Goal: Task Accomplishment & Management: Use online tool/utility

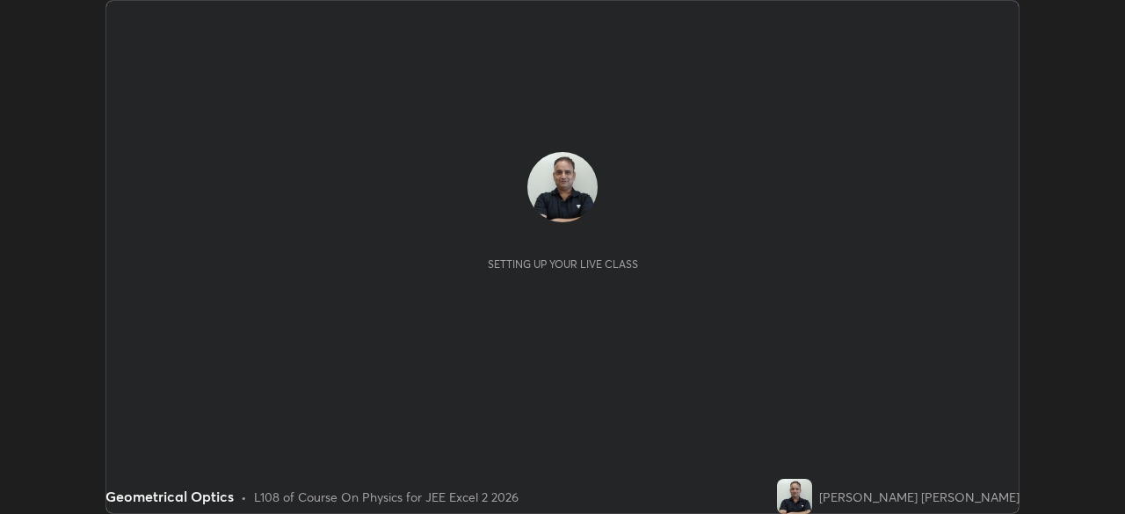
scroll to position [514, 1124]
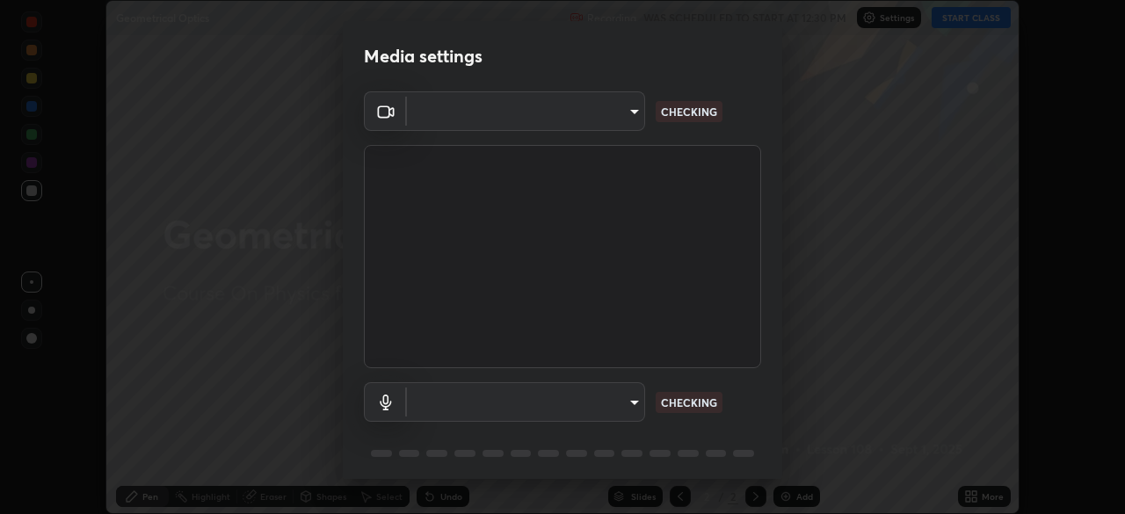
type input "e7f5d75c66a8ec01b6be6c8d9fba877b5f6738b88fd0c20368e9895a02b6f94a"
click at [603, 413] on body "Erase all Geometrical Optics Recording WAS SCHEDULED TO START AT 12:30 PM Setti…" at bounding box center [562, 257] width 1125 height 514
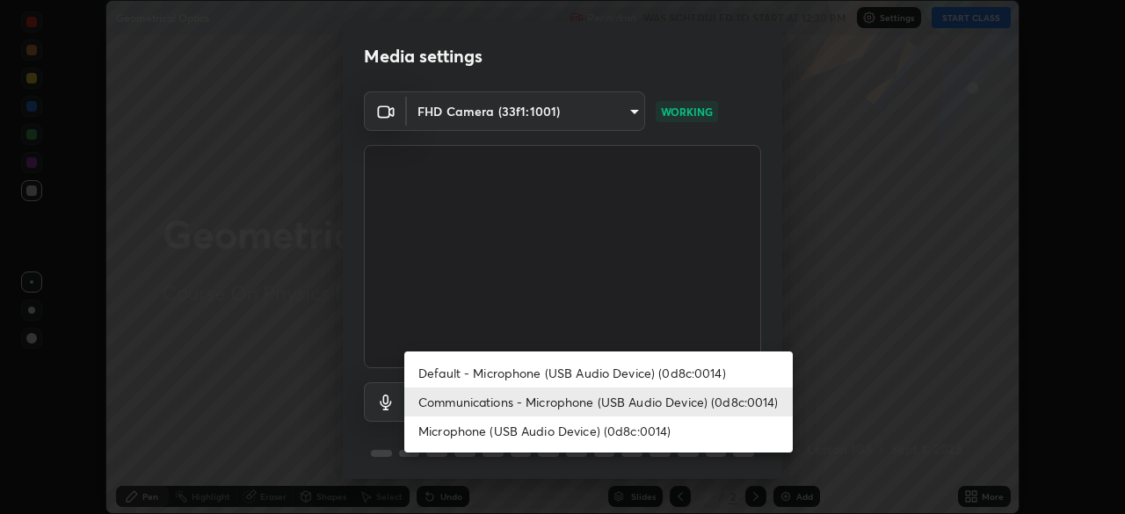
click at [585, 437] on li "Microphone (USB Audio Device) (0d8c:0014)" at bounding box center [598, 431] width 388 height 29
type input "7a19c8c474c7631c674bf907b925089f2c922801c6e09ae053456f7d84aa81b6"
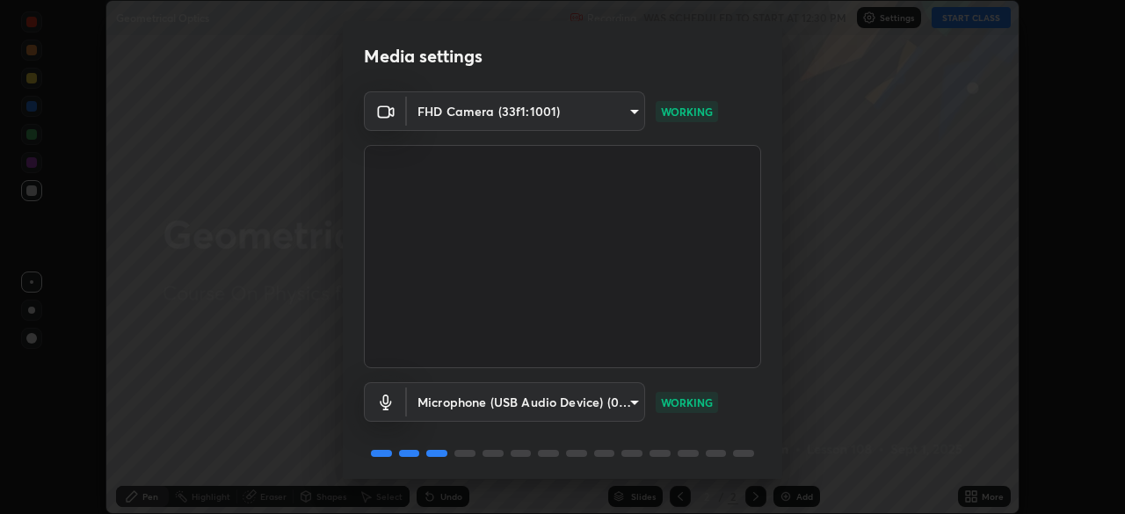
scroll to position [62, 0]
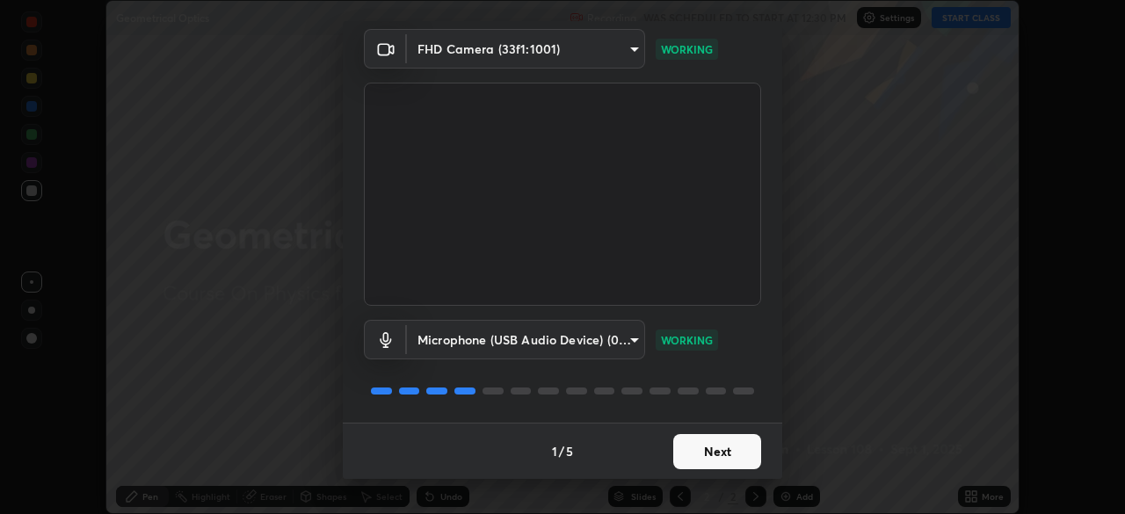
click at [717, 462] on button "Next" at bounding box center [717, 451] width 88 height 35
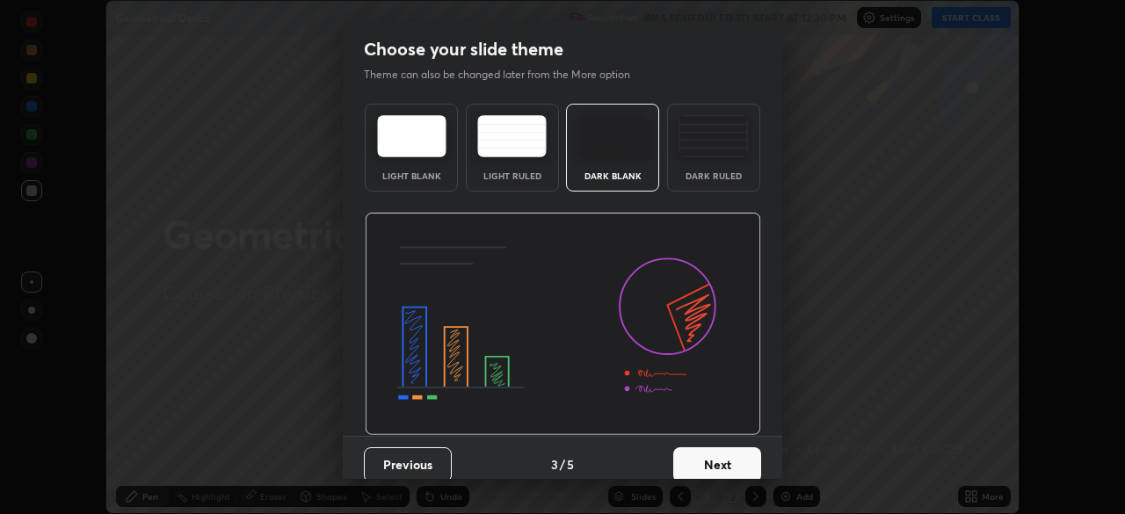
click at [717, 468] on button "Next" at bounding box center [717, 464] width 88 height 35
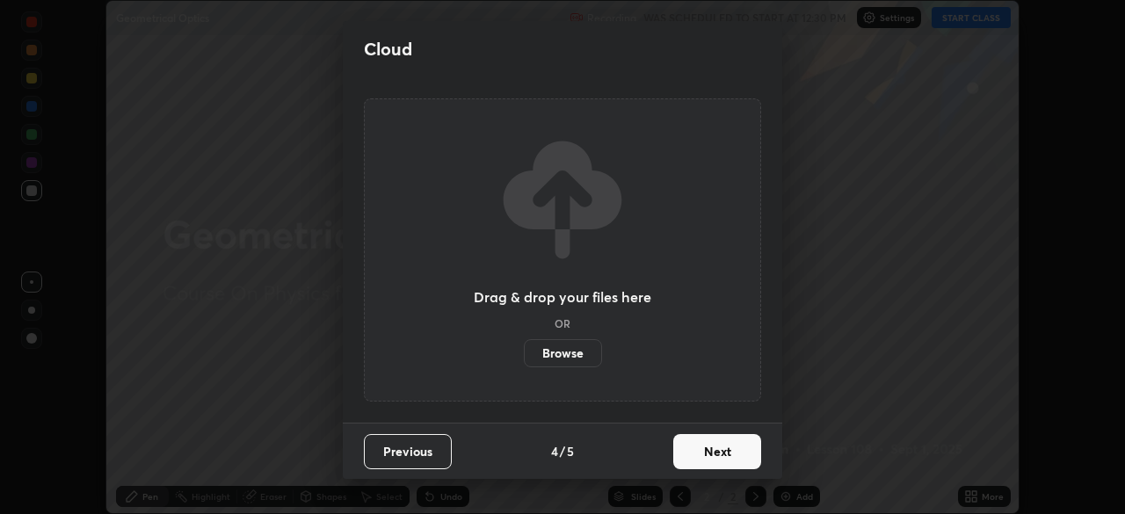
click at [722, 459] on button "Next" at bounding box center [717, 451] width 88 height 35
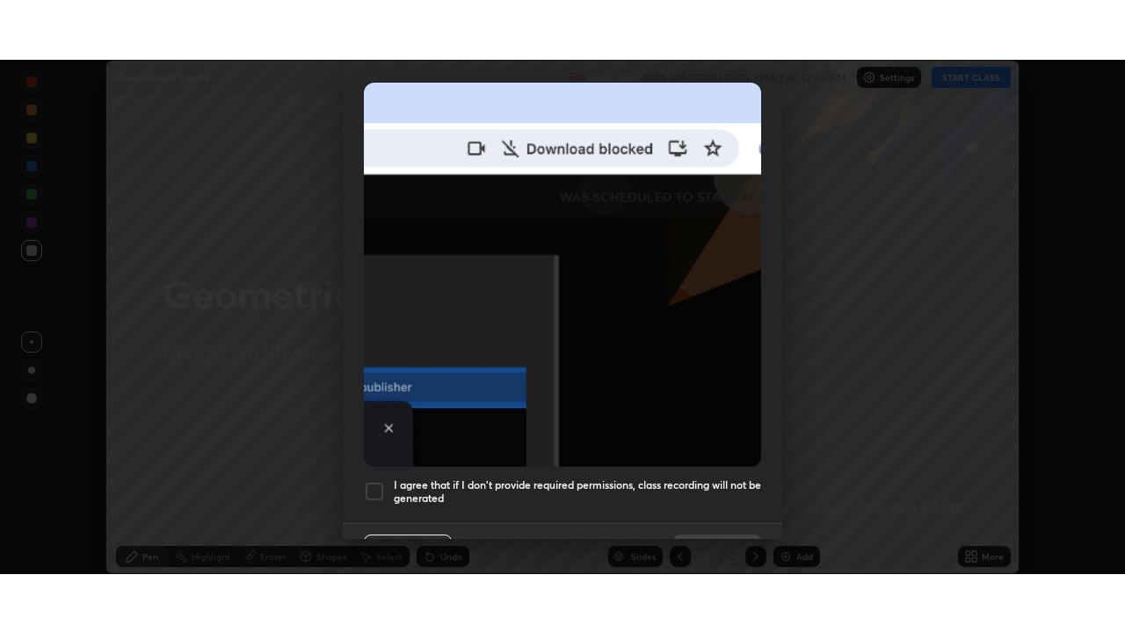
scroll to position [421, 0]
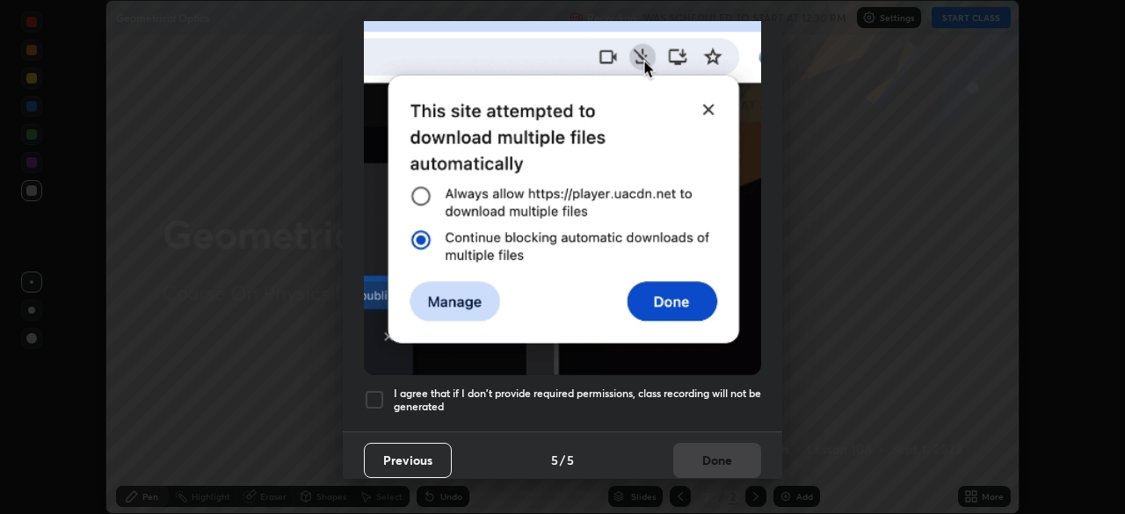
click at [378, 401] on div at bounding box center [374, 399] width 21 height 21
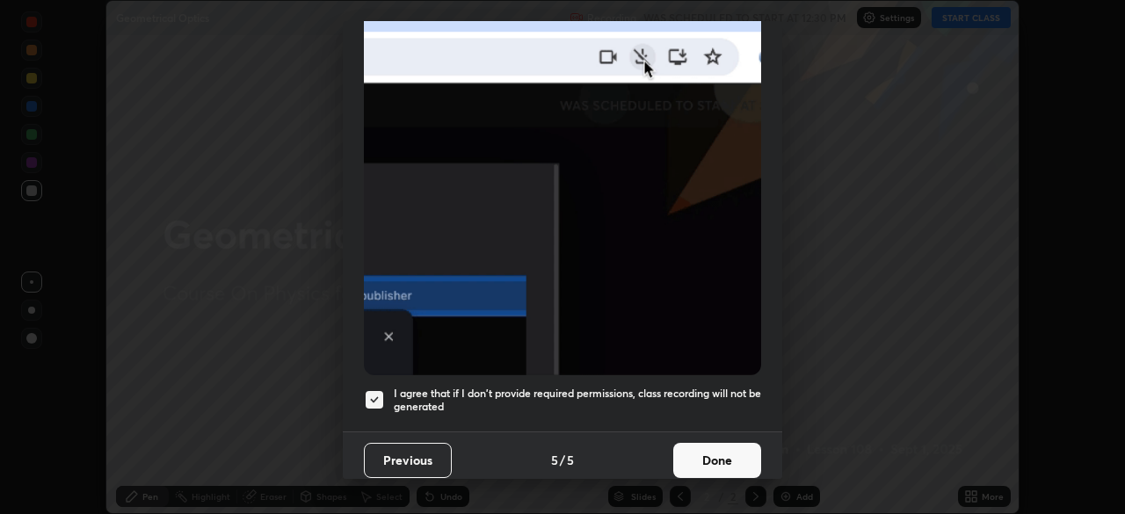
click at [715, 454] on button "Done" at bounding box center [717, 460] width 88 height 35
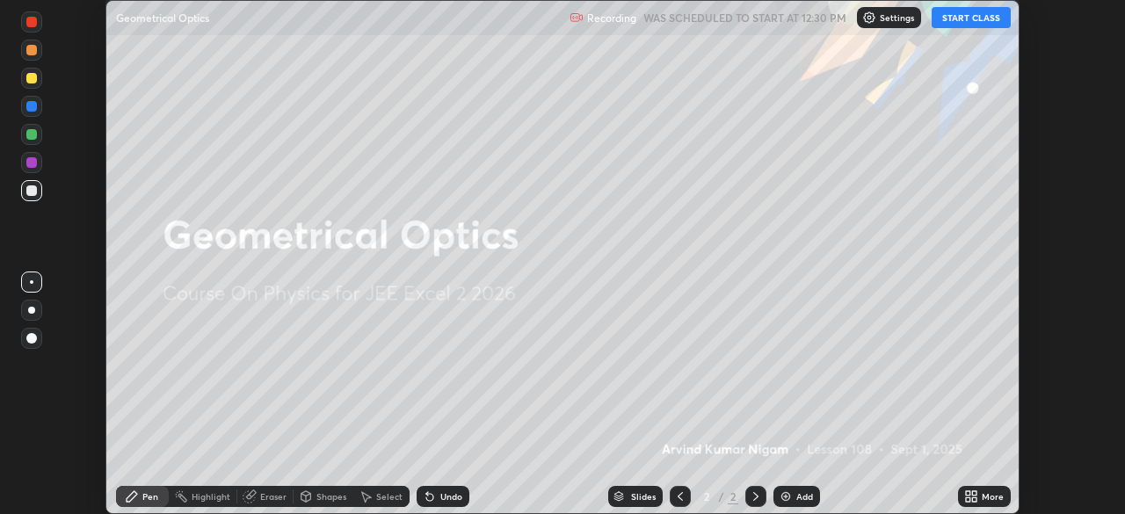
click at [967, 24] on button "START CLASS" at bounding box center [971, 17] width 79 height 21
click at [974, 499] on icon at bounding box center [974, 499] width 4 height 4
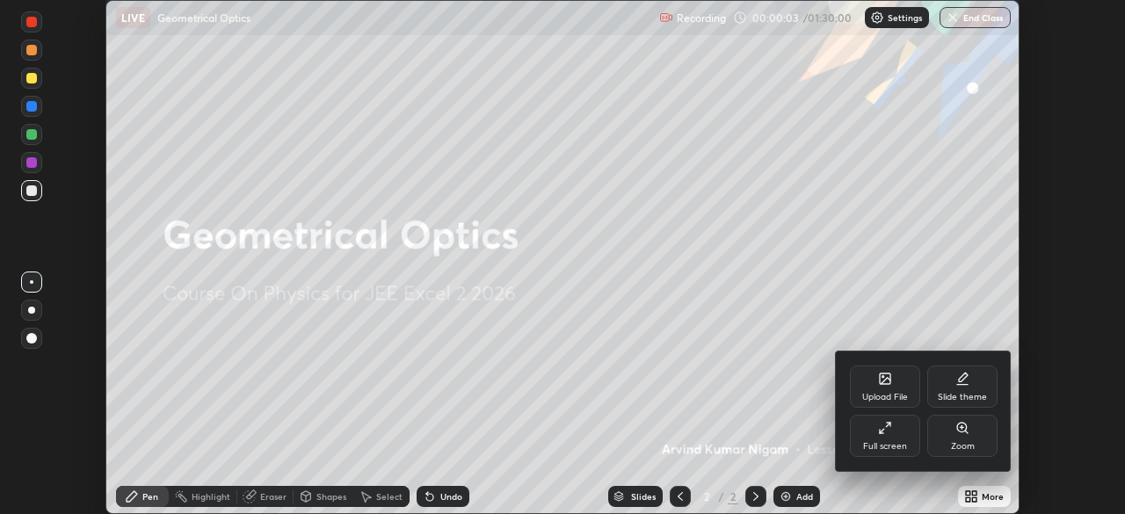
click at [883, 445] on div "Full screen" at bounding box center [885, 446] width 44 height 9
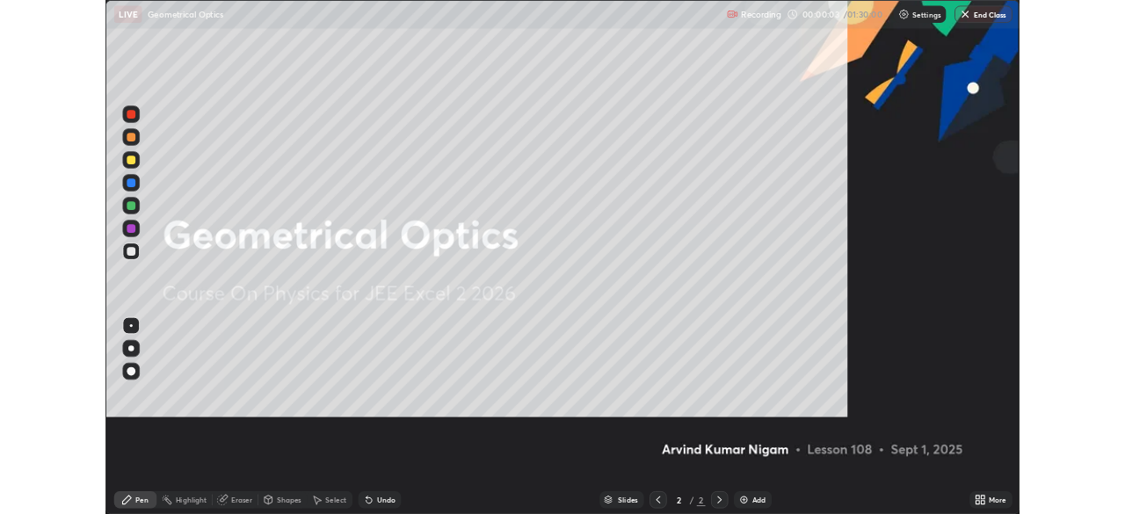
scroll to position [633, 1125]
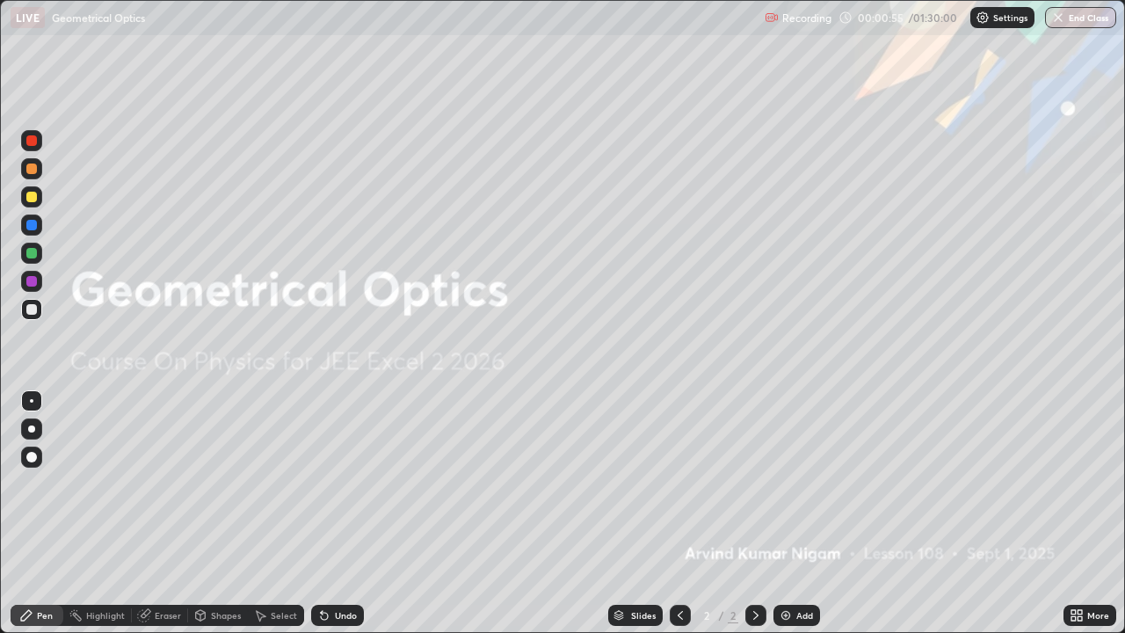
click at [794, 513] on div "Add" at bounding box center [796, 615] width 47 height 21
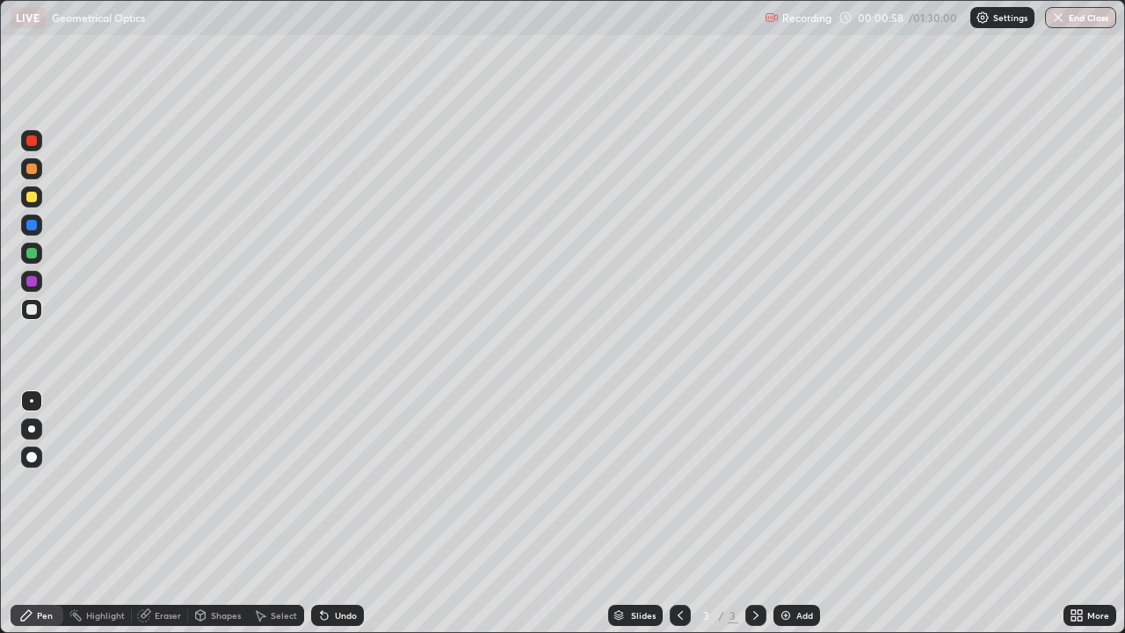
click at [39, 315] on div at bounding box center [31, 309] width 21 height 21
click at [215, 513] on div "Shapes" at bounding box center [226, 615] width 30 height 9
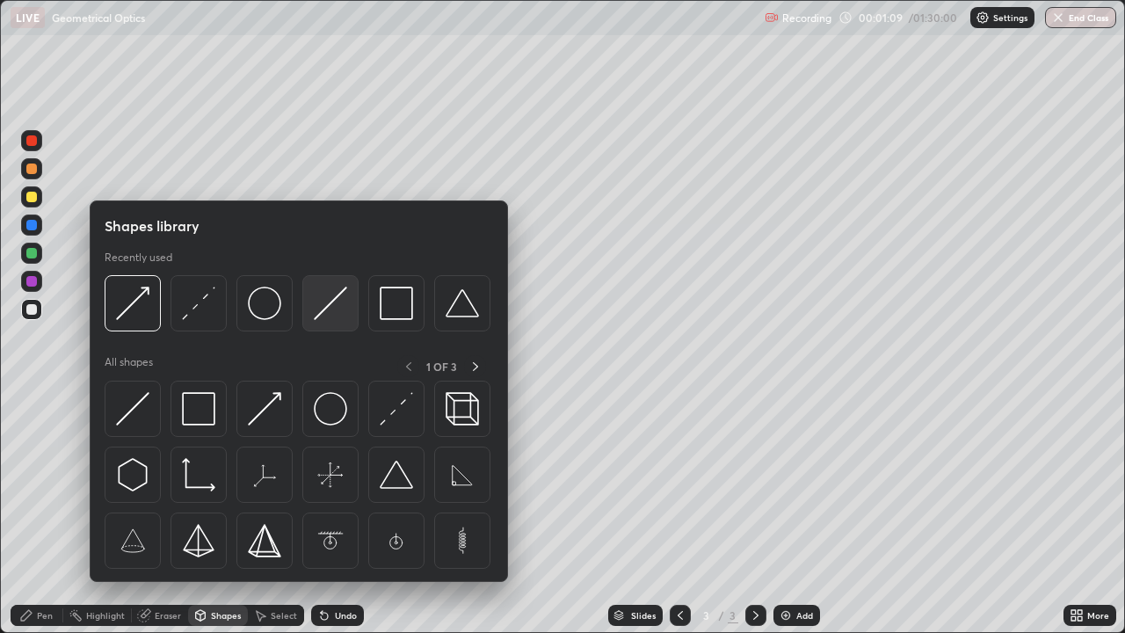
click at [334, 301] on img at bounding box center [330, 303] width 33 height 33
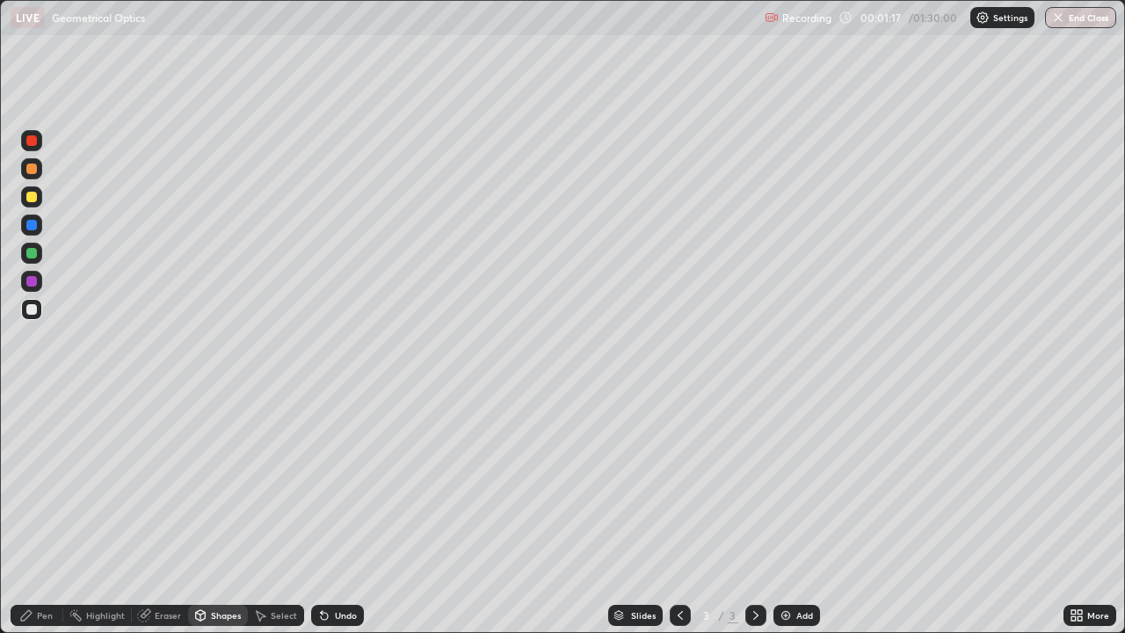
click at [236, 513] on div "Shapes" at bounding box center [218, 615] width 60 height 21
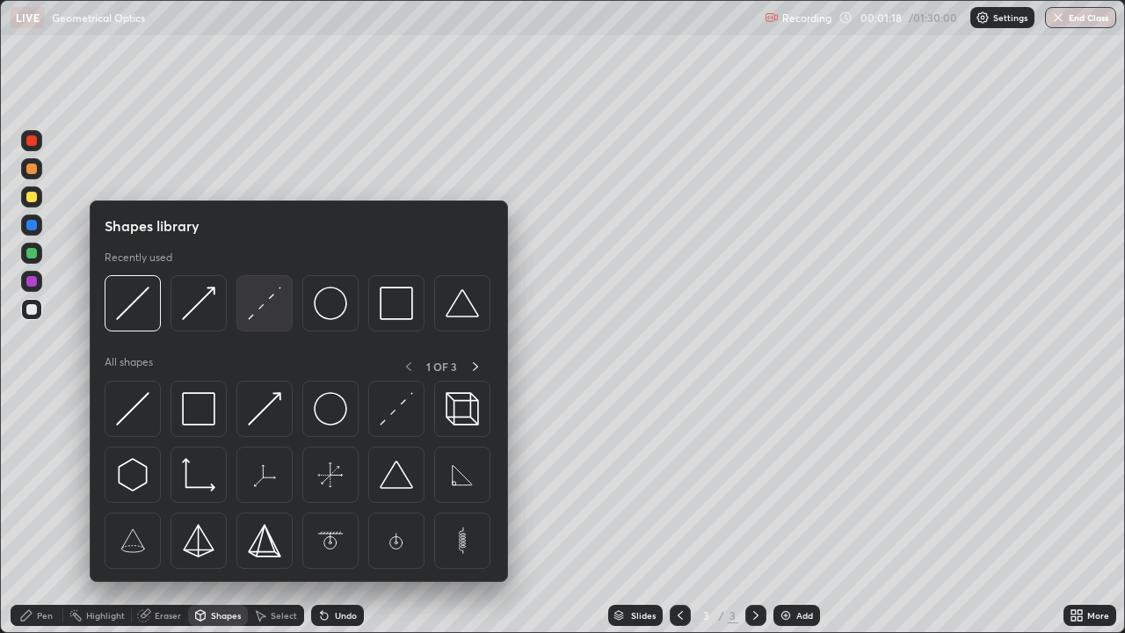
click at [258, 317] on img at bounding box center [264, 303] width 33 height 33
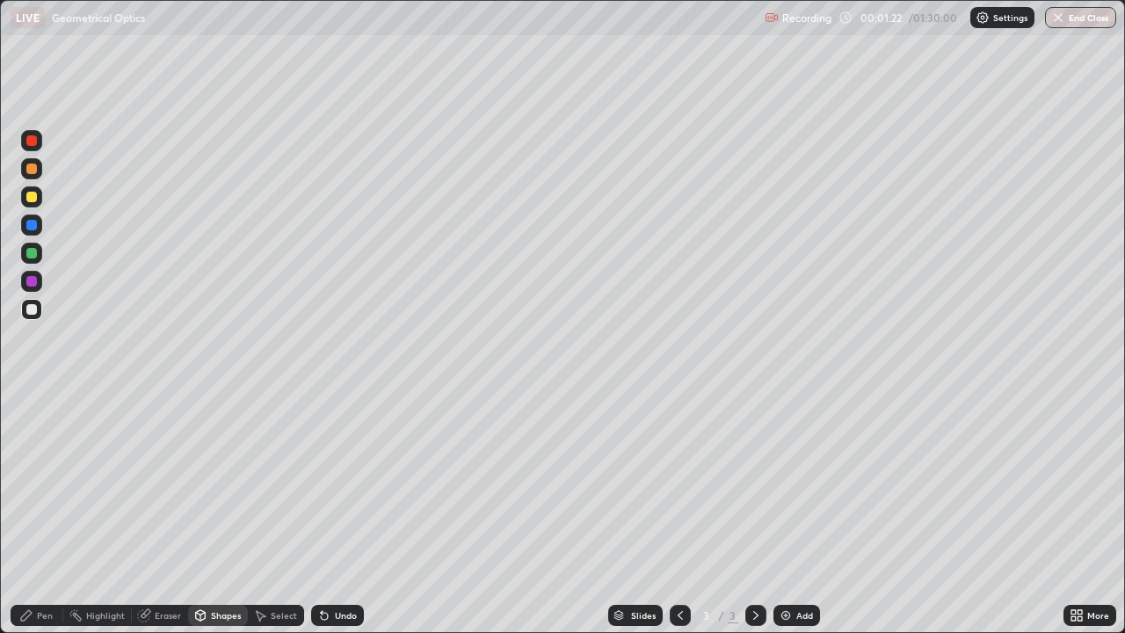
click at [41, 513] on div "Pen" at bounding box center [45, 615] width 16 height 9
click at [41, 199] on div at bounding box center [31, 196] width 21 height 21
click at [218, 513] on div "Shapes" at bounding box center [226, 615] width 30 height 9
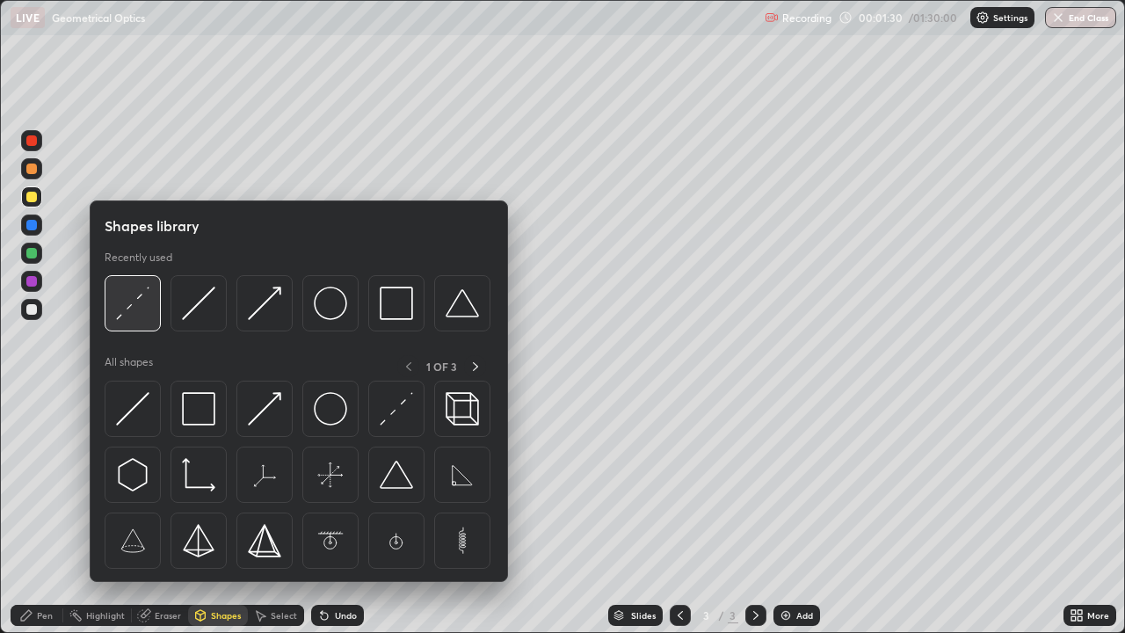
click at [138, 315] on img at bounding box center [132, 303] width 33 height 33
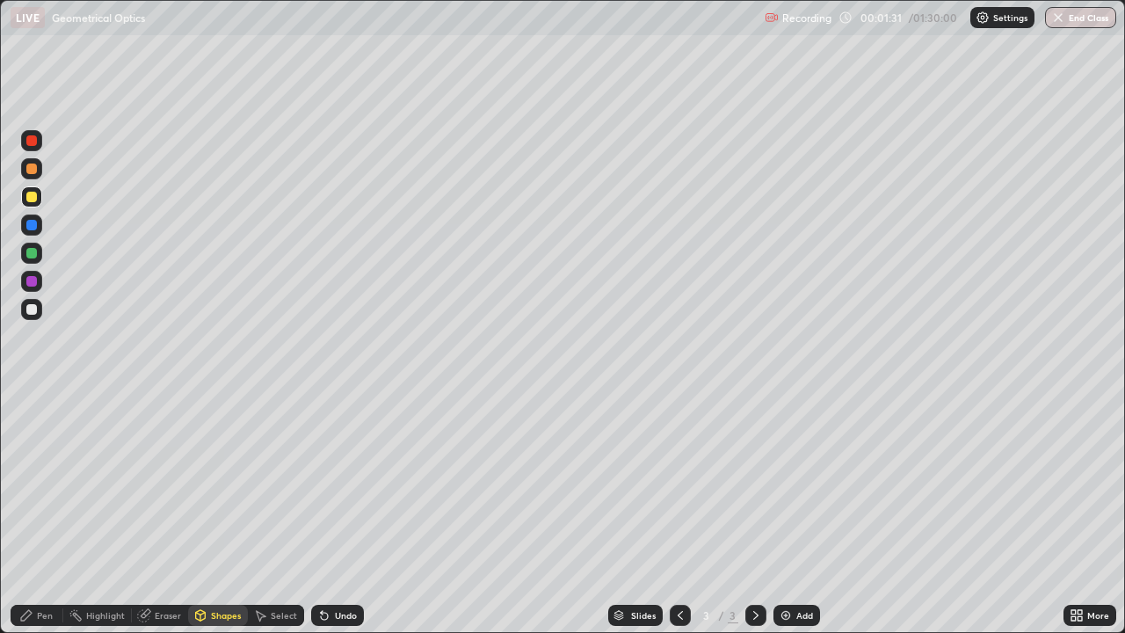
click at [33, 309] on div at bounding box center [31, 309] width 11 height 11
click at [33, 198] on div at bounding box center [31, 197] width 11 height 11
click at [343, 513] on div "Undo" at bounding box center [346, 615] width 22 height 9
click at [337, 513] on div "Undo" at bounding box center [346, 615] width 22 height 9
click at [227, 513] on div "Shapes" at bounding box center [226, 615] width 30 height 9
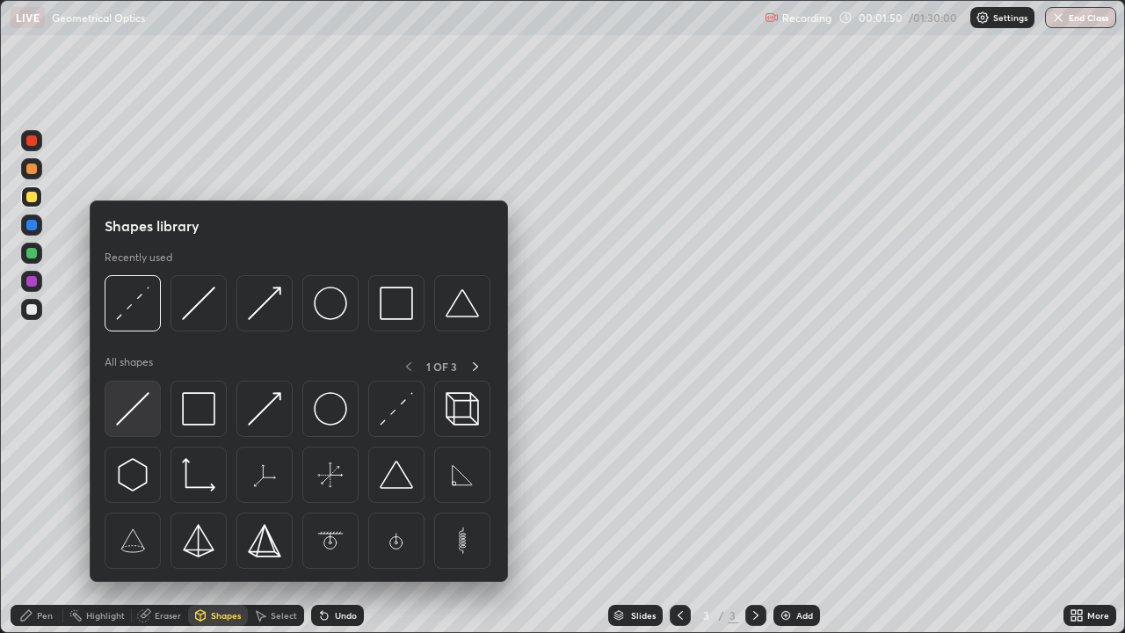
click at [148, 419] on img at bounding box center [132, 408] width 33 height 33
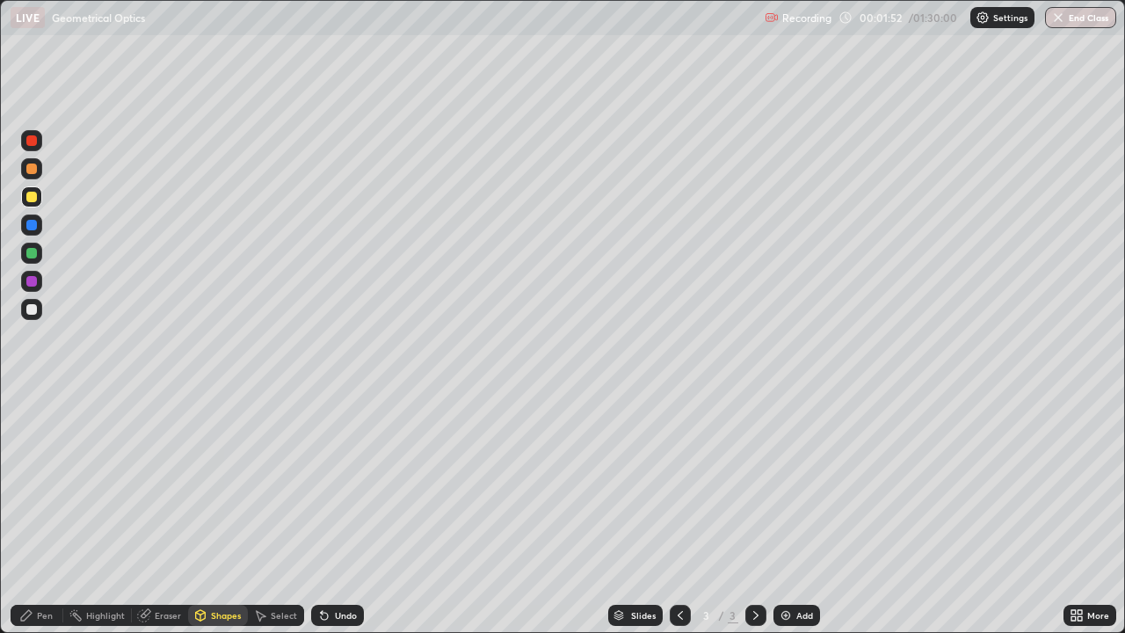
click at [341, 513] on div "Undo" at bounding box center [346, 615] width 22 height 9
click at [335, 513] on div "Undo" at bounding box center [346, 615] width 22 height 9
click at [49, 513] on div "Pen" at bounding box center [45, 615] width 16 height 9
click at [34, 313] on div at bounding box center [31, 309] width 11 height 11
click at [30, 229] on div at bounding box center [31, 225] width 11 height 11
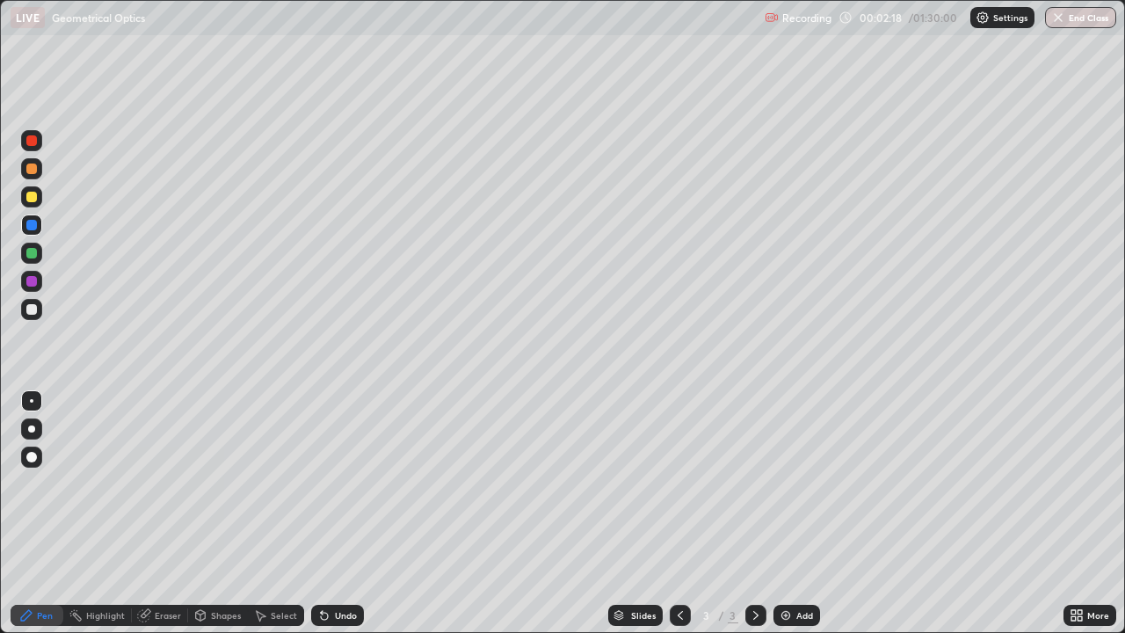
click at [221, 513] on div "Shapes" at bounding box center [226, 615] width 30 height 9
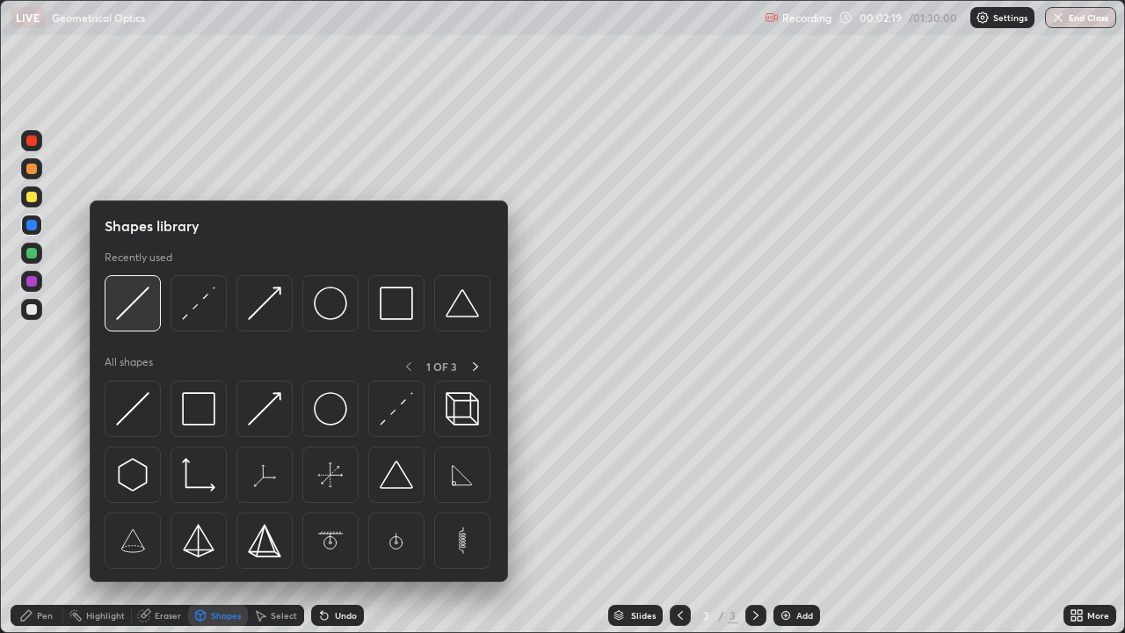
click at [126, 308] on img at bounding box center [132, 303] width 33 height 33
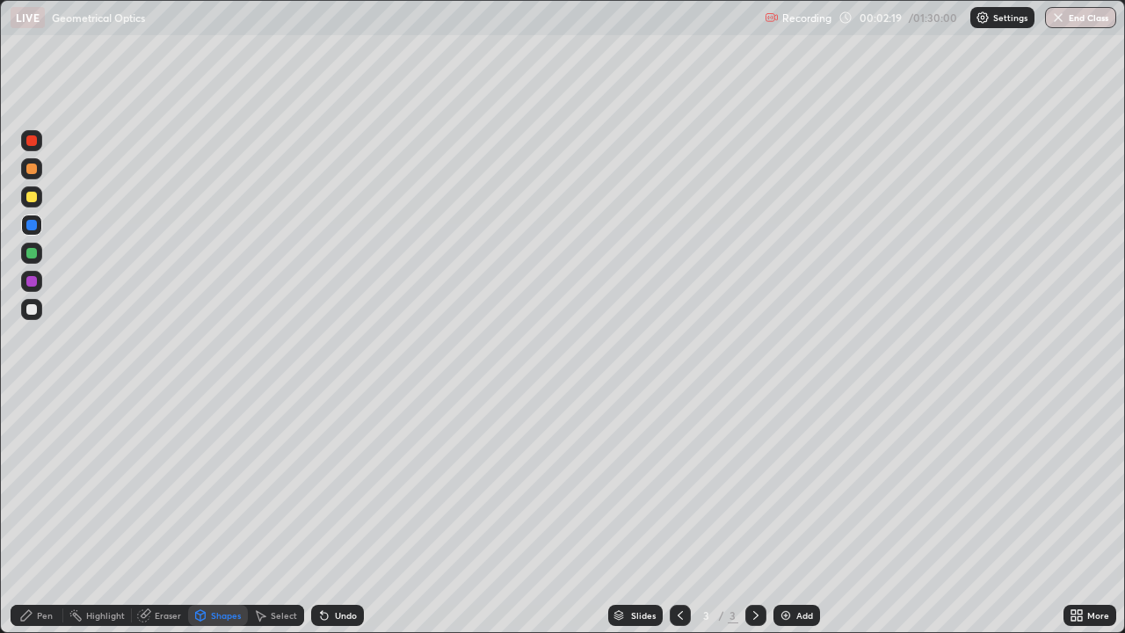
click at [31, 317] on div at bounding box center [31, 309] width 21 height 21
click at [47, 513] on div "Pen" at bounding box center [45, 615] width 16 height 9
click at [35, 200] on div at bounding box center [31, 197] width 11 height 11
click at [214, 513] on div "Shapes" at bounding box center [226, 615] width 30 height 9
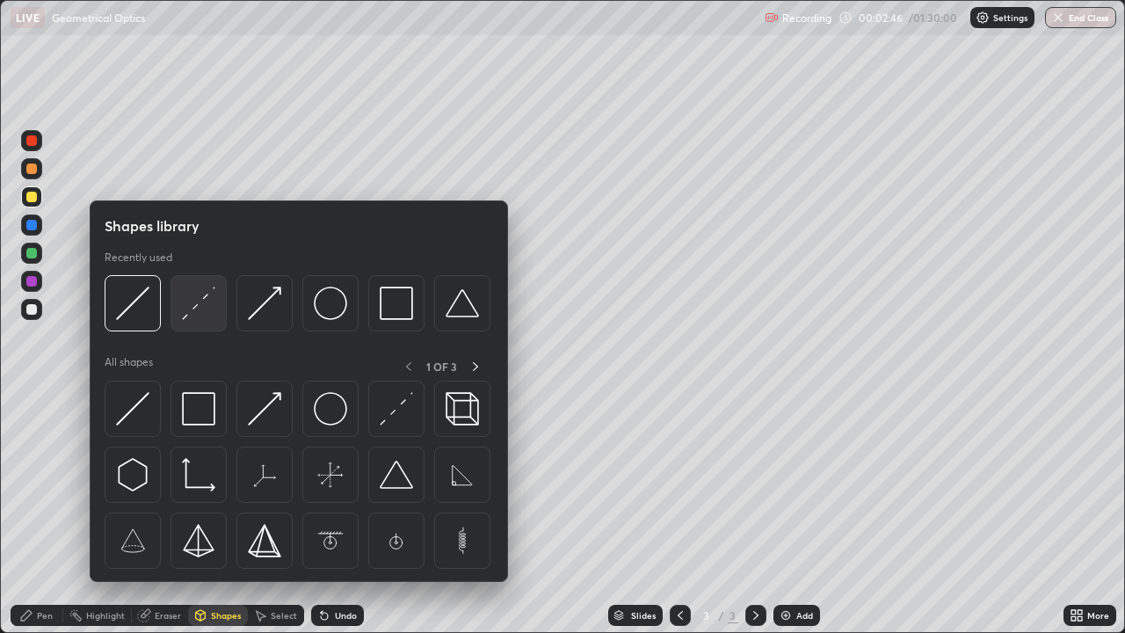
click at [189, 323] on div at bounding box center [198, 303] width 56 height 56
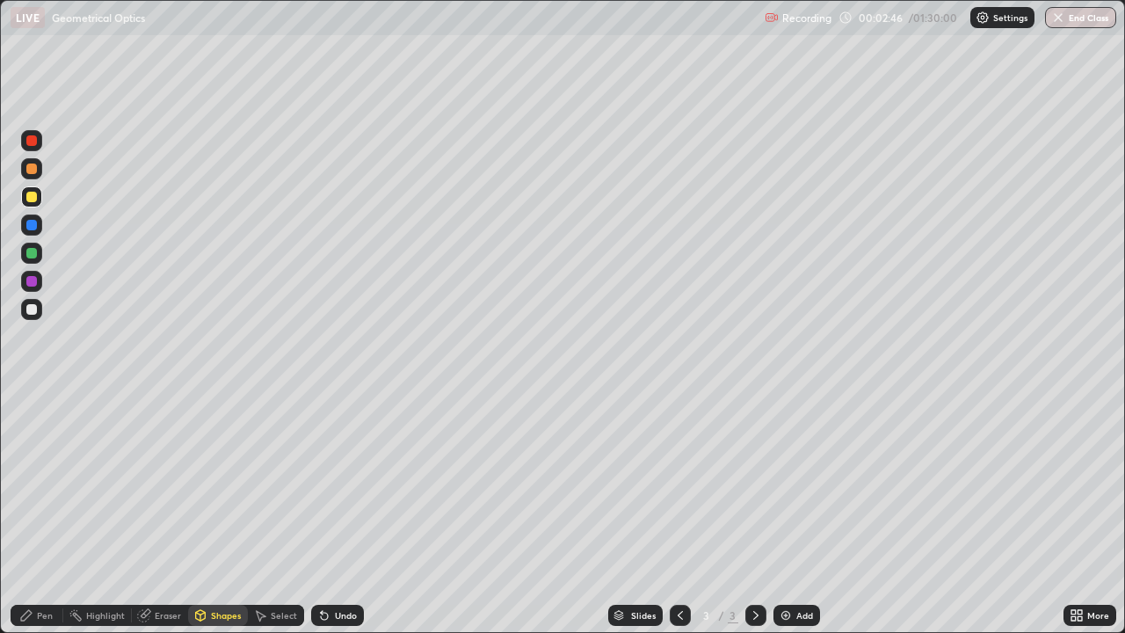
click at [34, 309] on div at bounding box center [31, 309] width 11 height 11
click at [38, 513] on div "Pen" at bounding box center [45, 615] width 16 height 9
click at [33, 228] on div at bounding box center [31, 225] width 11 height 11
click at [40, 196] on div at bounding box center [31, 196] width 21 height 21
click at [33, 309] on div at bounding box center [31, 309] width 11 height 11
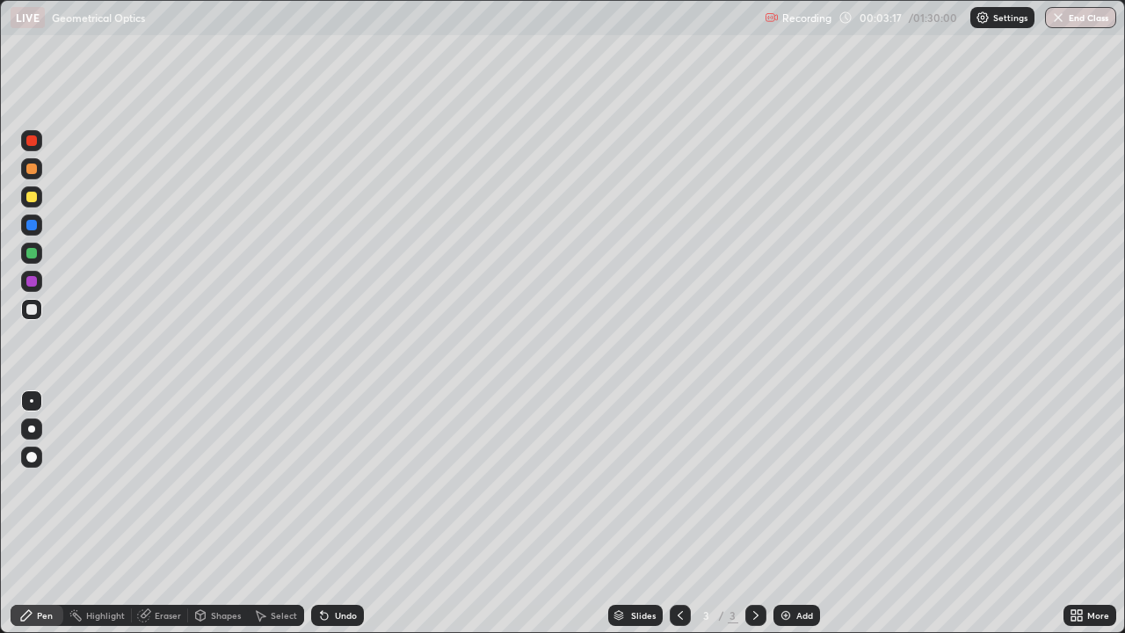
click at [228, 513] on div "Shapes" at bounding box center [226, 615] width 30 height 9
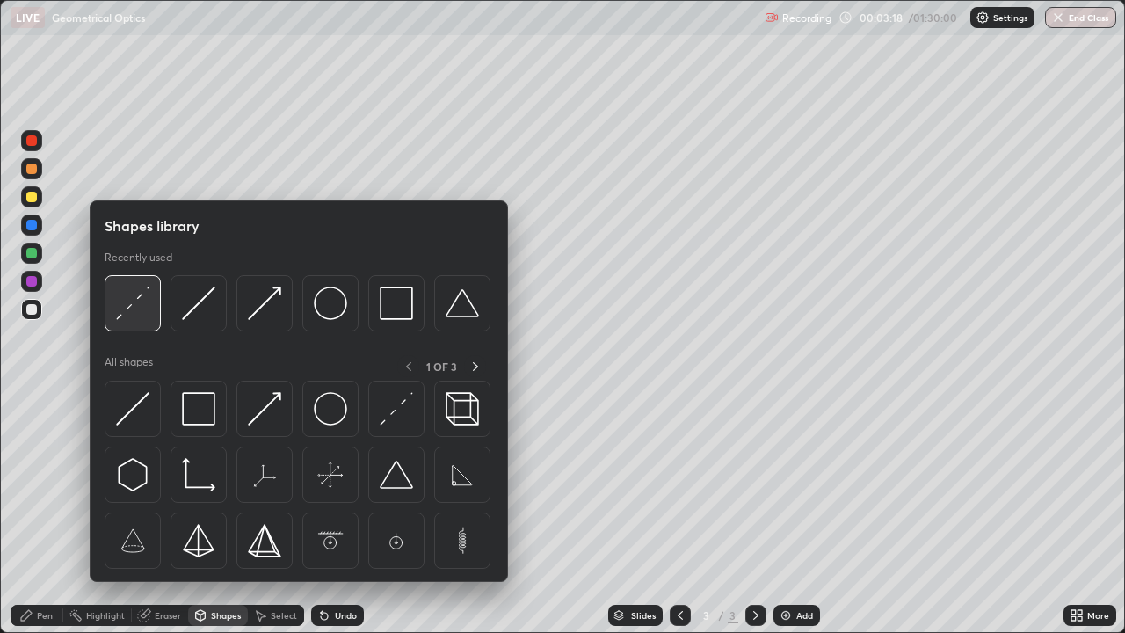
click at [136, 323] on div at bounding box center [133, 303] width 56 height 56
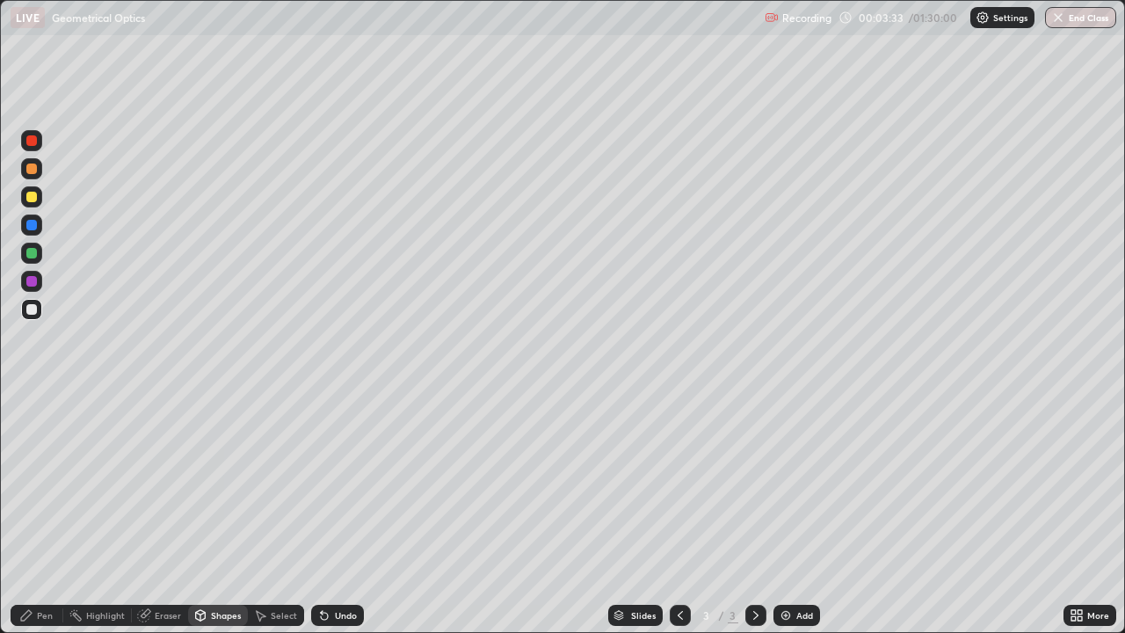
click at [50, 513] on div "Pen" at bounding box center [45, 615] width 16 height 9
click at [792, 513] on div "Add" at bounding box center [796, 615] width 47 height 21
click at [36, 310] on div at bounding box center [31, 309] width 11 height 11
click at [207, 513] on div "Shapes" at bounding box center [218, 615] width 60 height 21
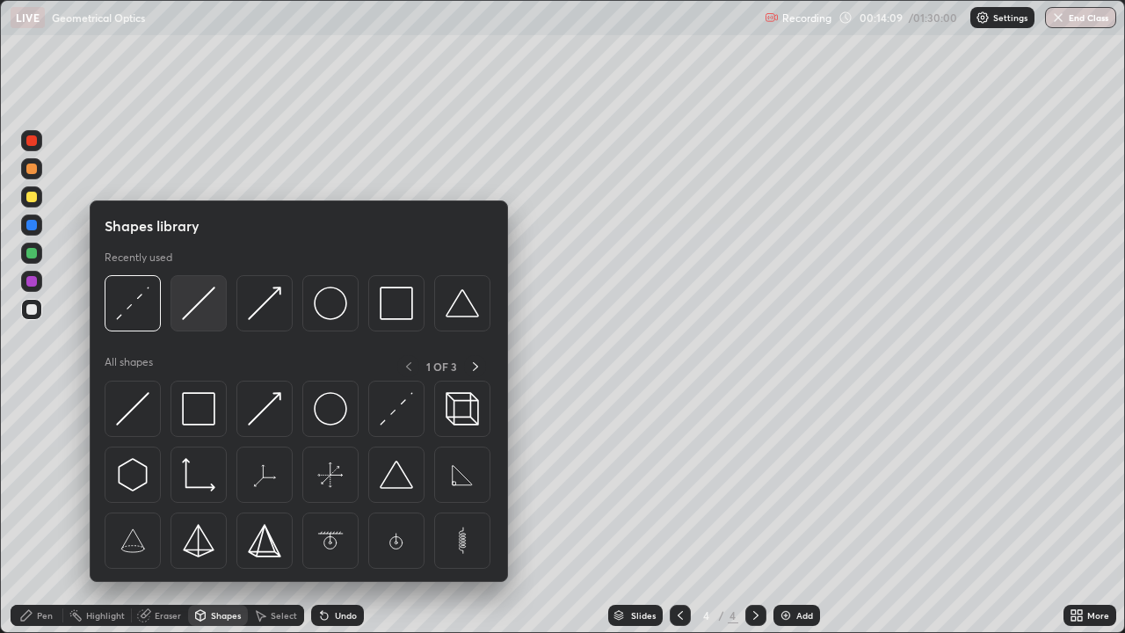
click at [185, 316] on img at bounding box center [198, 303] width 33 height 33
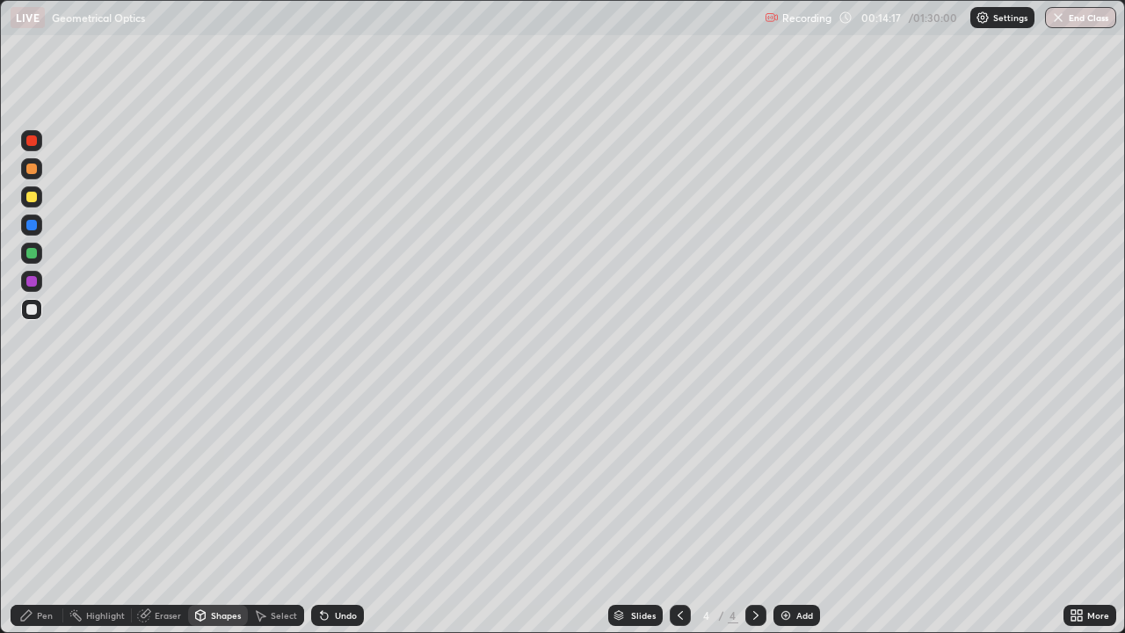
click at [40, 513] on div "Pen" at bounding box center [45, 615] width 16 height 9
click at [220, 513] on div "Shapes" at bounding box center [226, 615] width 30 height 9
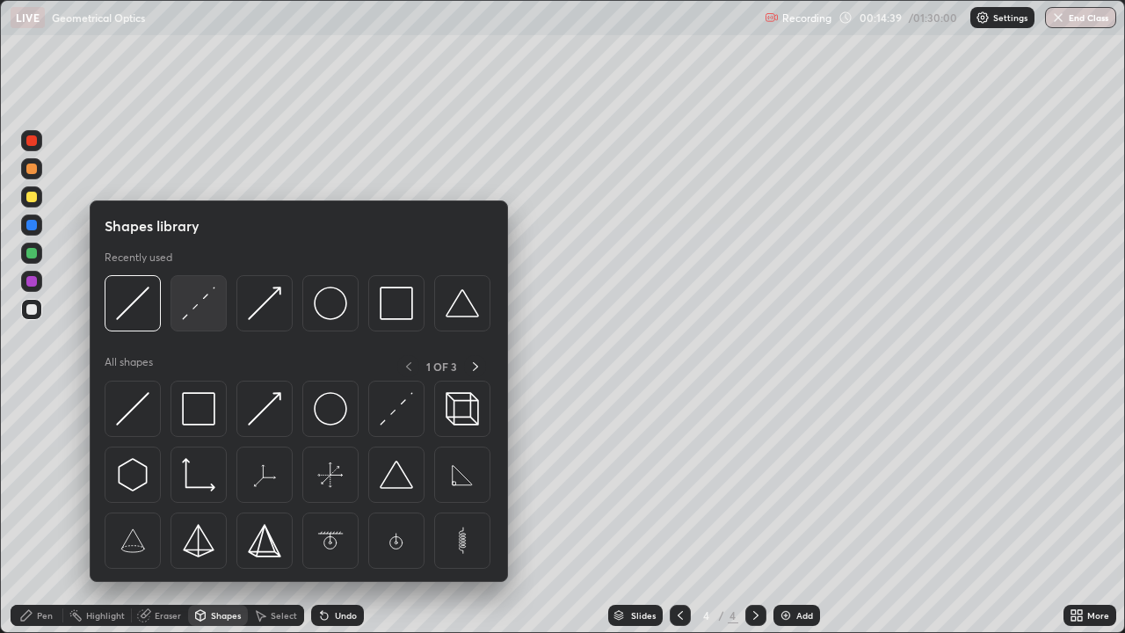
click at [188, 314] on img at bounding box center [198, 303] width 33 height 33
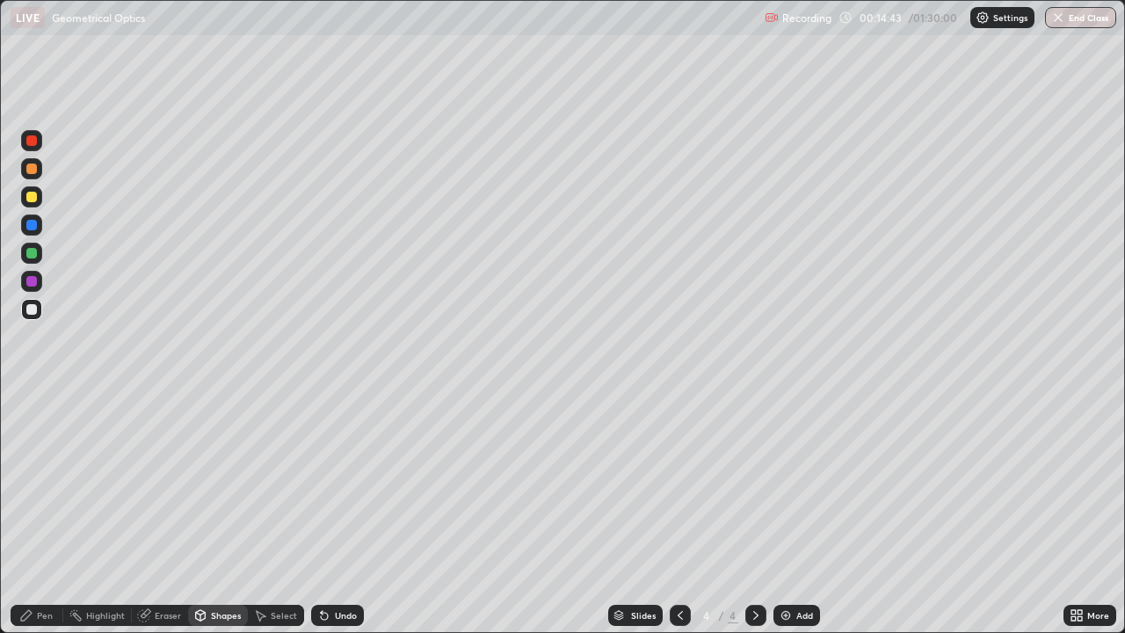
click at [39, 513] on div "Pen" at bounding box center [45, 615] width 16 height 9
click at [223, 513] on div "Shapes" at bounding box center [226, 615] width 30 height 9
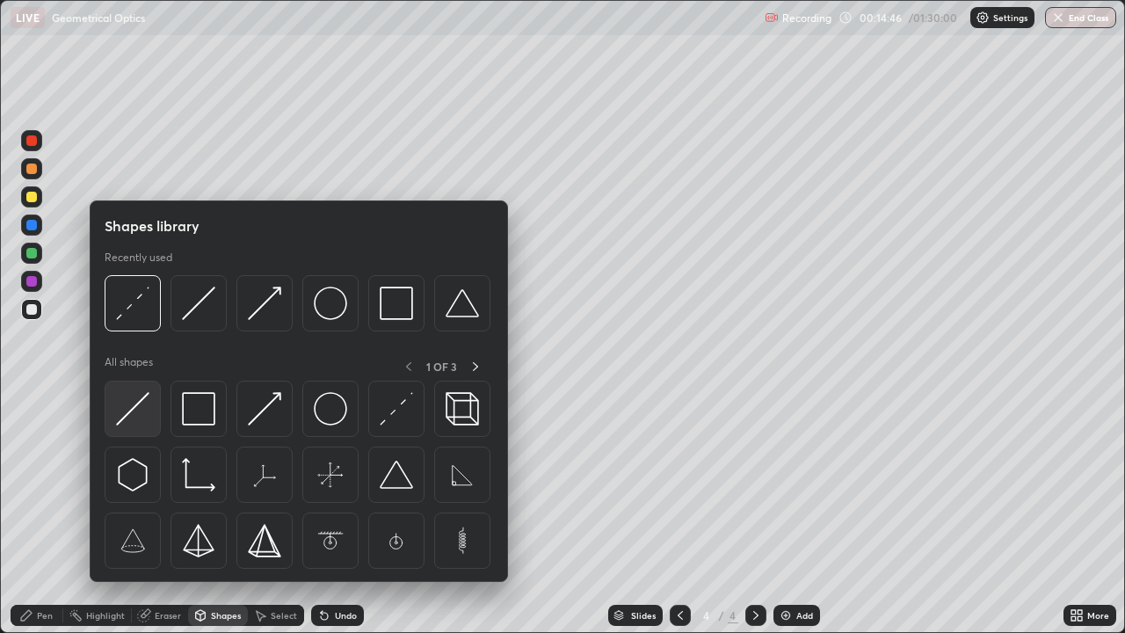
click at [134, 412] on img at bounding box center [132, 408] width 33 height 33
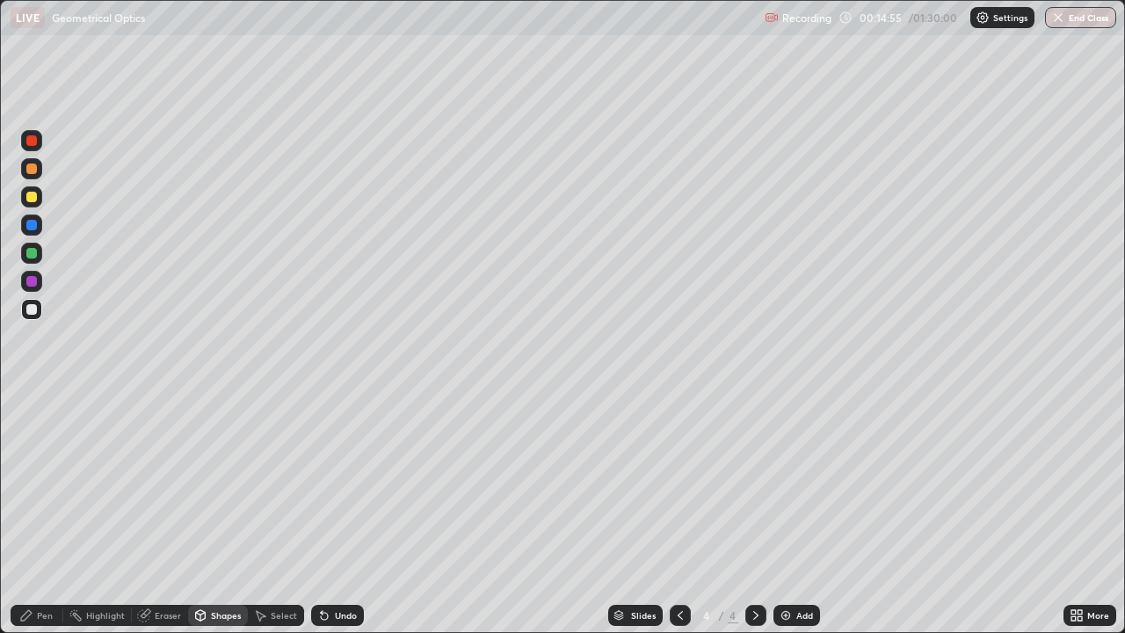
click at [40, 513] on div "Pen" at bounding box center [45, 615] width 16 height 9
click at [214, 513] on div "Shapes" at bounding box center [226, 615] width 30 height 9
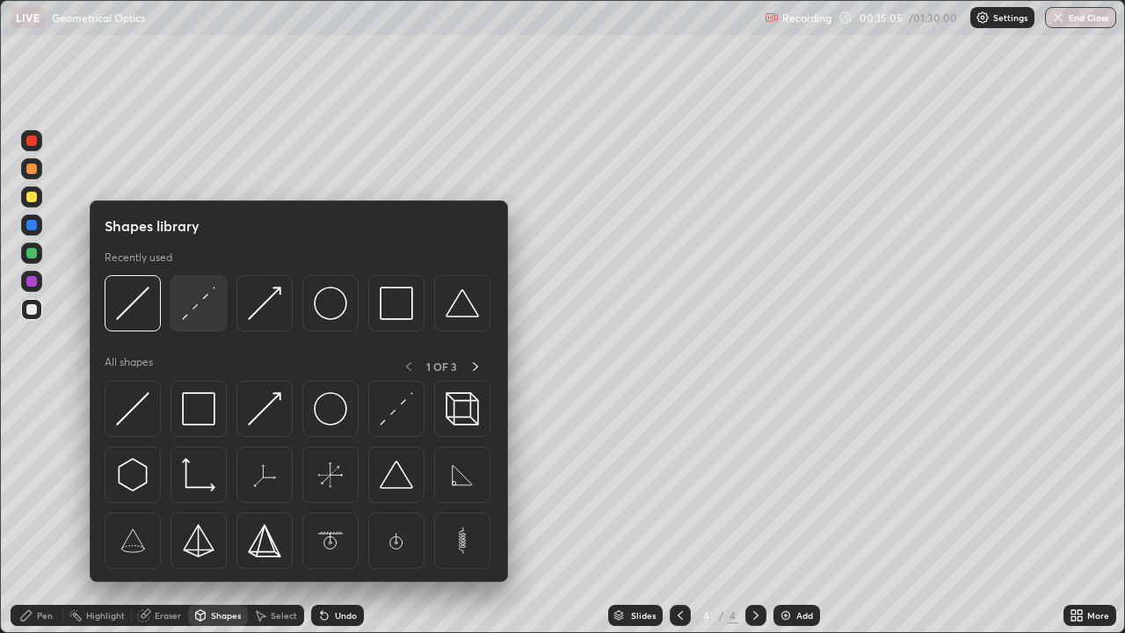
click at [185, 323] on div at bounding box center [198, 303] width 56 height 56
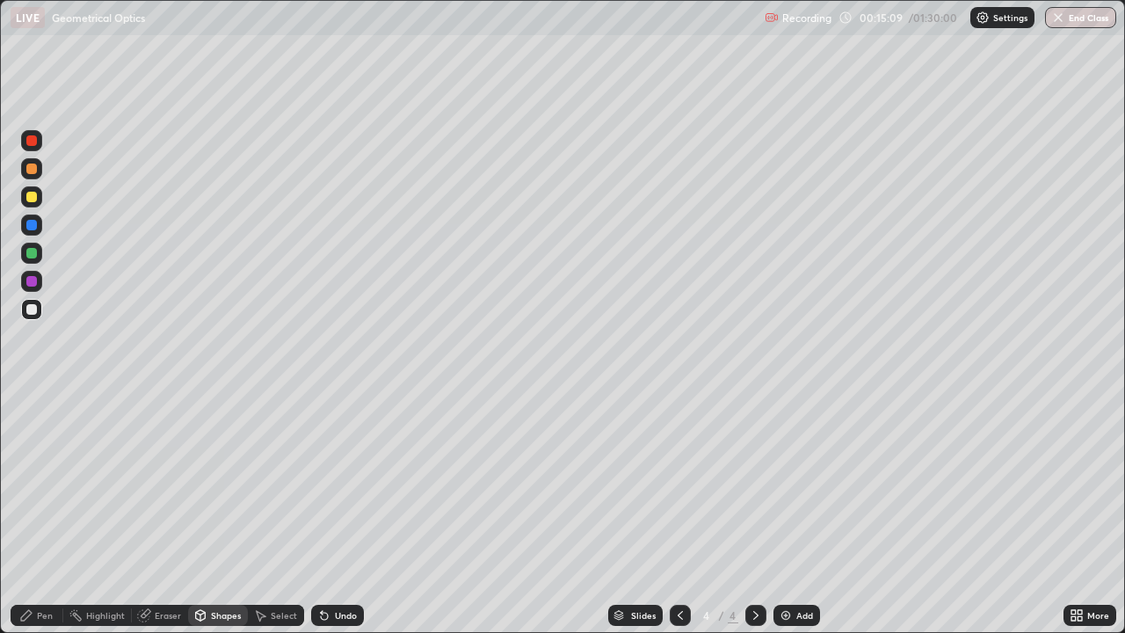
click at [38, 513] on div "Pen" at bounding box center [45, 615] width 16 height 9
click at [28, 197] on div at bounding box center [31, 197] width 11 height 11
click at [211, 513] on div "Shapes" at bounding box center [226, 615] width 30 height 9
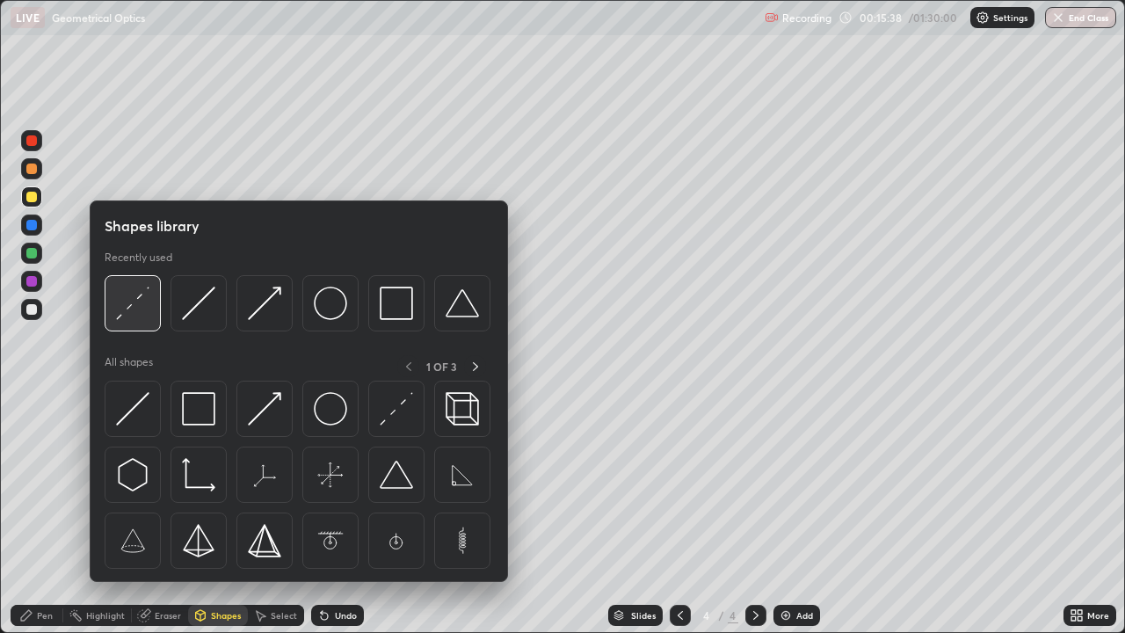
click at [128, 315] on img at bounding box center [132, 303] width 33 height 33
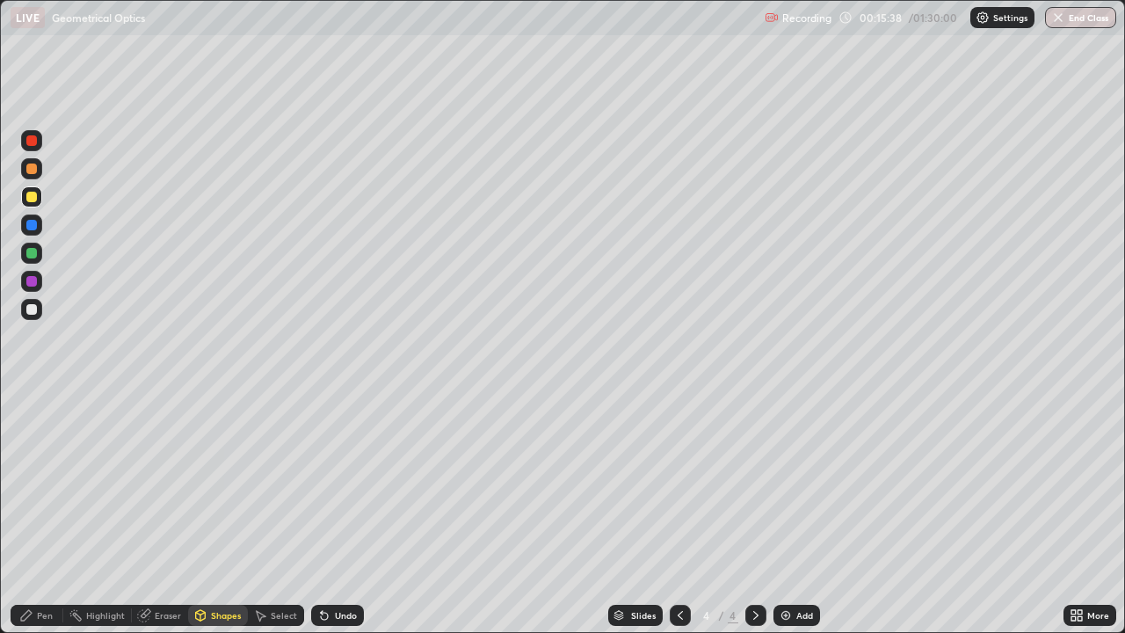
click at [39, 309] on div at bounding box center [31, 309] width 21 height 21
click at [41, 513] on div "Pen" at bounding box center [37, 615] width 53 height 21
click at [211, 513] on div "Shapes" at bounding box center [226, 615] width 30 height 9
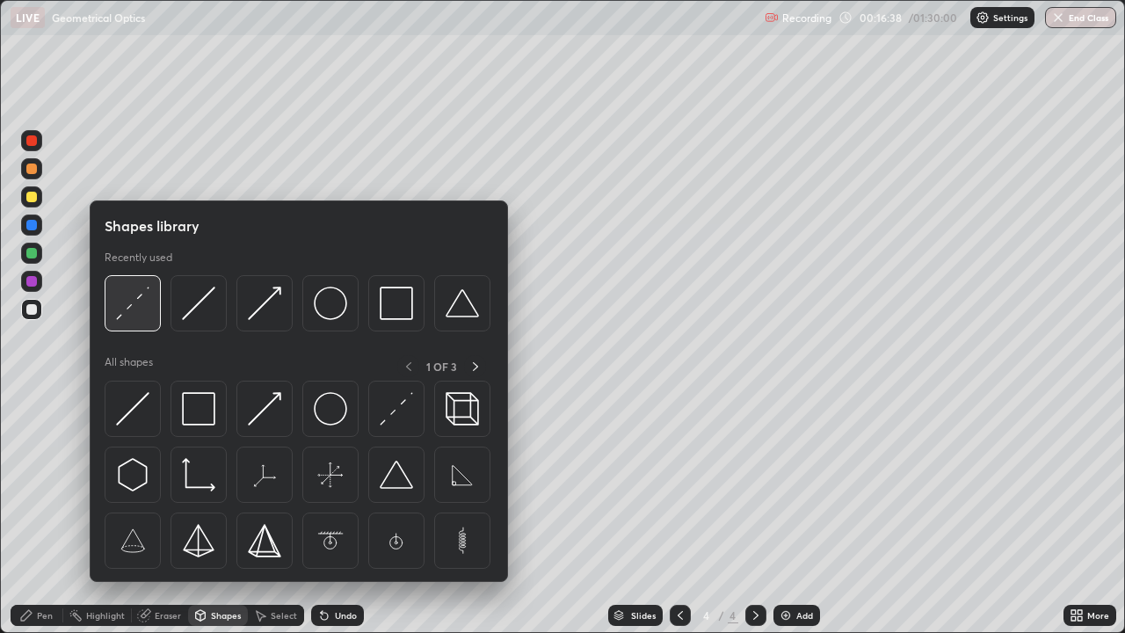
click at [123, 319] on img at bounding box center [132, 303] width 33 height 33
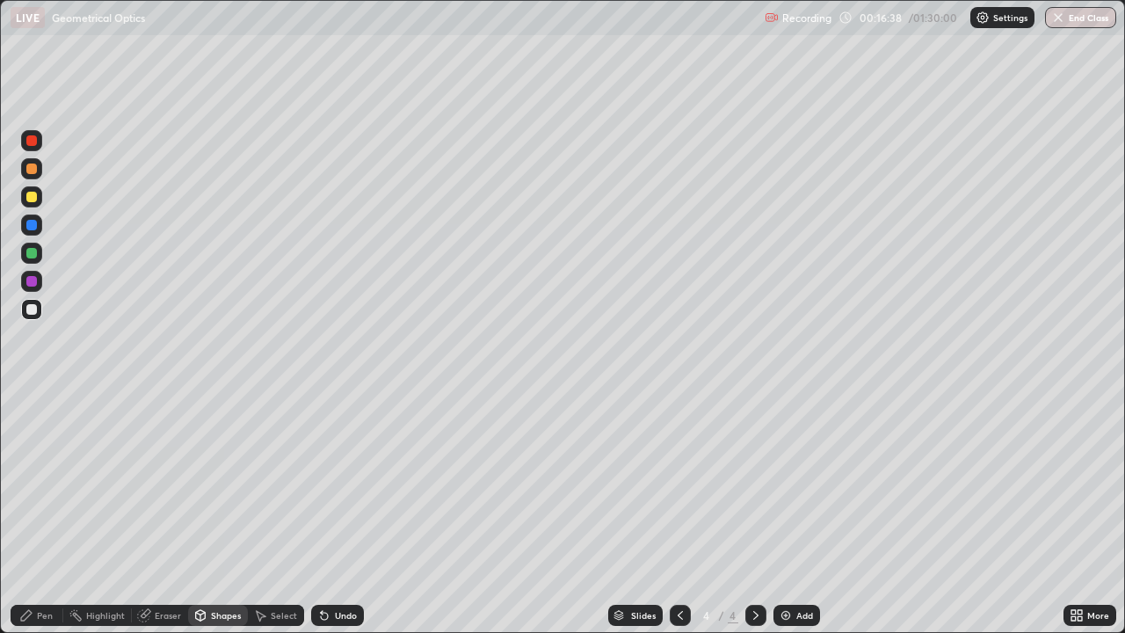
click at [34, 228] on div at bounding box center [31, 225] width 11 height 11
click at [336, 513] on div "Undo" at bounding box center [337, 615] width 53 height 21
click at [211, 513] on div "Shapes" at bounding box center [226, 615] width 30 height 9
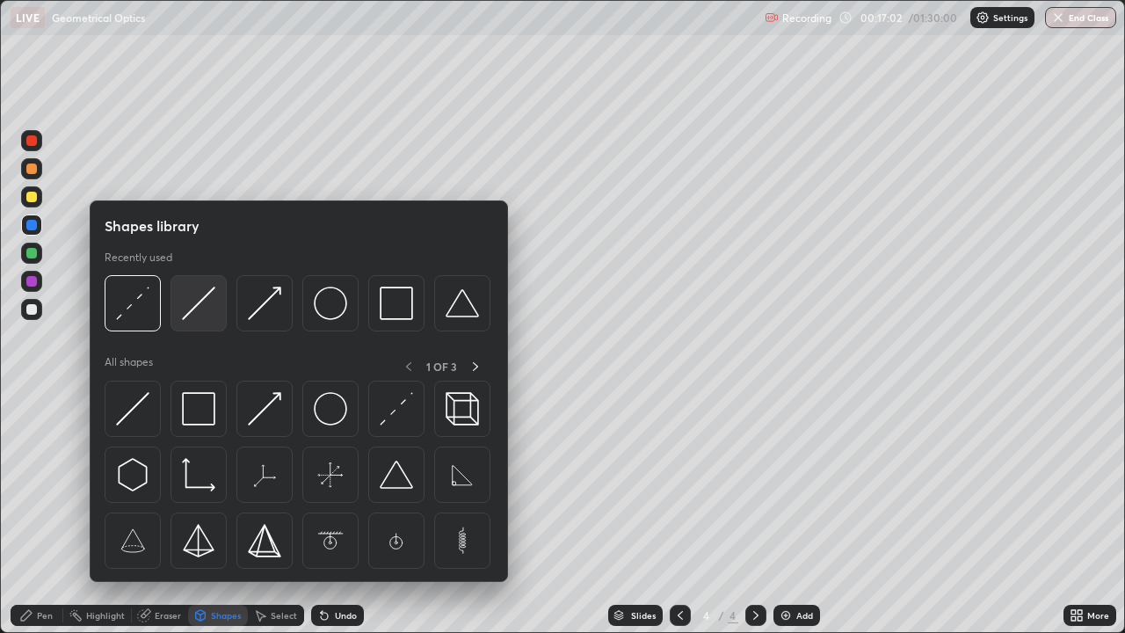
click at [194, 320] on img at bounding box center [198, 303] width 33 height 33
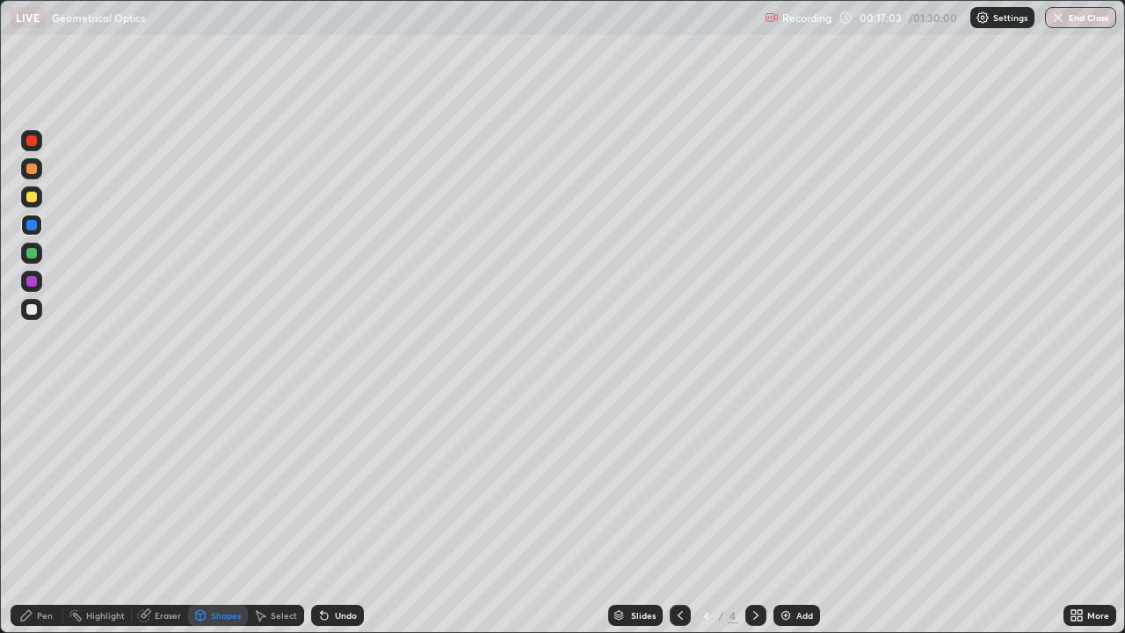
click at [33, 194] on div at bounding box center [31, 197] width 11 height 11
click at [323, 513] on icon at bounding box center [324, 616] width 7 height 7
click at [322, 513] on icon at bounding box center [324, 616] width 7 height 7
click at [205, 513] on icon at bounding box center [200, 615] width 14 height 14
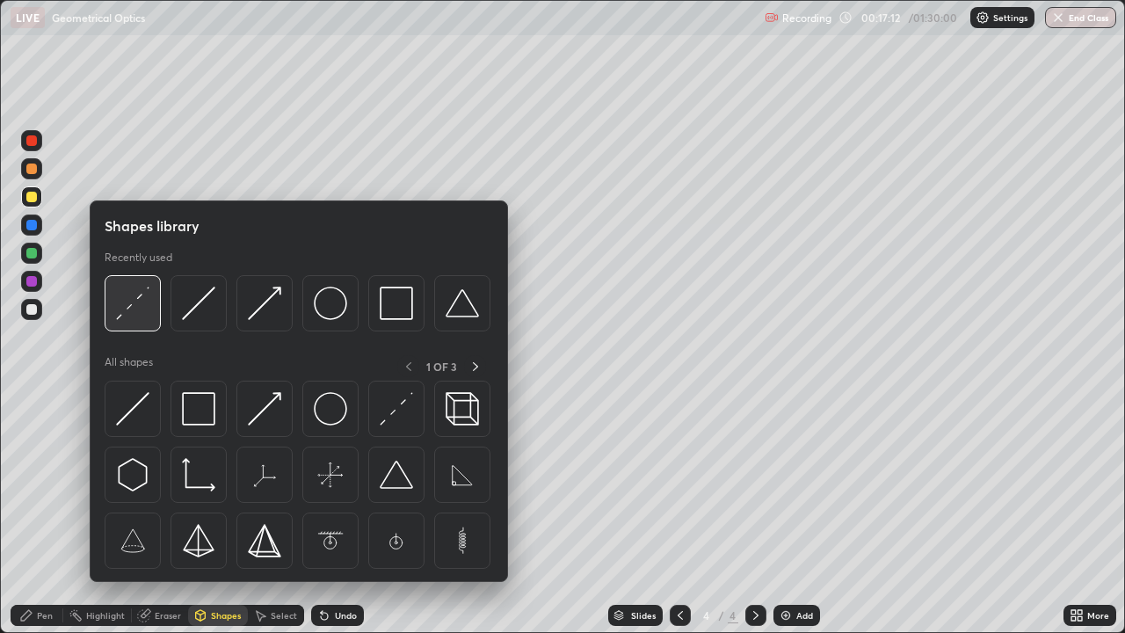
click at [134, 310] on img at bounding box center [132, 303] width 33 height 33
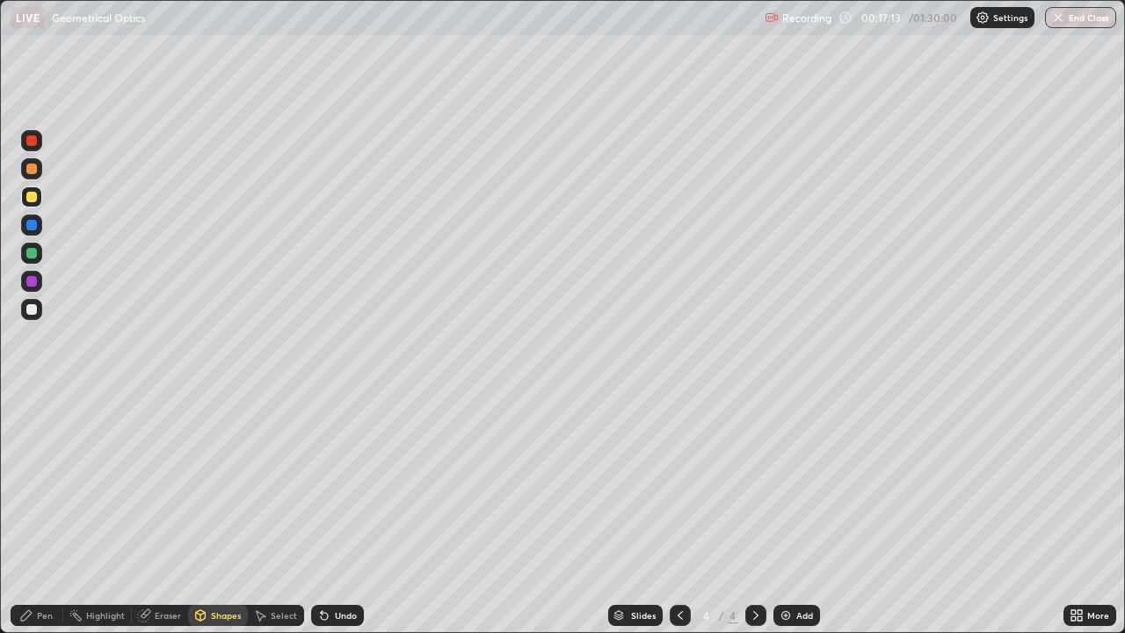
click at [32, 228] on div at bounding box center [31, 225] width 11 height 11
click at [206, 513] on icon at bounding box center [200, 615] width 14 height 14
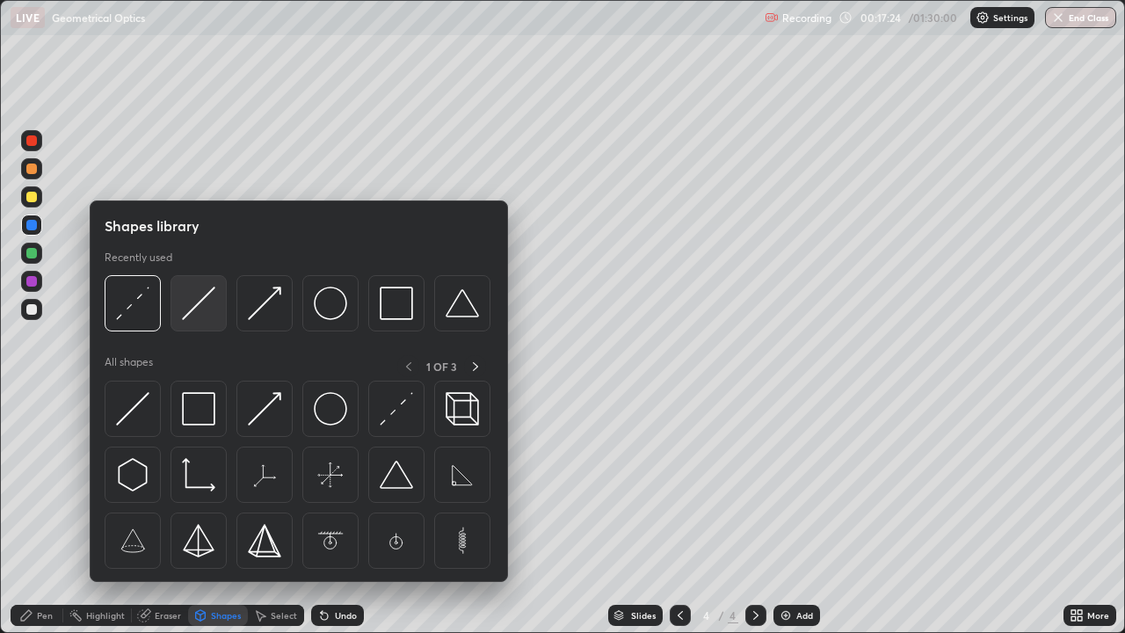
click at [187, 315] on img at bounding box center [198, 303] width 33 height 33
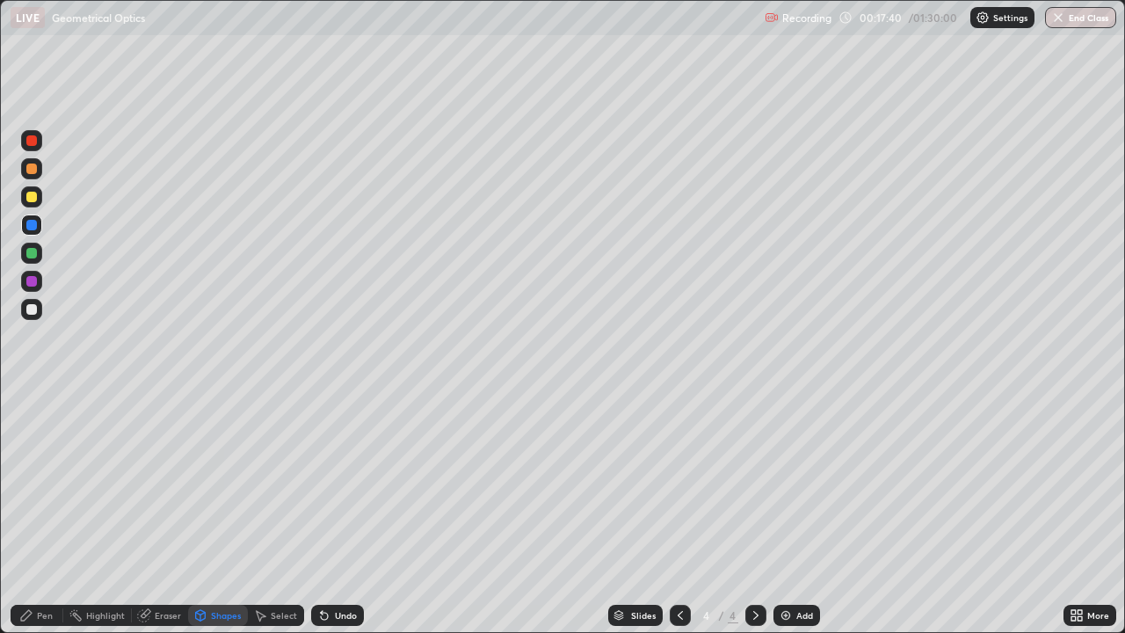
click at [41, 513] on div "Pen" at bounding box center [45, 615] width 16 height 9
click at [211, 513] on div "Shapes" at bounding box center [226, 615] width 30 height 9
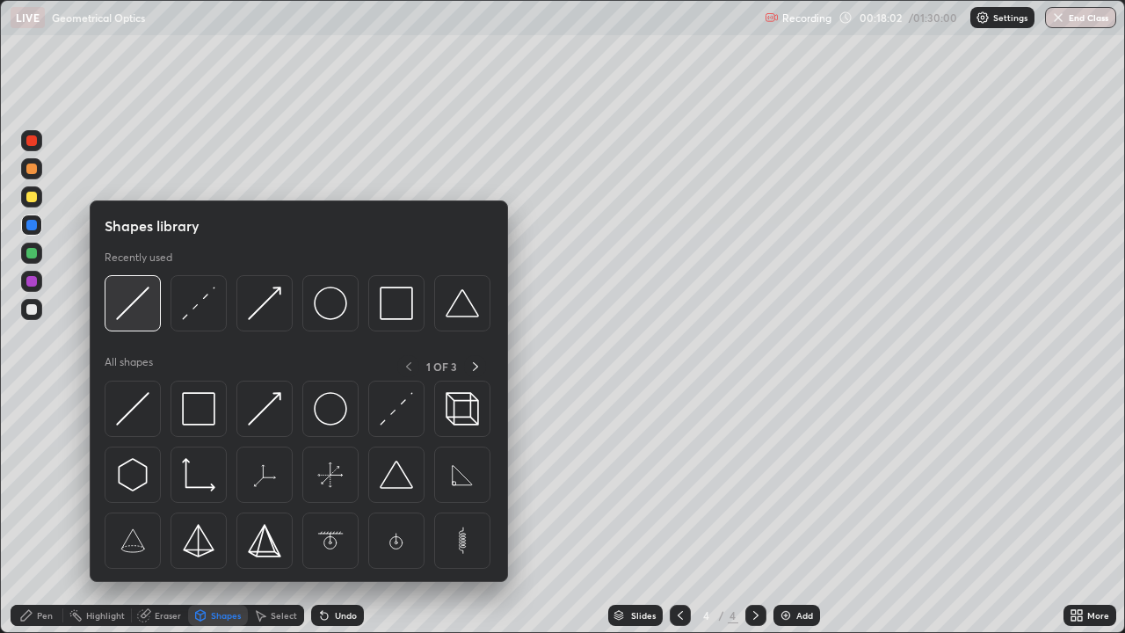
click at [125, 306] on img at bounding box center [132, 303] width 33 height 33
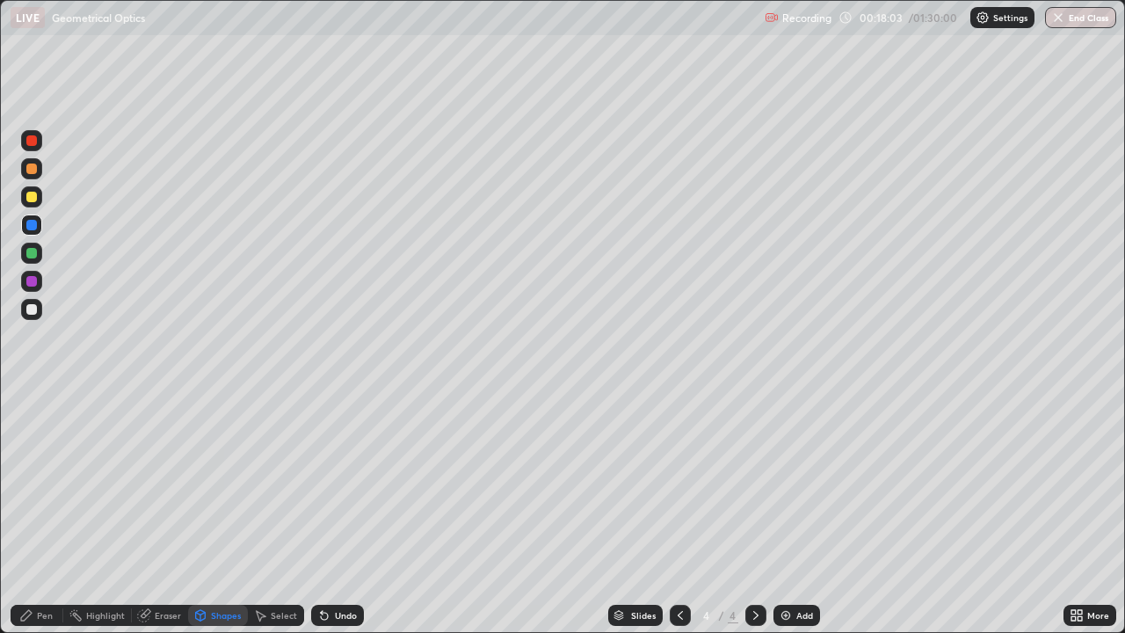
click at [36, 198] on div at bounding box center [31, 197] width 11 height 11
click at [206, 513] on icon at bounding box center [200, 615] width 14 height 14
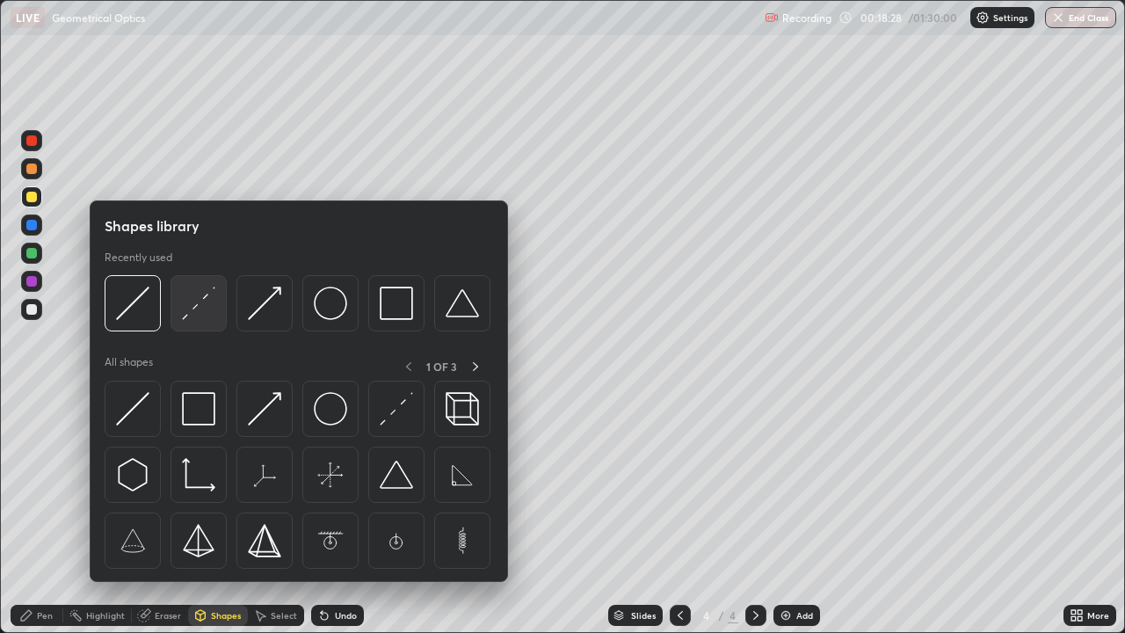
click at [195, 320] on img at bounding box center [198, 303] width 33 height 33
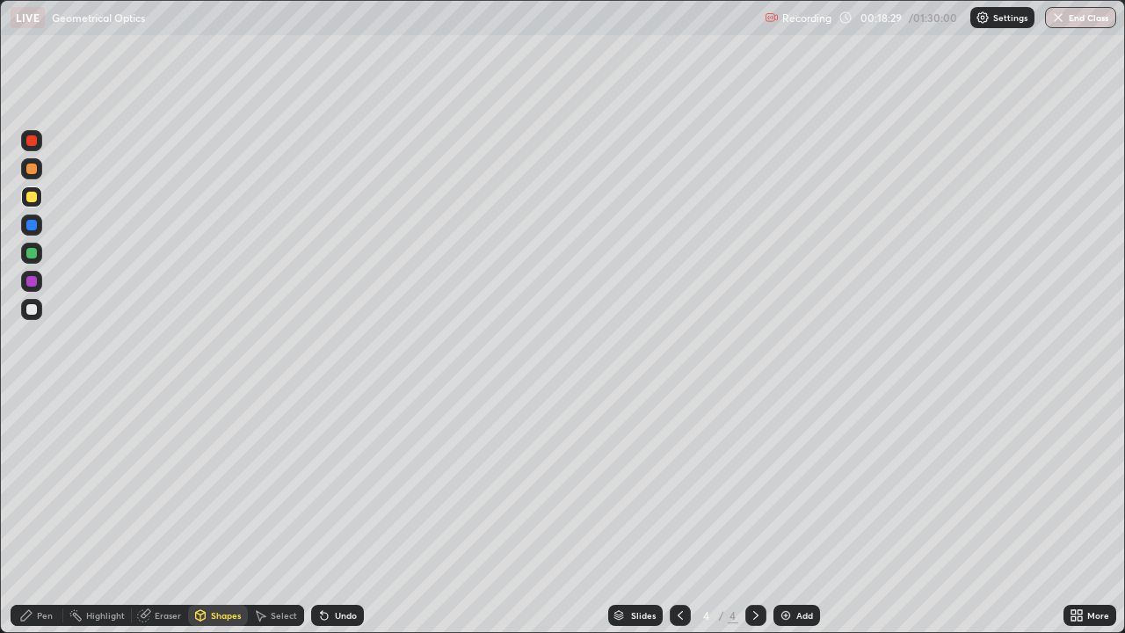
click at [32, 226] on div at bounding box center [31, 225] width 11 height 11
click at [33, 309] on div at bounding box center [31, 309] width 11 height 11
click at [40, 513] on div "Pen" at bounding box center [45, 615] width 16 height 9
click at [339, 513] on div "Undo" at bounding box center [337, 615] width 53 height 21
click at [331, 513] on div "Undo" at bounding box center [337, 615] width 53 height 21
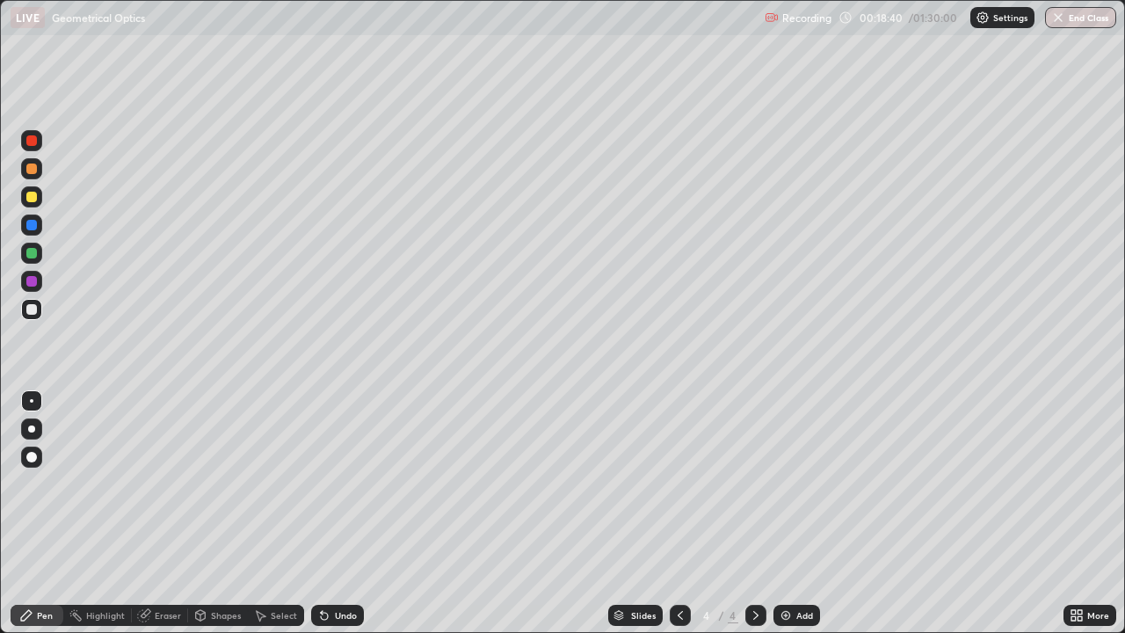
click at [38, 197] on div at bounding box center [31, 196] width 21 height 21
click at [212, 513] on div "Shapes" at bounding box center [226, 615] width 30 height 9
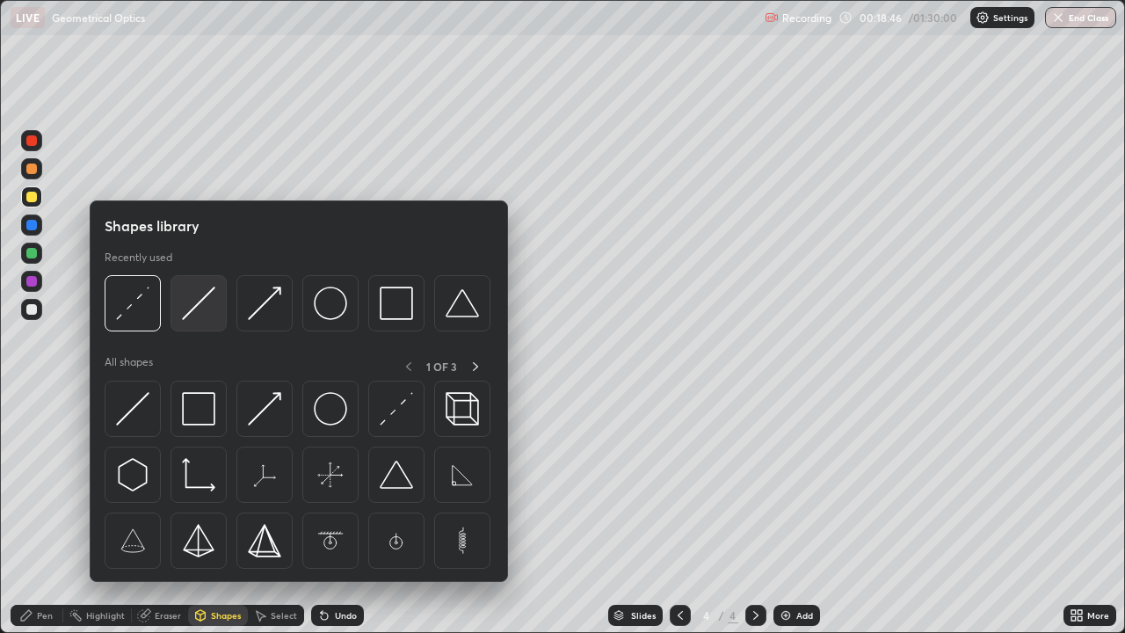
click at [182, 318] on div at bounding box center [198, 303] width 56 height 56
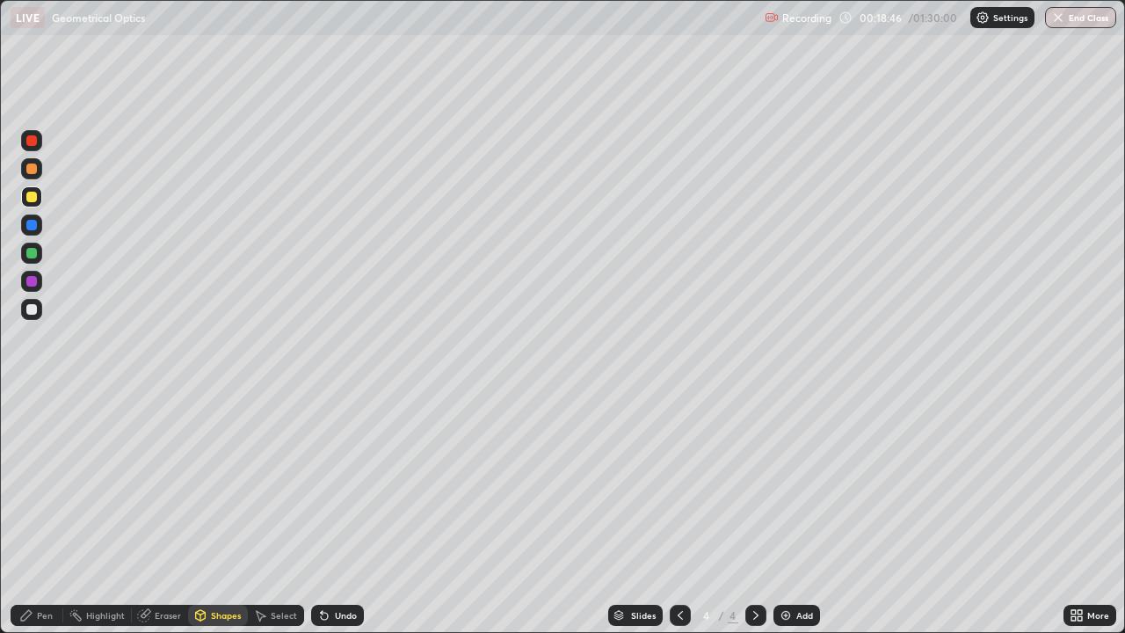
click at [31, 201] on div at bounding box center [31, 197] width 11 height 11
click at [40, 513] on div "Pen" at bounding box center [45, 615] width 16 height 9
click at [153, 513] on div "Eraser" at bounding box center [160, 615] width 56 height 21
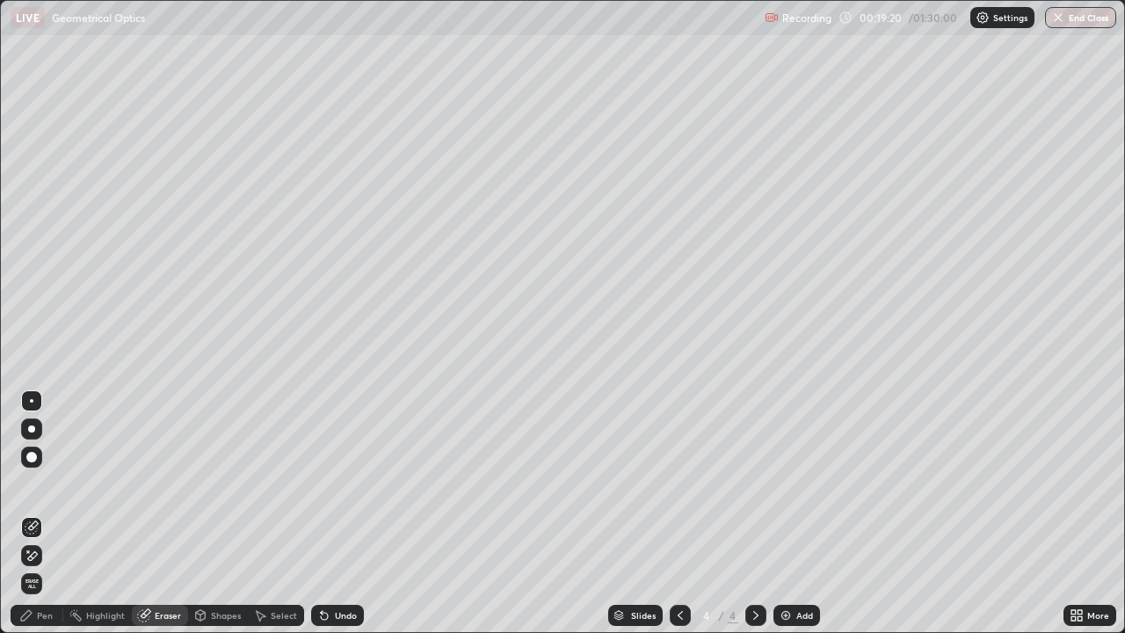
click at [107, 513] on div "Highlight" at bounding box center [105, 615] width 39 height 9
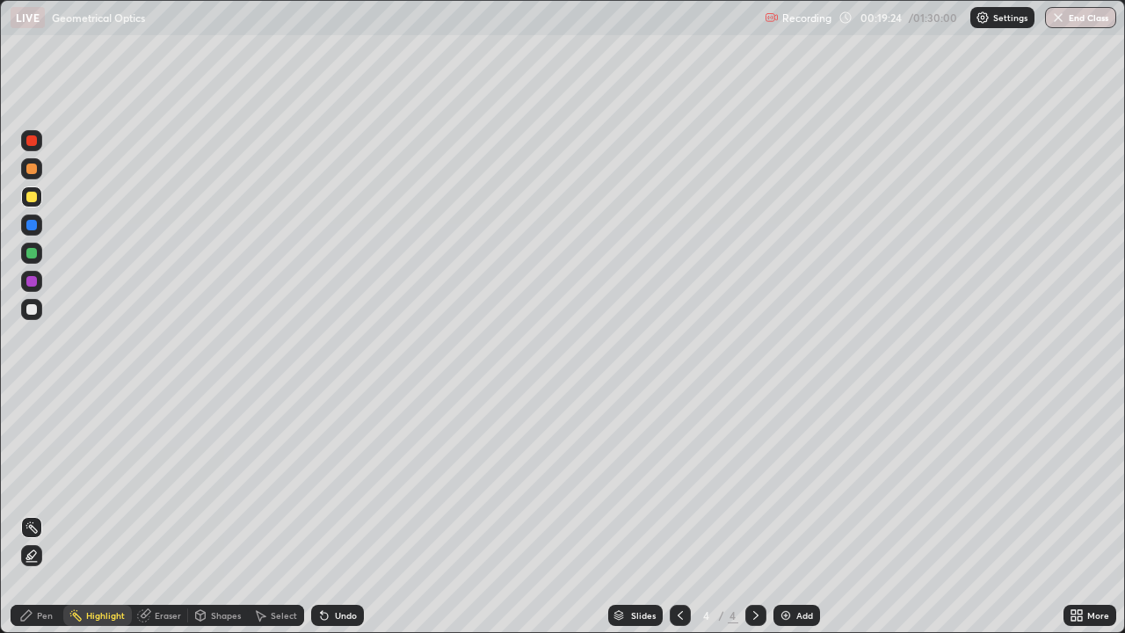
click at [348, 513] on div "Undo" at bounding box center [346, 615] width 22 height 9
click at [40, 513] on div "Pen" at bounding box center [45, 615] width 16 height 9
click at [33, 306] on div at bounding box center [31, 309] width 11 height 11
click at [223, 513] on div "Shapes" at bounding box center [226, 615] width 30 height 9
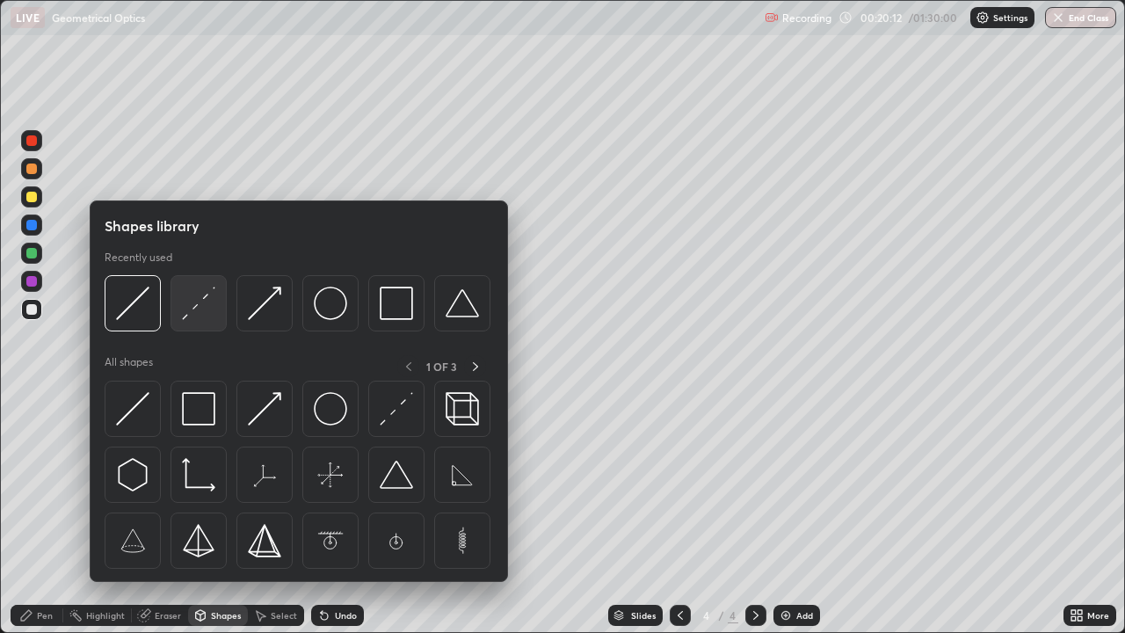
click at [185, 317] on img at bounding box center [198, 303] width 33 height 33
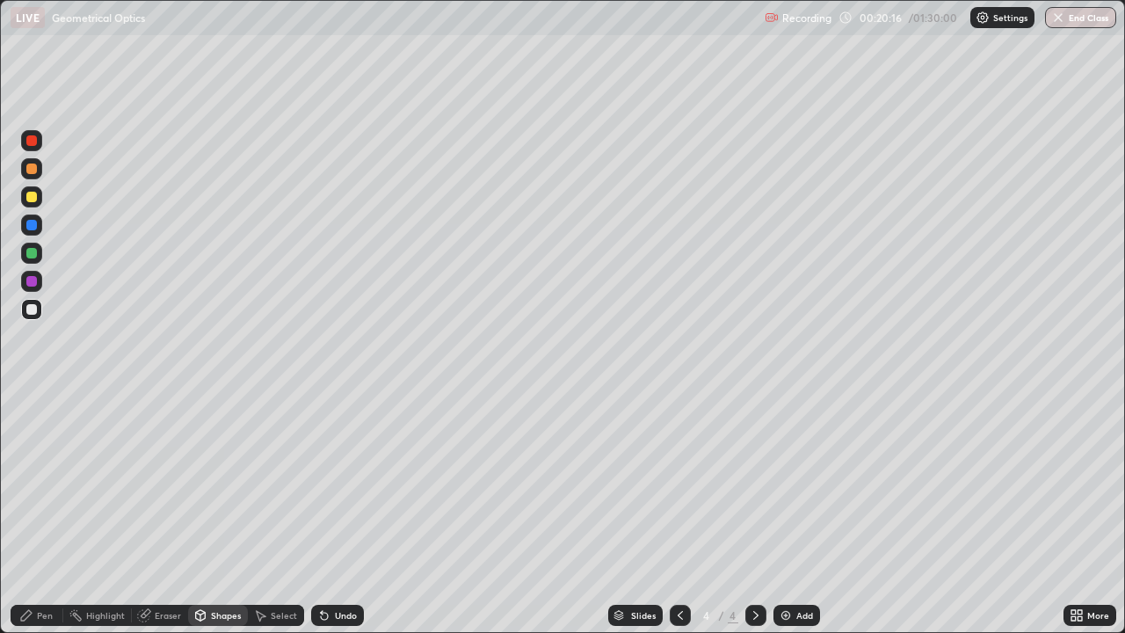
click at [40, 513] on div "Pen" at bounding box center [37, 615] width 53 height 21
click at [36, 228] on div at bounding box center [31, 225] width 11 height 11
click at [100, 513] on div "Highlight" at bounding box center [105, 615] width 39 height 9
click at [39, 513] on div "Pen" at bounding box center [45, 615] width 16 height 9
click at [113, 513] on div "Highlight" at bounding box center [105, 615] width 39 height 9
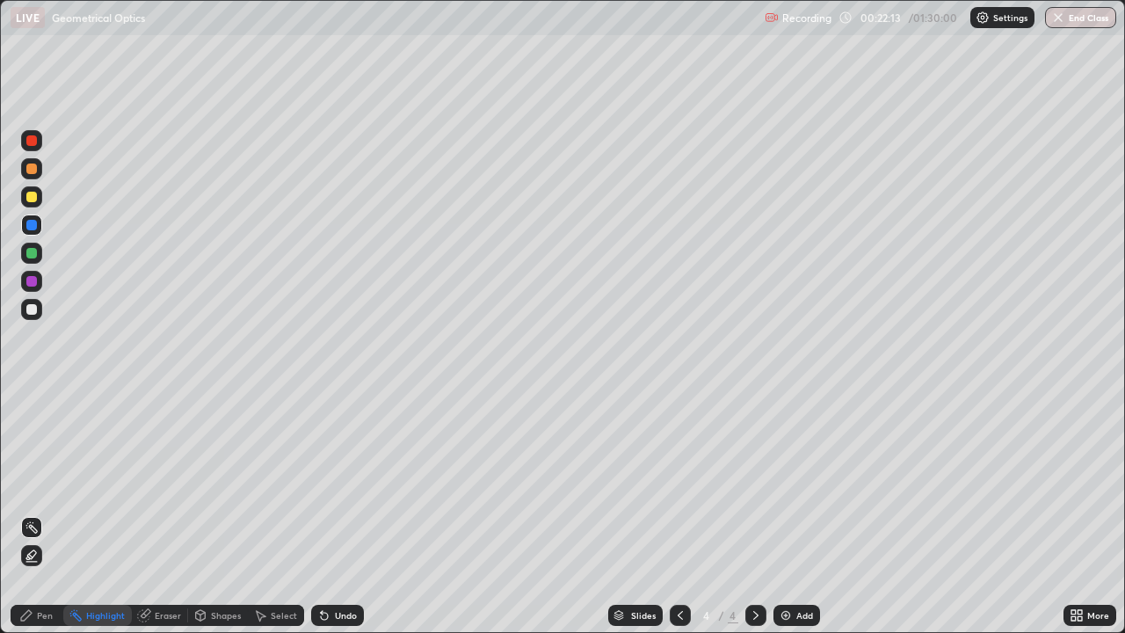
click at [787, 513] on img at bounding box center [786, 615] width 14 height 14
click at [40, 513] on div "Pen" at bounding box center [45, 615] width 16 height 9
click at [219, 513] on div "Shapes" at bounding box center [226, 615] width 30 height 9
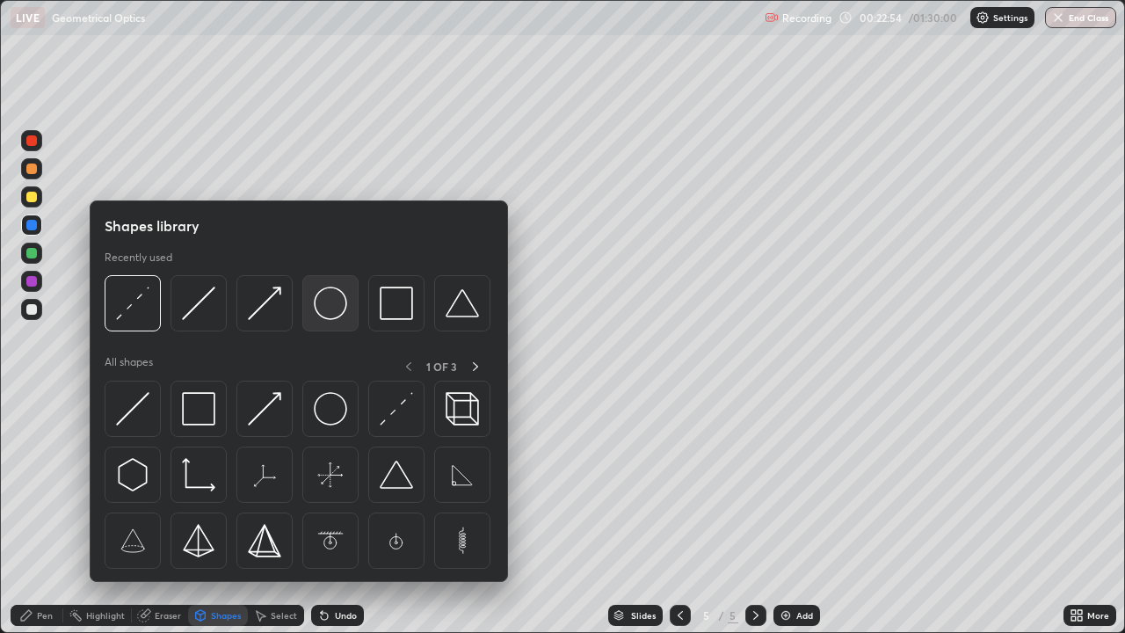
click at [327, 319] on img at bounding box center [330, 303] width 33 height 33
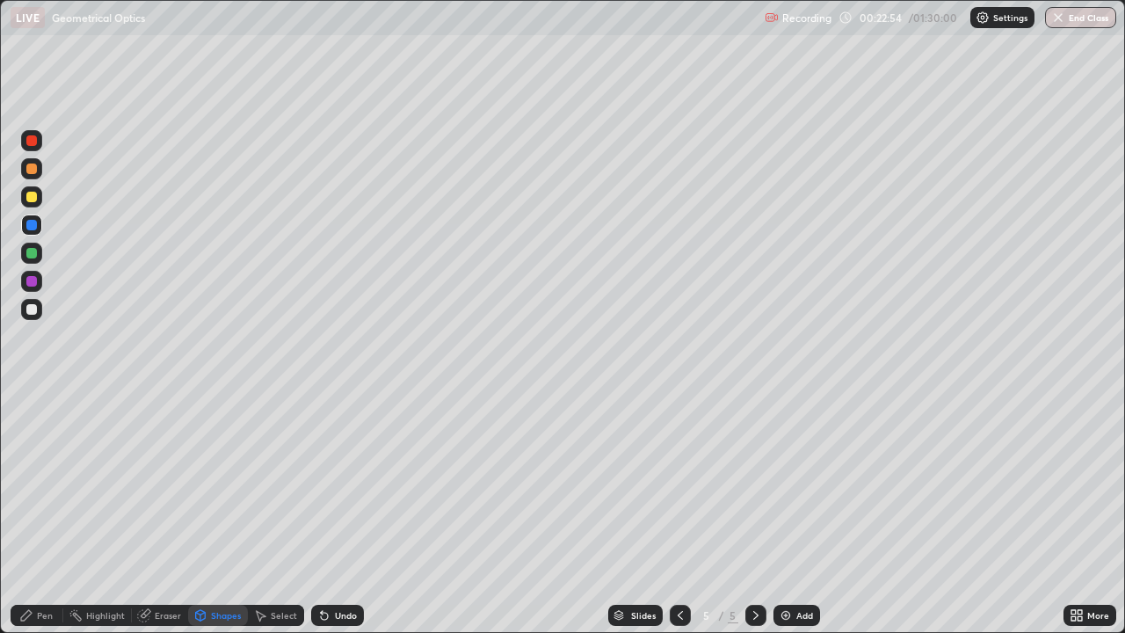
click at [28, 311] on div at bounding box center [31, 309] width 11 height 11
click at [36, 513] on div "Pen" at bounding box center [37, 615] width 53 height 21
click at [209, 513] on div "Shapes" at bounding box center [218, 615] width 60 height 21
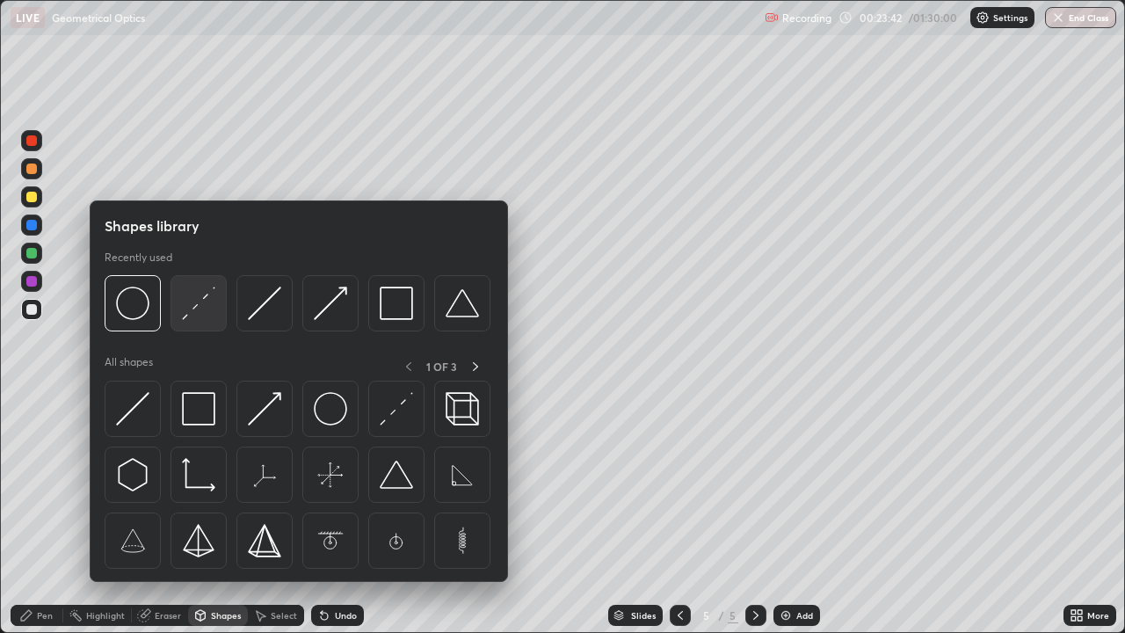
click at [192, 319] on img at bounding box center [198, 303] width 33 height 33
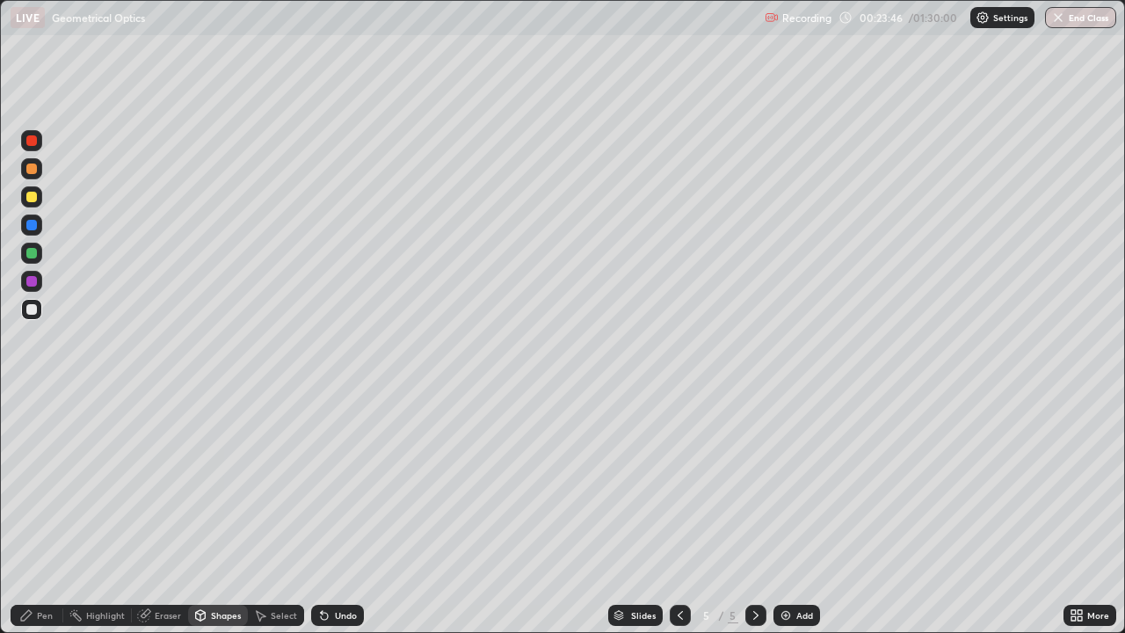
click at [33, 199] on div at bounding box center [31, 197] width 11 height 11
click at [41, 513] on div "Pen" at bounding box center [45, 615] width 16 height 9
click at [271, 513] on div "Select" at bounding box center [284, 615] width 26 height 9
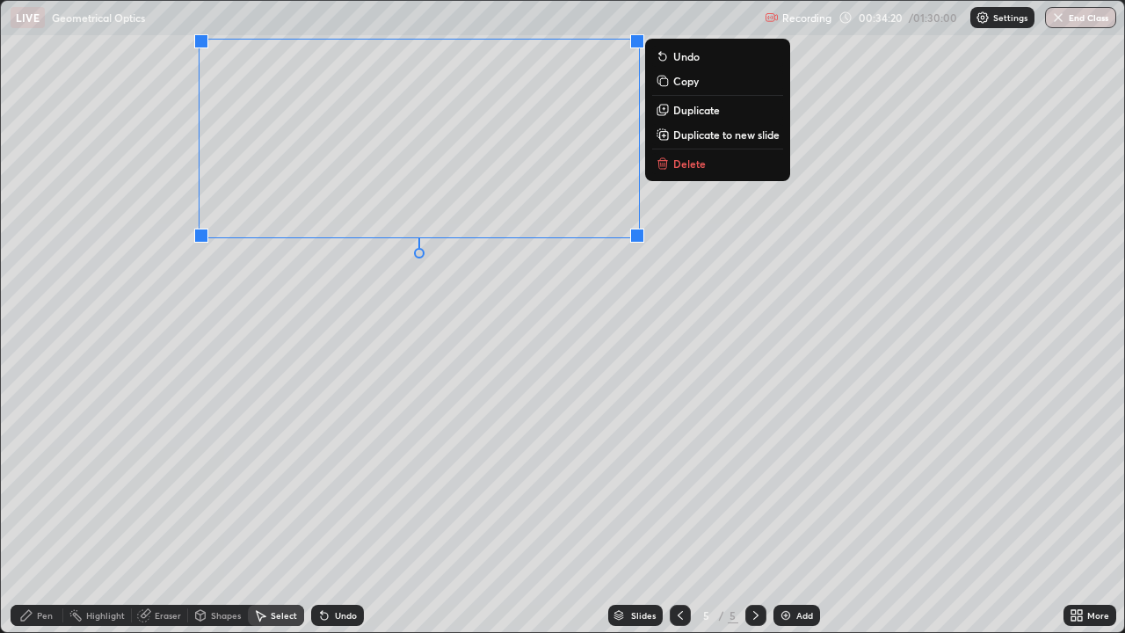
click at [670, 139] on button "Duplicate to new slide" at bounding box center [717, 134] width 131 height 21
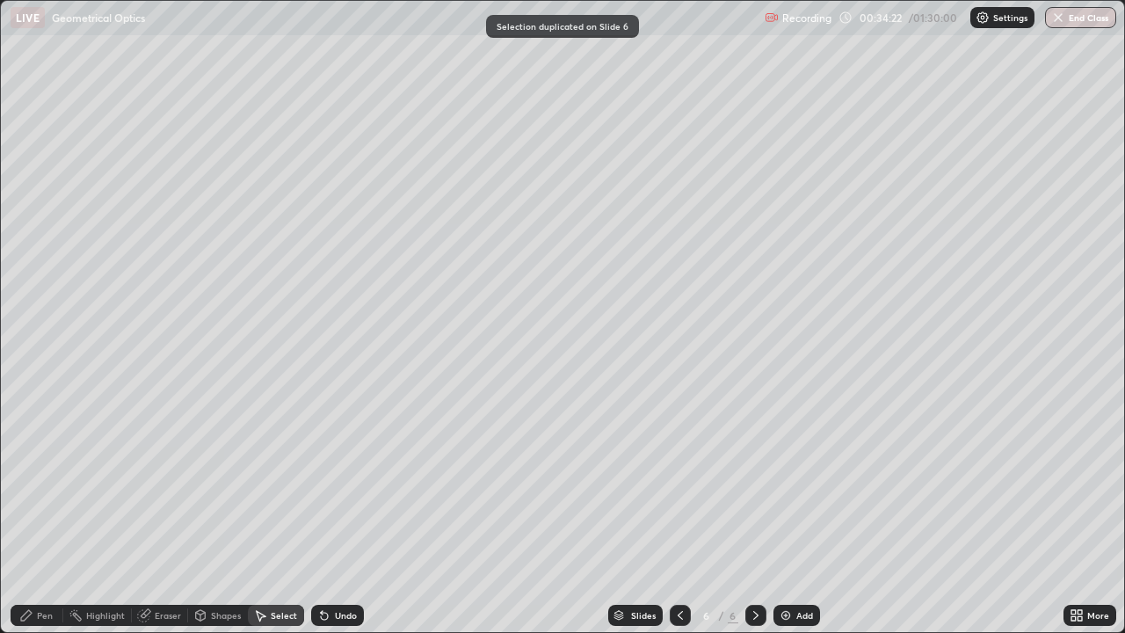
click at [687, 513] on div at bounding box center [680, 615] width 21 height 21
click at [1079, 513] on icon at bounding box center [1079, 618] width 4 height 4
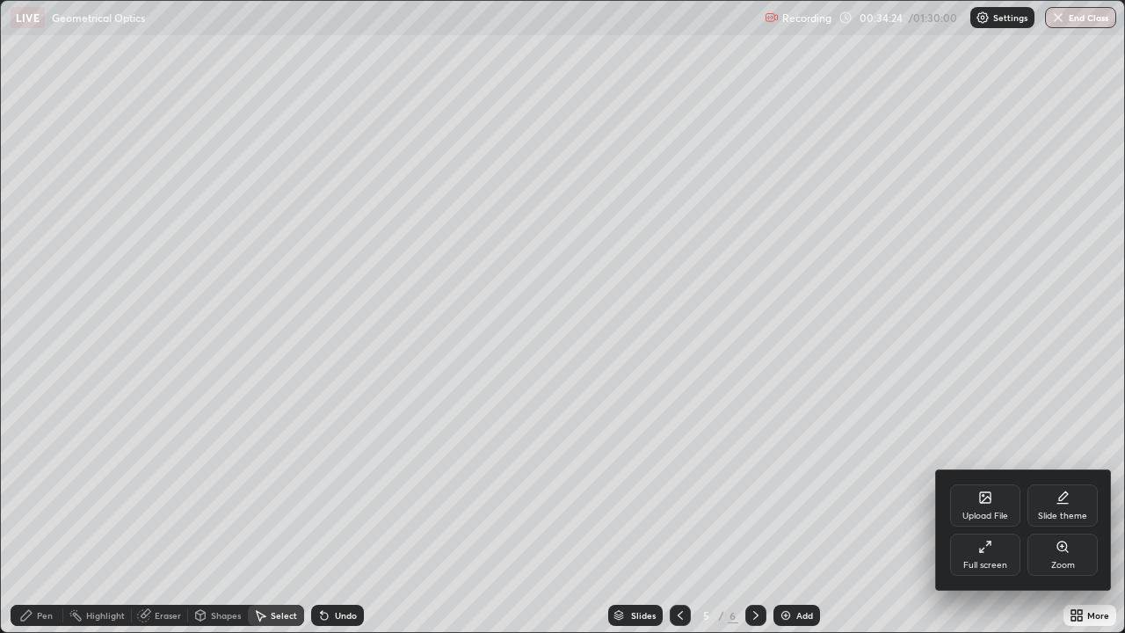
click at [996, 513] on div "Full screen" at bounding box center [985, 565] width 44 height 9
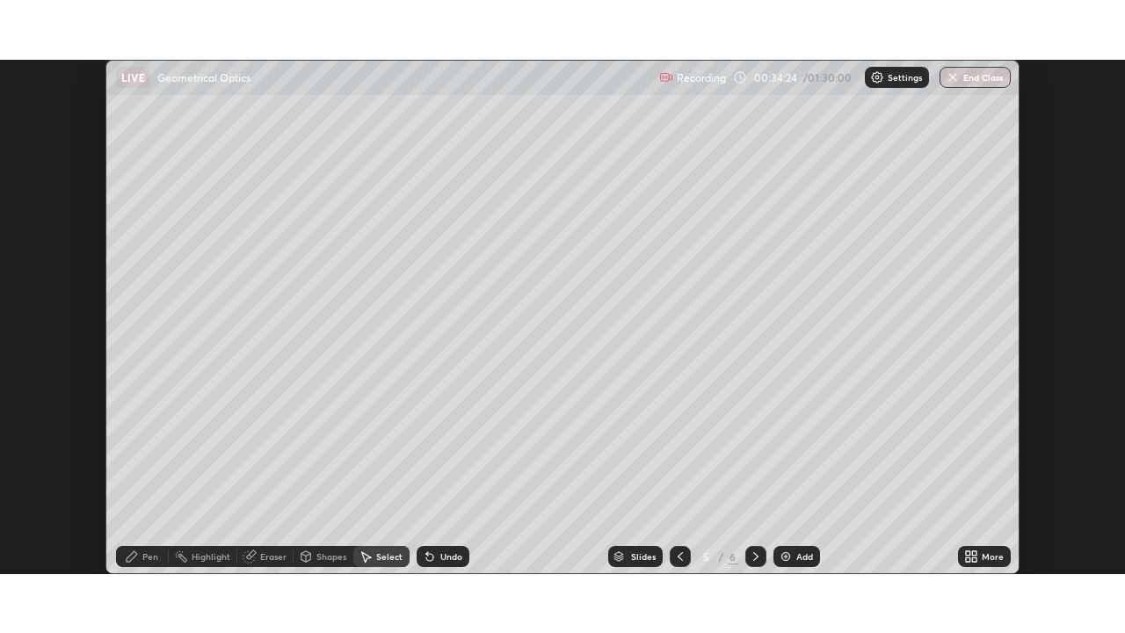
scroll to position [87370, 86759]
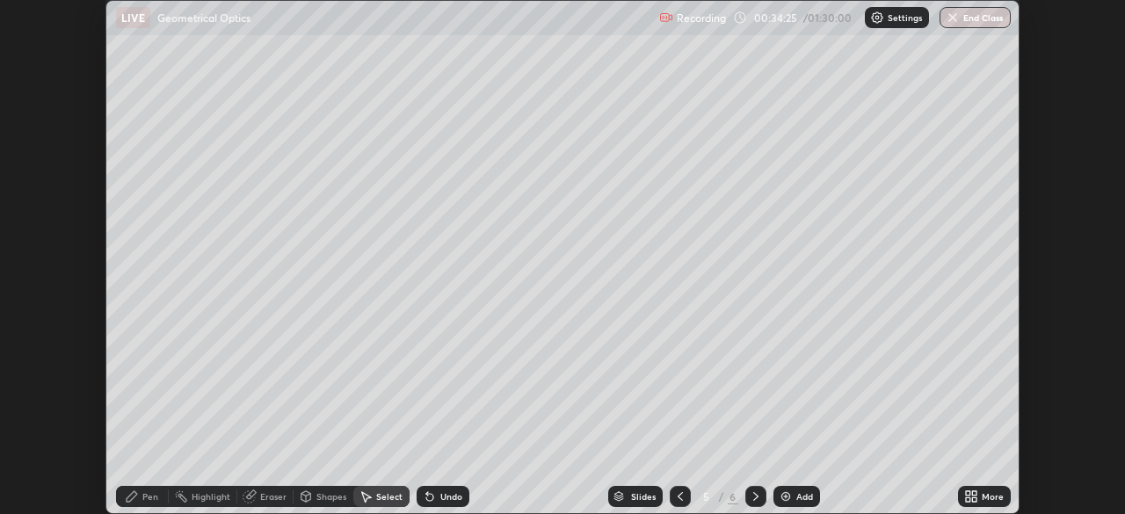
click at [982, 497] on div "More" at bounding box center [993, 496] width 22 height 9
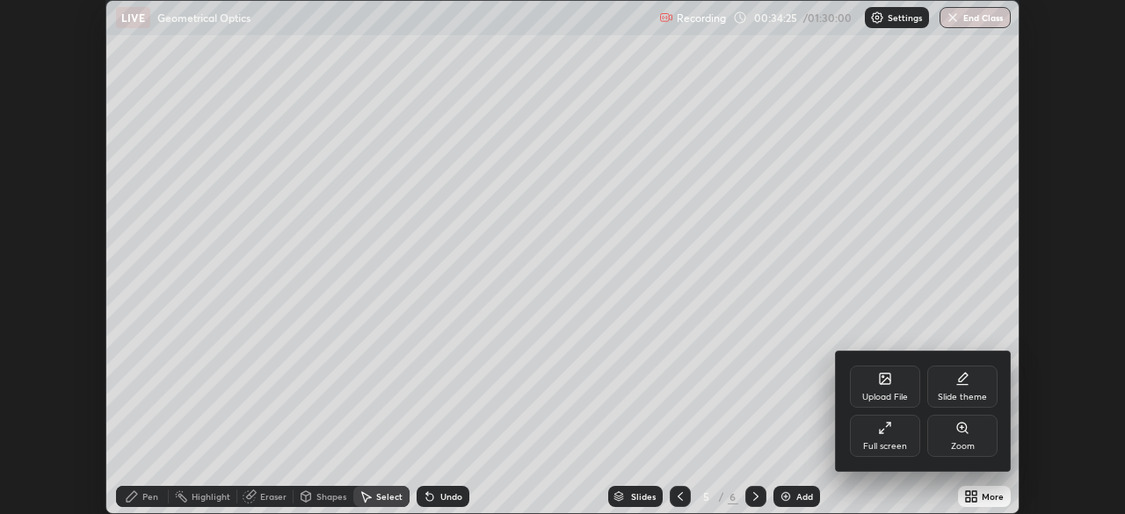
click at [885, 433] on icon at bounding box center [885, 428] width 14 height 14
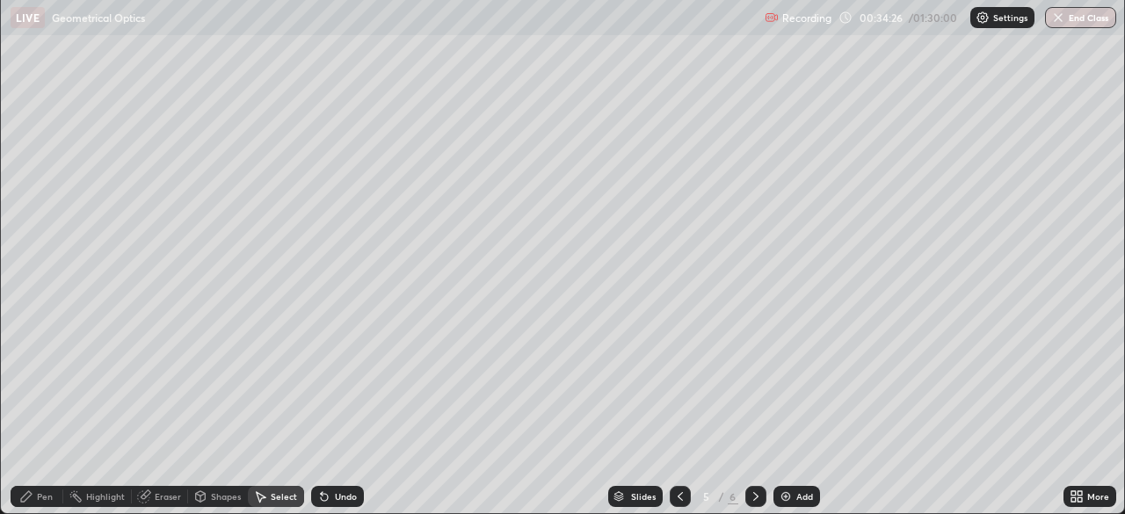
scroll to position [633, 1125]
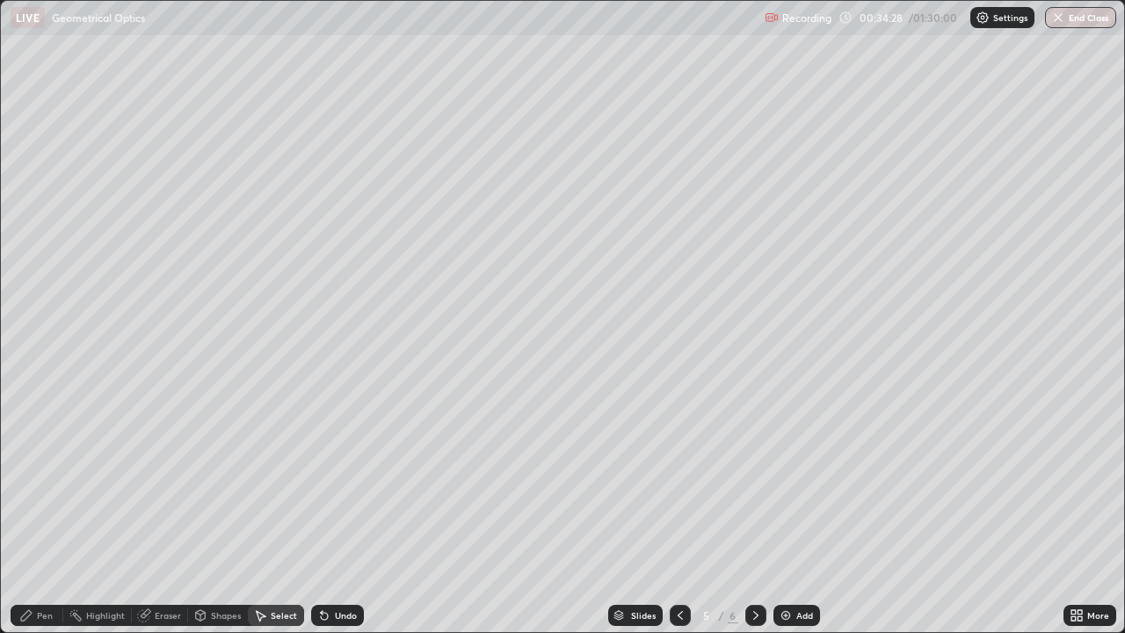
click at [226, 513] on div "Shapes" at bounding box center [226, 615] width 30 height 9
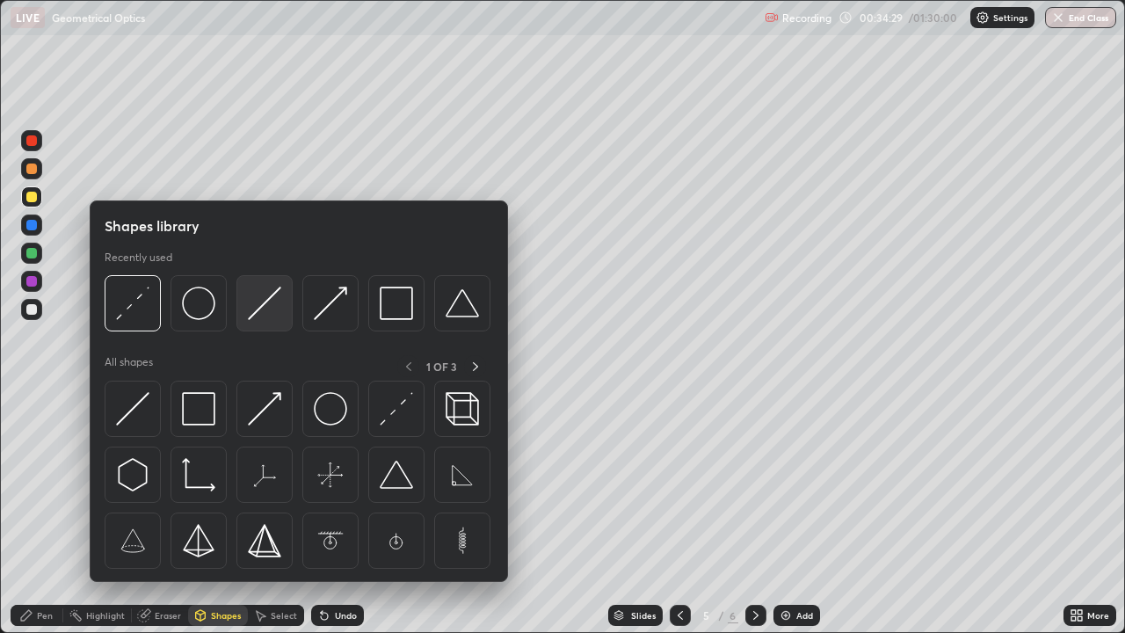
click at [250, 321] on div at bounding box center [264, 303] width 56 height 56
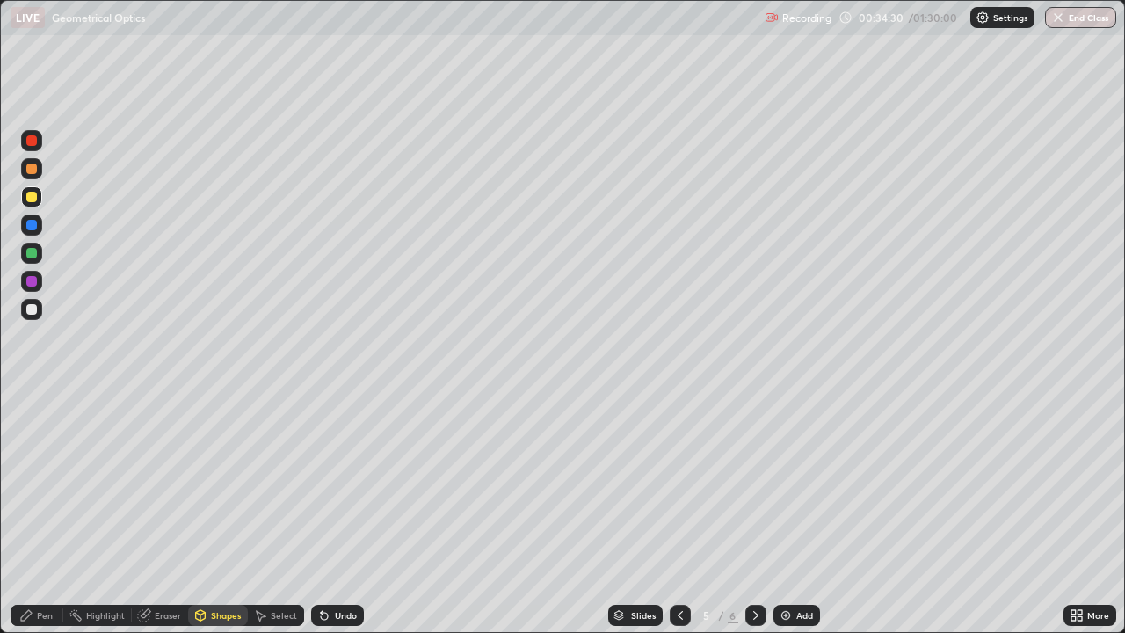
click at [40, 200] on div at bounding box center [31, 196] width 21 height 21
click at [329, 513] on div "Undo" at bounding box center [337, 615] width 53 height 21
click at [330, 513] on div "Undo" at bounding box center [337, 615] width 53 height 21
click at [322, 513] on icon at bounding box center [324, 616] width 7 height 7
click at [214, 513] on div "Shapes" at bounding box center [226, 615] width 30 height 9
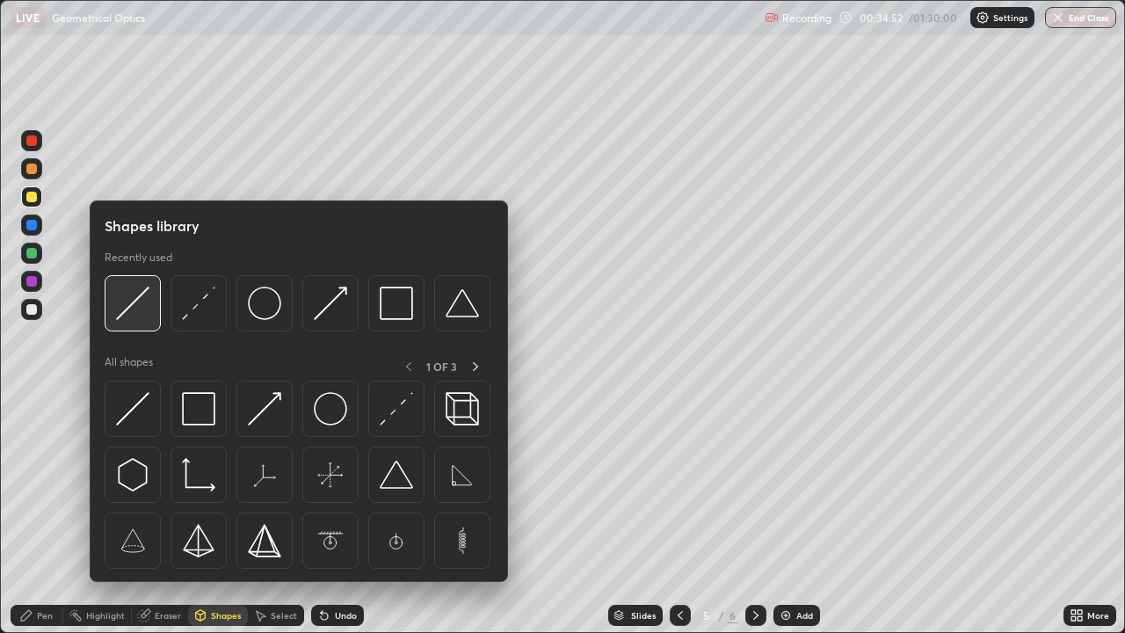
click at [139, 307] on img at bounding box center [132, 303] width 33 height 33
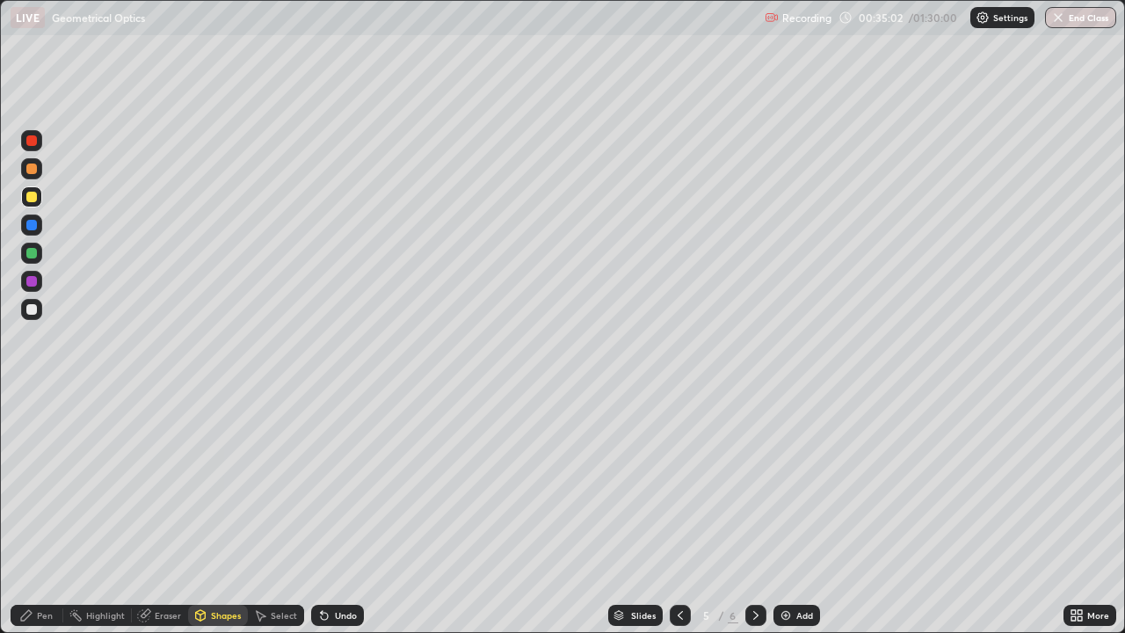
click at [47, 513] on div "Pen" at bounding box center [45, 615] width 16 height 9
click at [33, 308] on div at bounding box center [31, 309] width 11 height 11
click at [163, 513] on div "Eraser" at bounding box center [168, 615] width 26 height 9
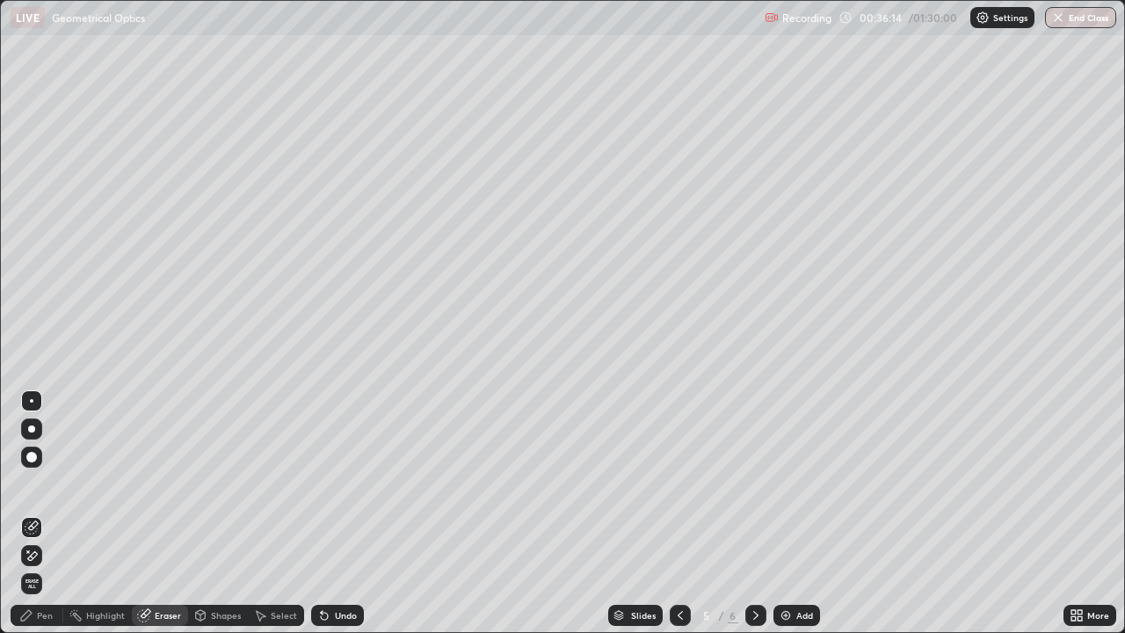
click at [50, 513] on div "Pen" at bounding box center [45, 615] width 16 height 9
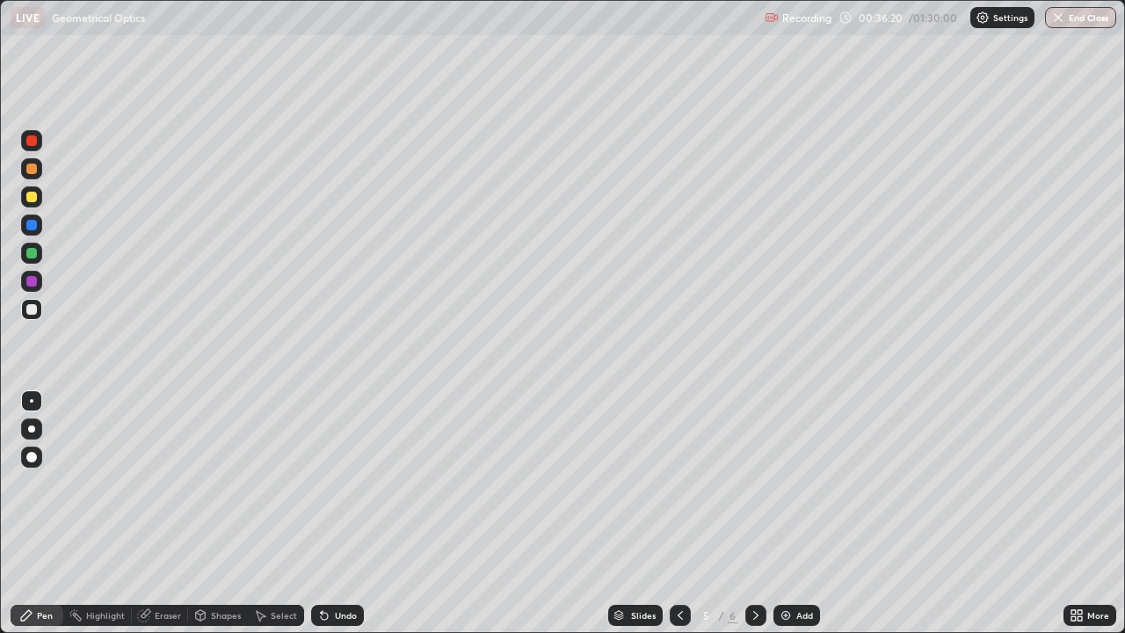
click at [170, 513] on div "Eraser" at bounding box center [168, 615] width 26 height 9
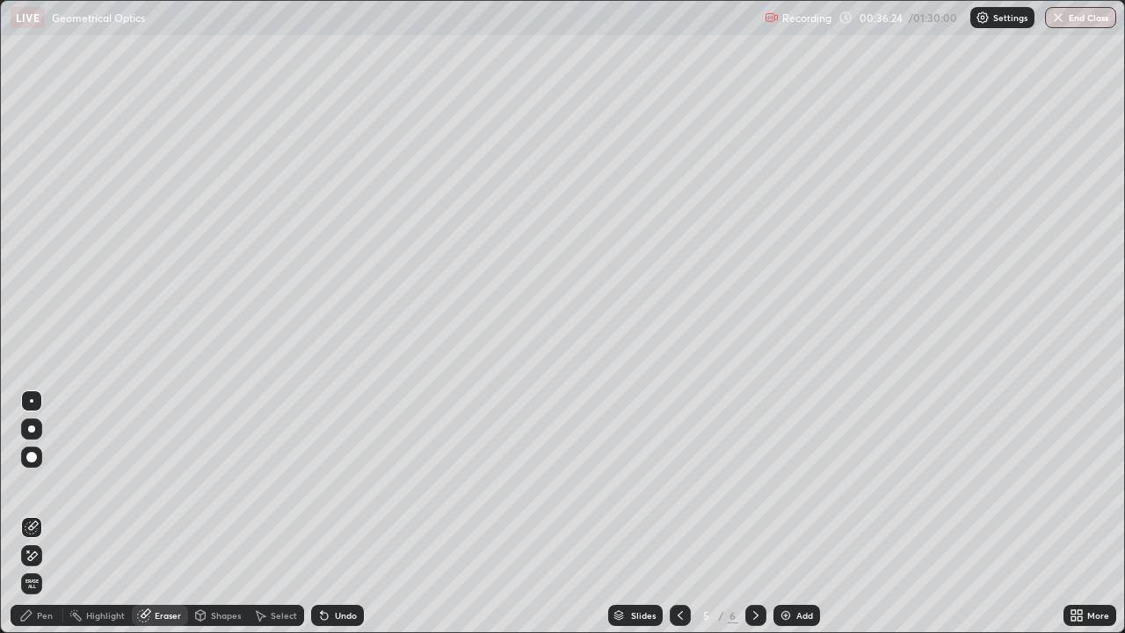
click at [54, 513] on div "Pen" at bounding box center [37, 615] width 53 height 21
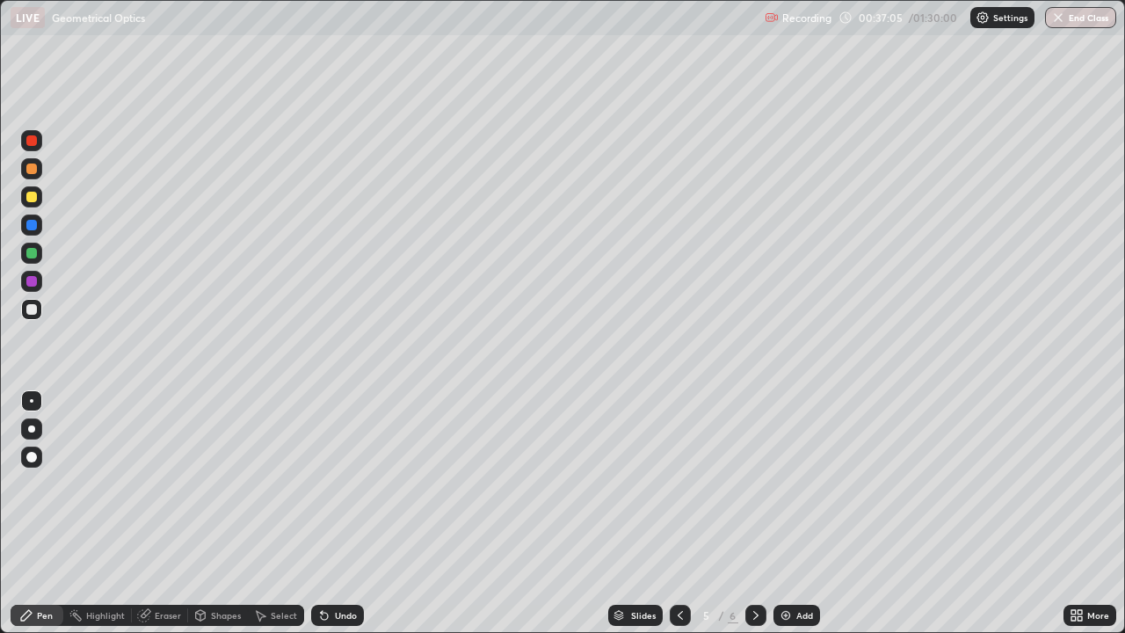
click at [287, 513] on div "Select" at bounding box center [284, 615] width 26 height 9
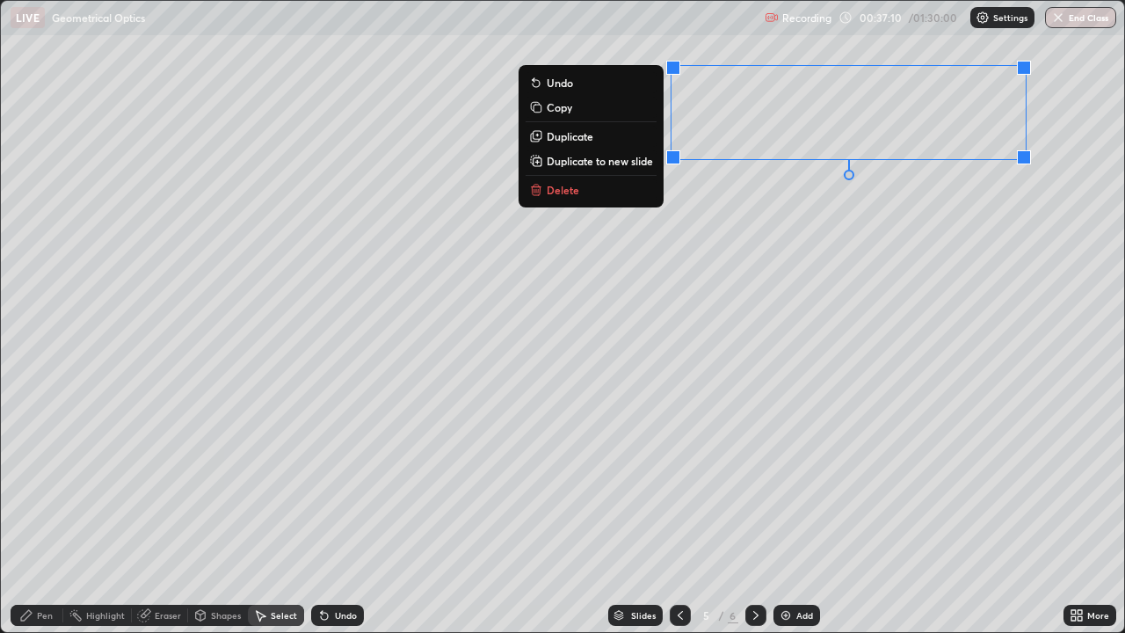
click at [646, 168] on button "Duplicate to new slide" at bounding box center [591, 160] width 131 height 21
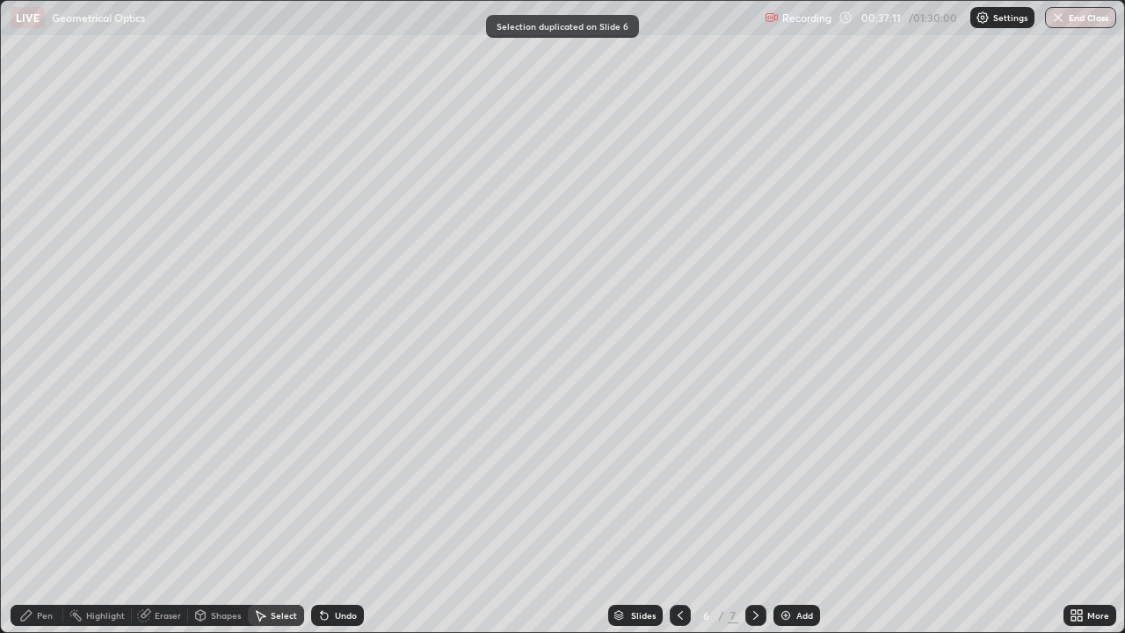
click at [44, 513] on div "Pen" at bounding box center [45, 615] width 16 height 9
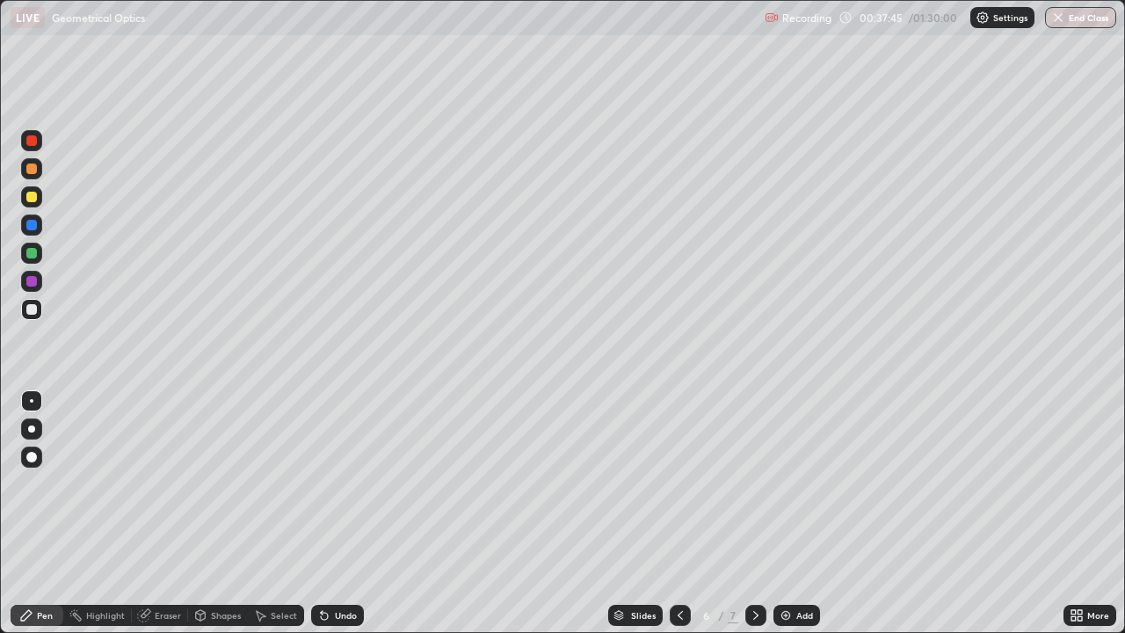
click at [1076, 513] on icon at bounding box center [1077, 615] width 14 height 14
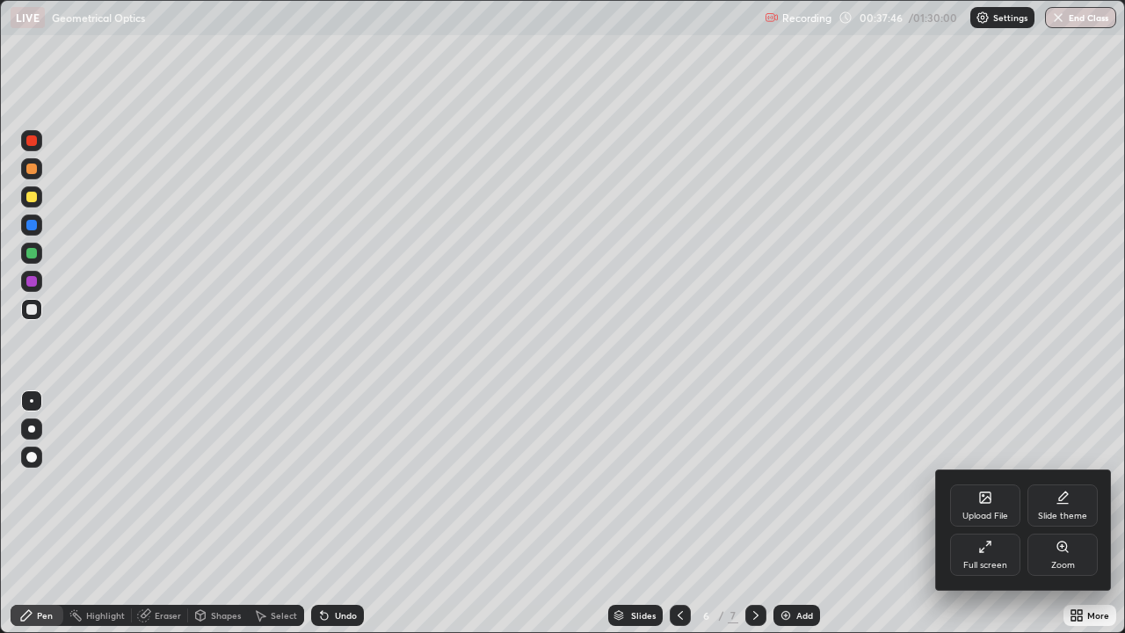
click at [984, 513] on div "Full screen" at bounding box center [985, 554] width 70 height 42
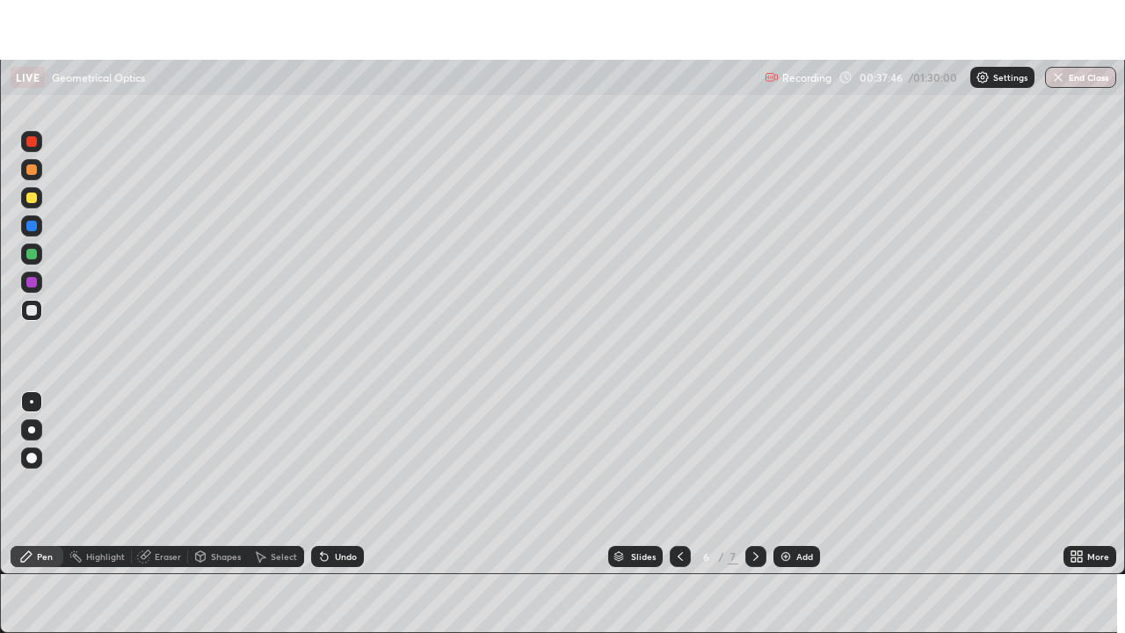
scroll to position [87370, 86759]
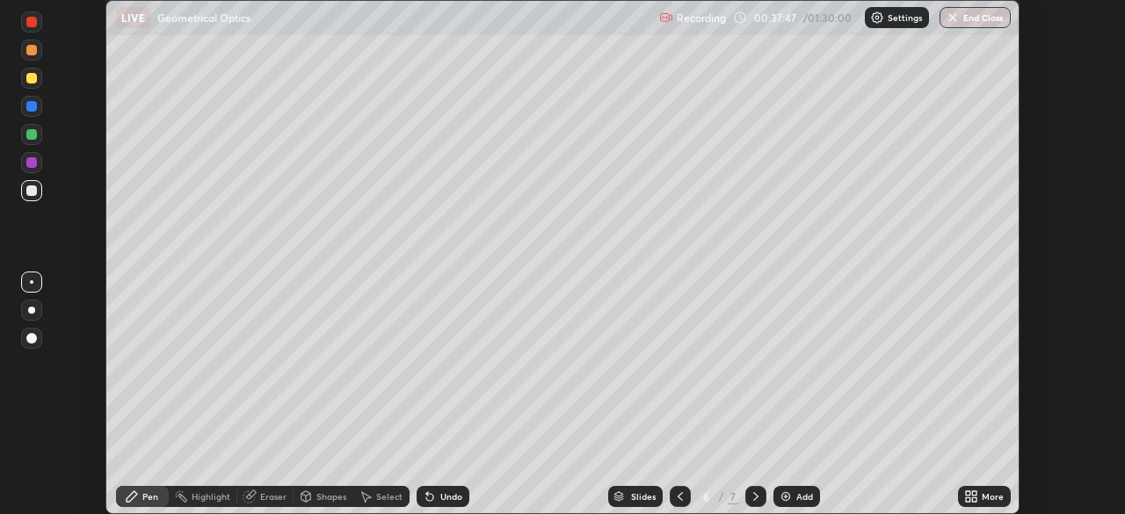
click at [968, 495] on icon at bounding box center [968, 493] width 4 height 4
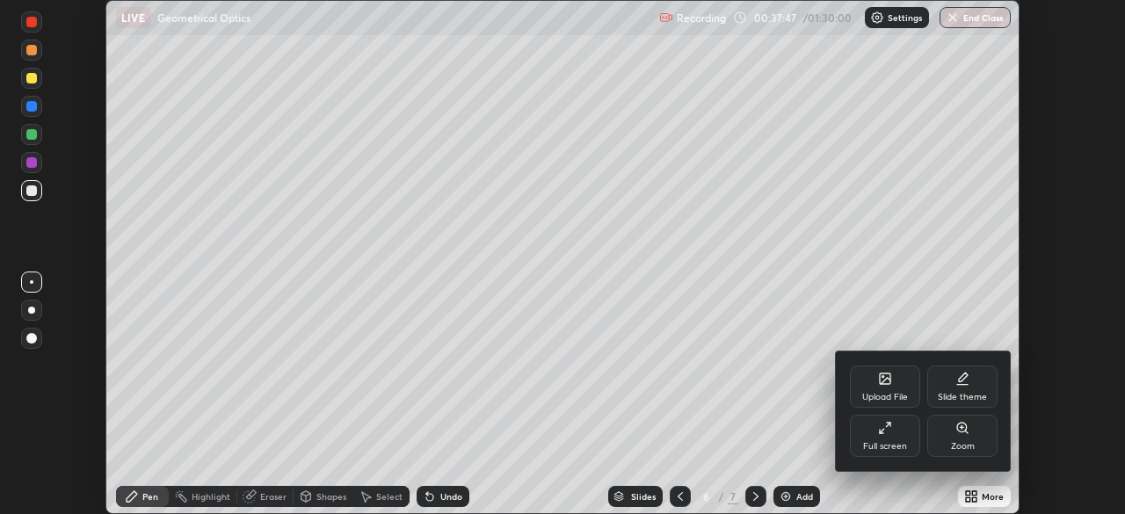
click at [894, 447] on div "Full screen" at bounding box center [885, 446] width 44 height 9
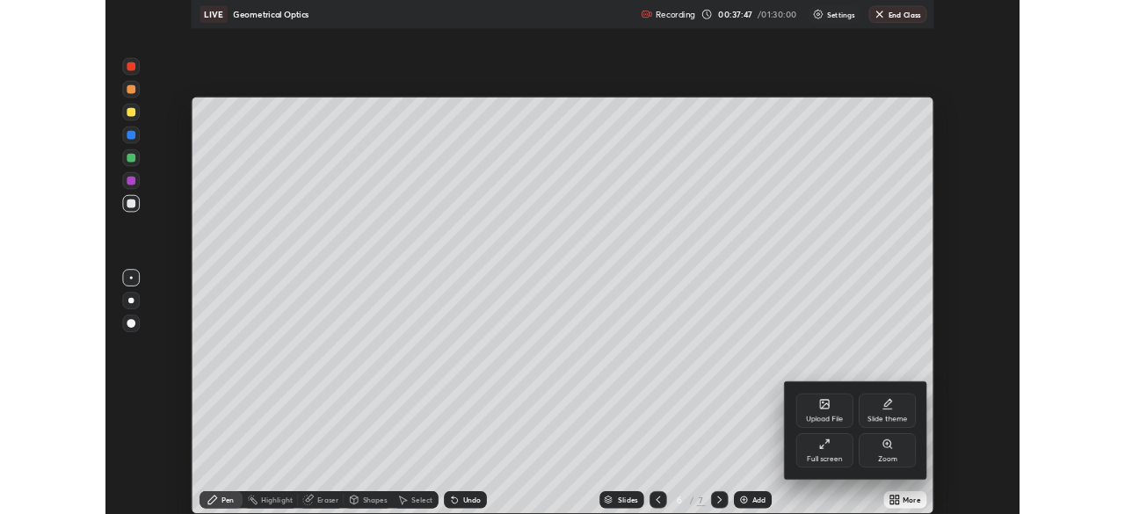
scroll to position [633, 1125]
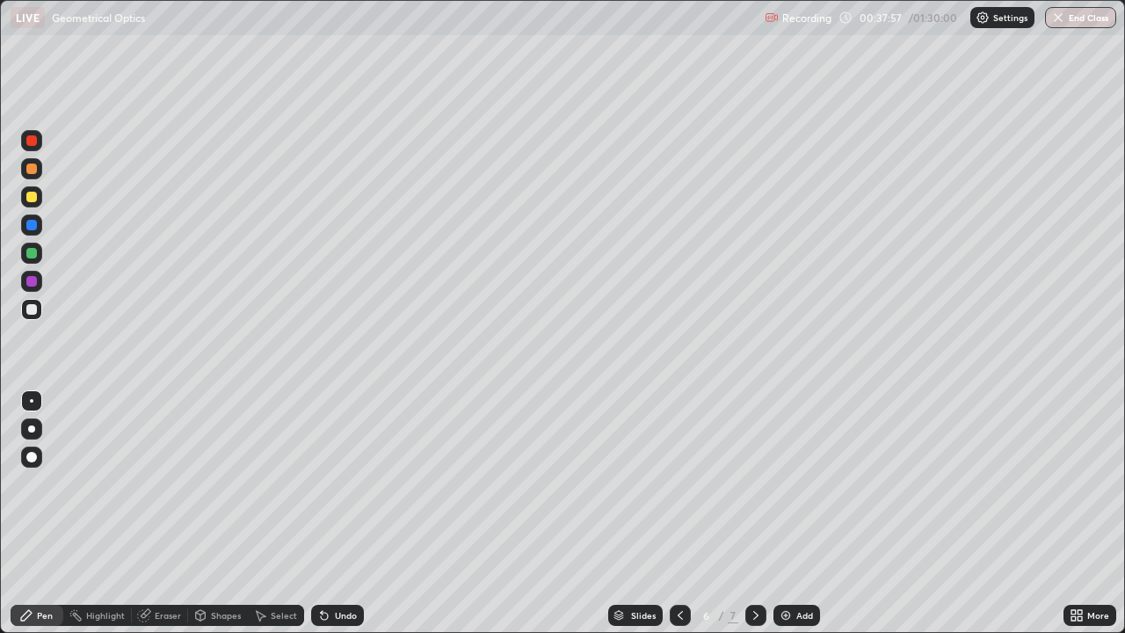
click at [683, 513] on div at bounding box center [680, 615] width 21 height 35
click at [344, 513] on div "Undo" at bounding box center [346, 615] width 22 height 9
click at [228, 513] on div "Shapes" at bounding box center [226, 615] width 30 height 9
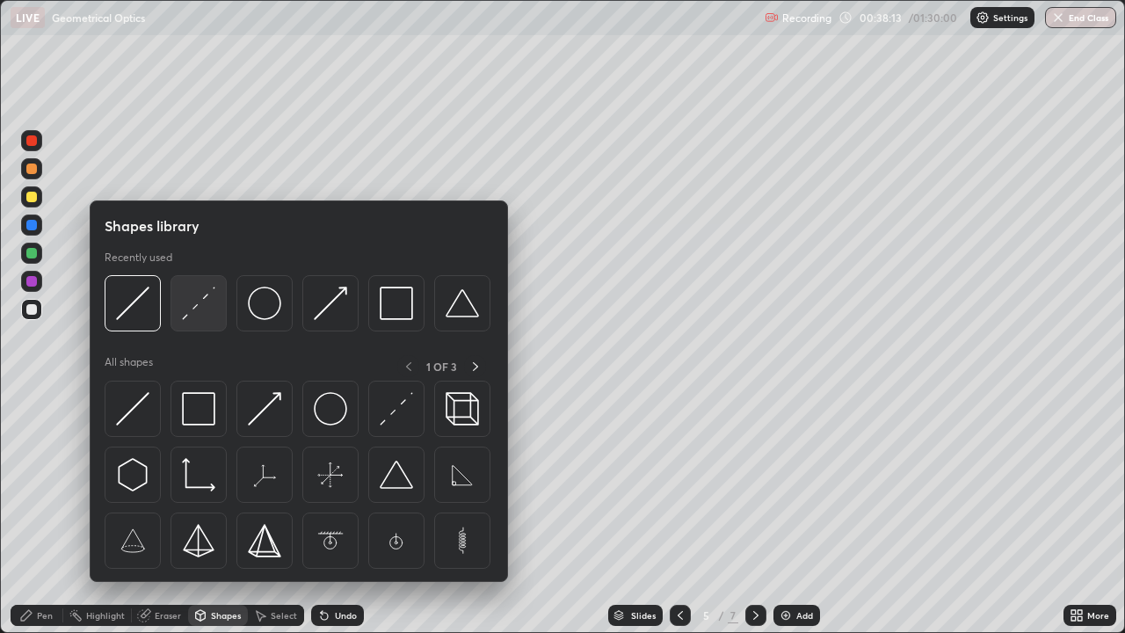
click at [198, 310] on img at bounding box center [198, 303] width 33 height 33
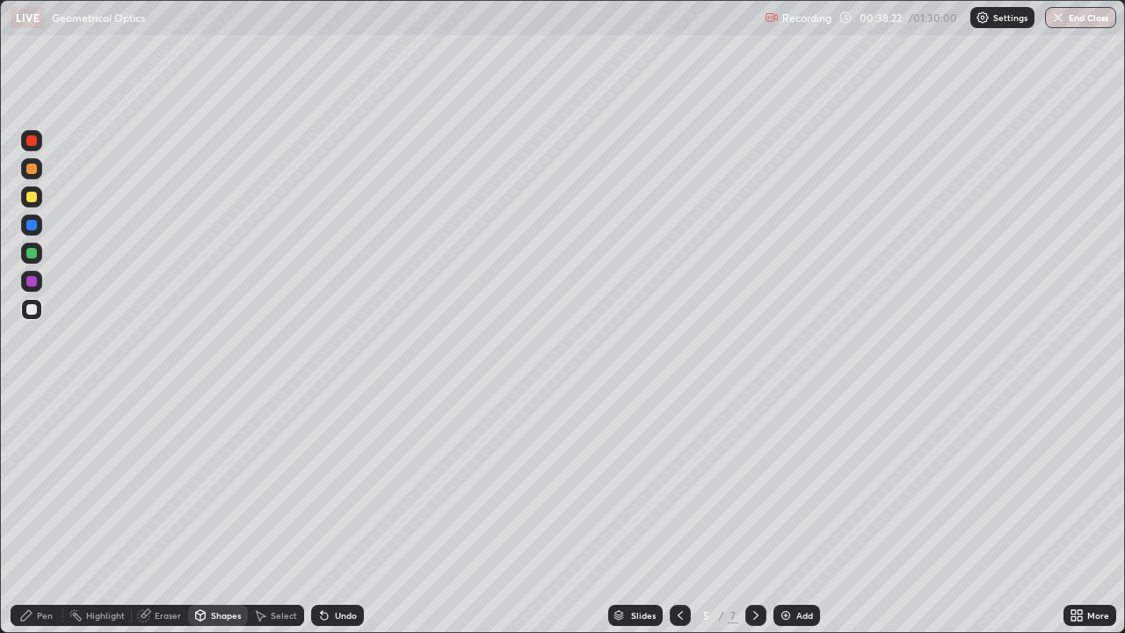
click at [209, 513] on div "Shapes" at bounding box center [218, 615] width 60 height 21
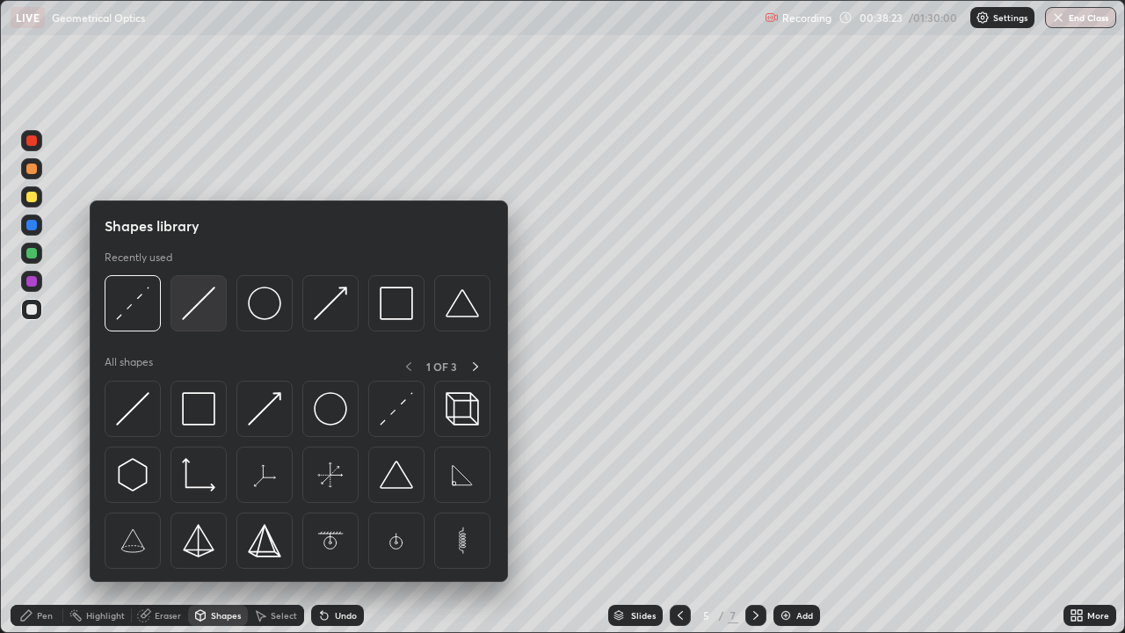
click at [188, 319] on img at bounding box center [198, 303] width 33 height 33
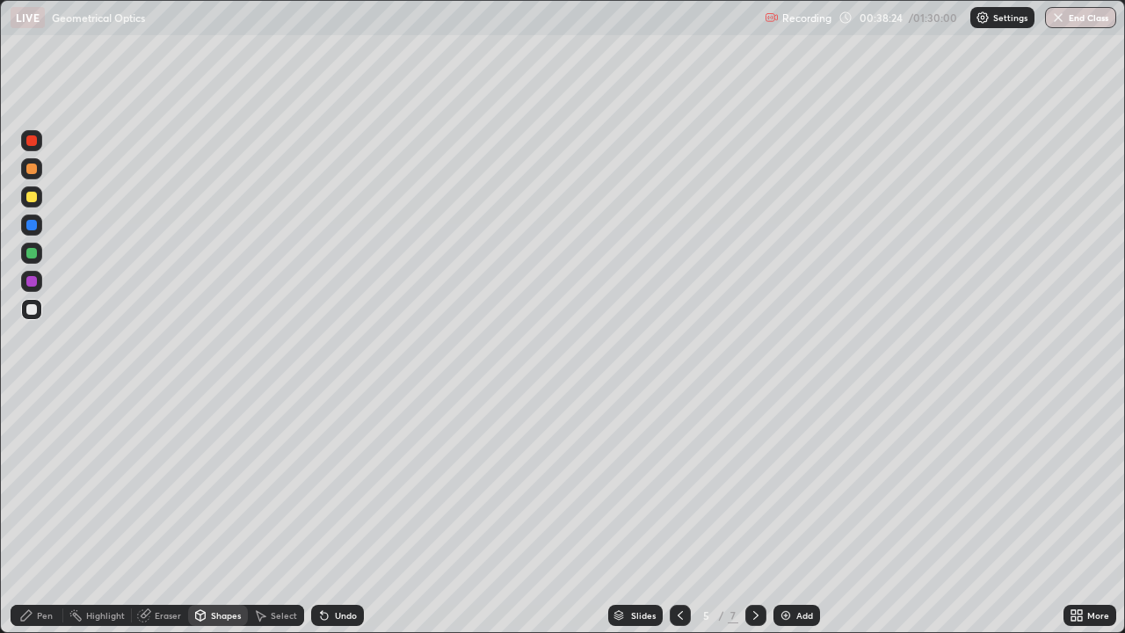
click at [33, 193] on div at bounding box center [31, 197] width 11 height 11
click at [38, 513] on div "Pen" at bounding box center [45, 615] width 16 height 9
click at [33, 308] on div at bounding box center [31, 309] width 11 height 11
click at [273, 513] on div "Select" at bounding box center [276, 615] width 56 height 21
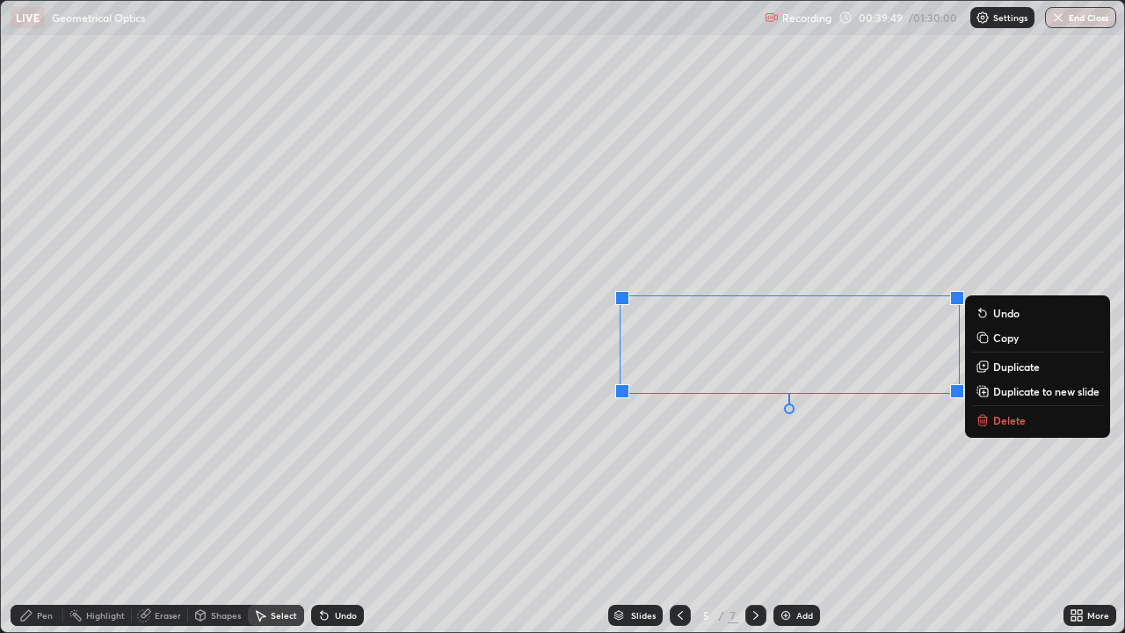
click at [990, 345] on button "Copy" at bounding box center [1037, 337] width 131 height 21
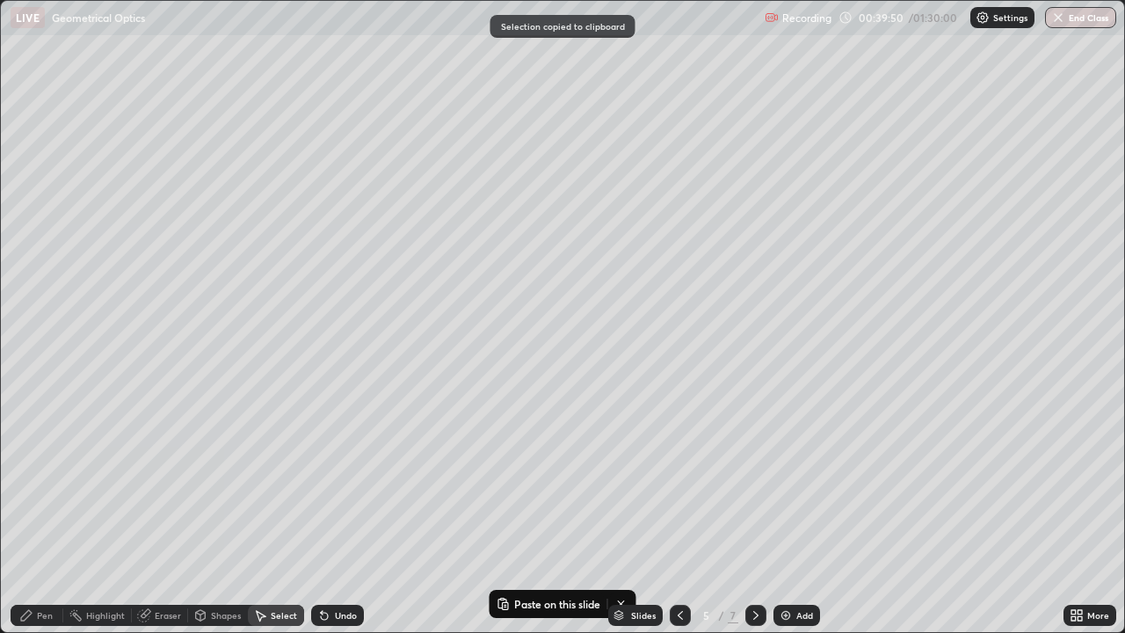
click at [753, 513] on icon at bounding box center [755, 615] width 5 height 9
click at [63, 57] on div "0 ° Undo Copy Paste here Duplicate Duplicate to new slide Delete" at bounding box center [562, 316] width 1123 height 631
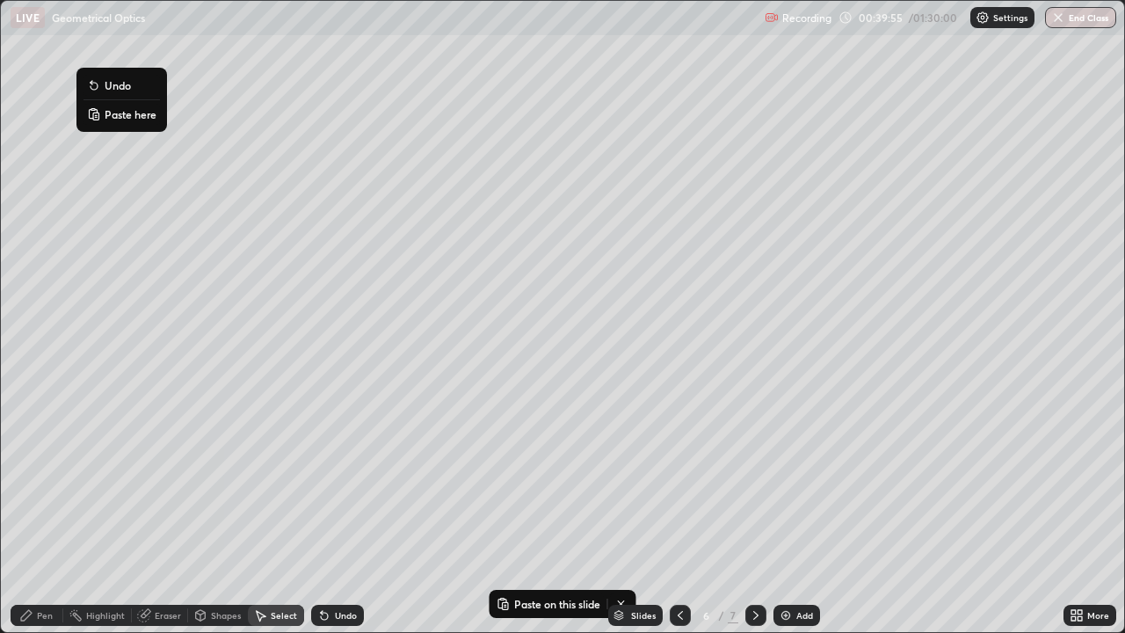
click at [106, 112] on p "Paste here" at bounding box center [131, 114] width 52 height 14
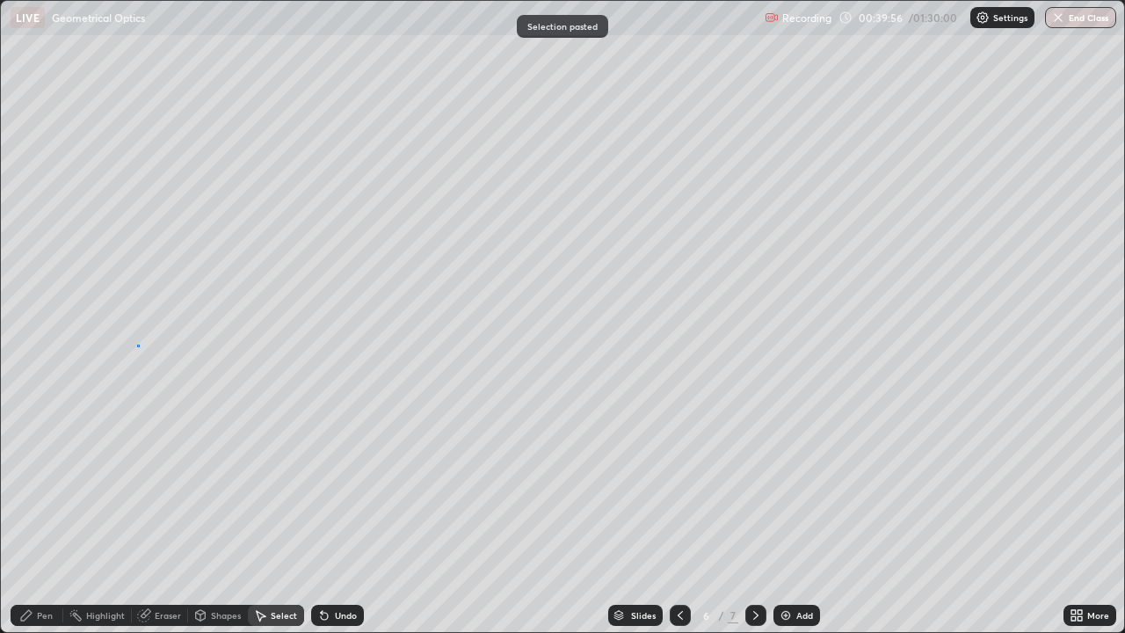
click at [137, 345] on div "0 ° Undo Copy Paste here Duplicate Duplicate to new slide Delete" at bounding box center [562, 316] width 1123 height 631
click at [1074, 513] on icon at bounding box center [1073, 612] width 4 height 4
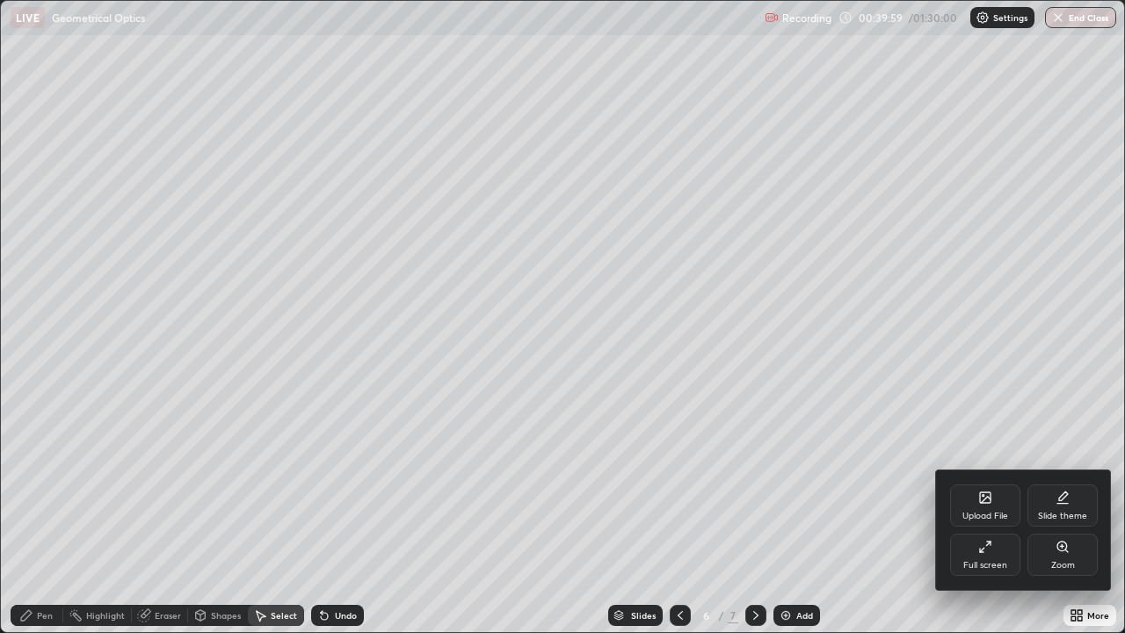
click at [981, 513] on div "Full screen" at bounding box center [985, 565] width 44 height 9
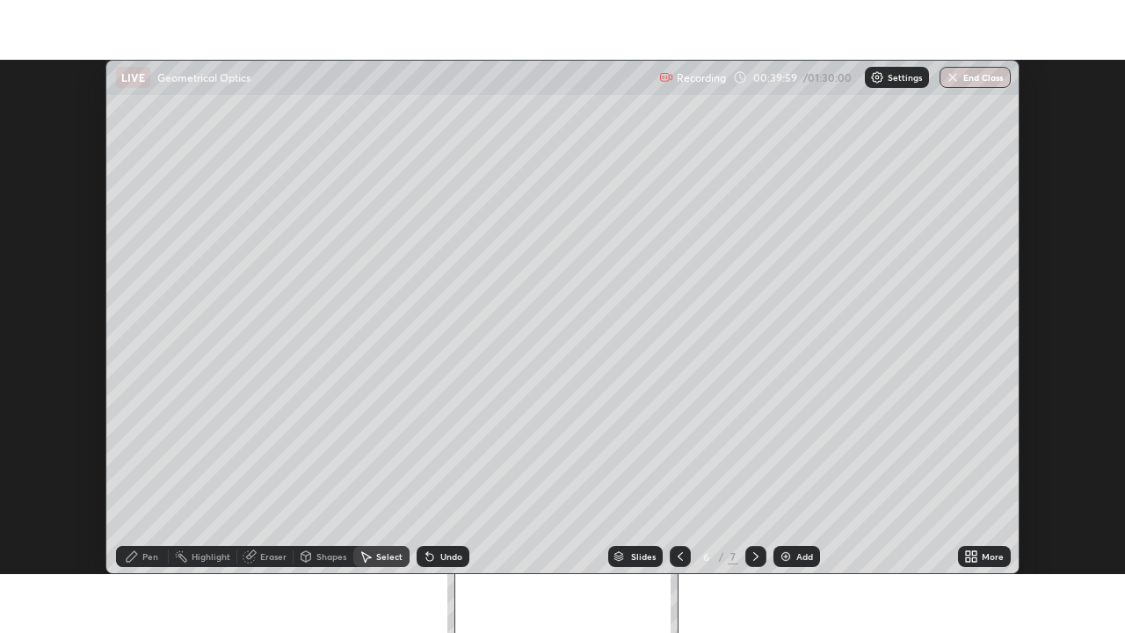
scroll to position [87370, 86759]
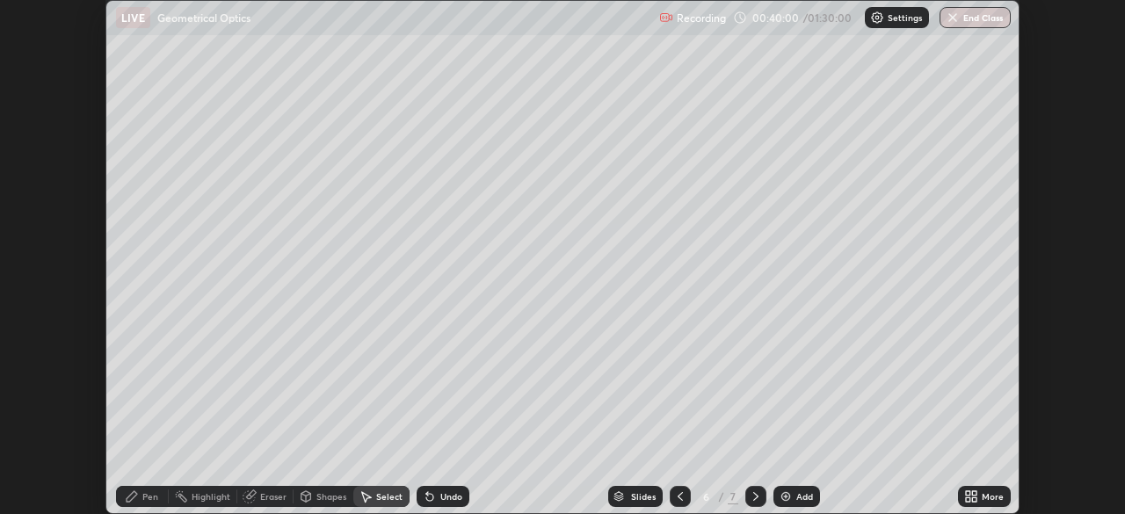
click at [974, 493] on icon at bounding box center [974, 493] width 4 height 4
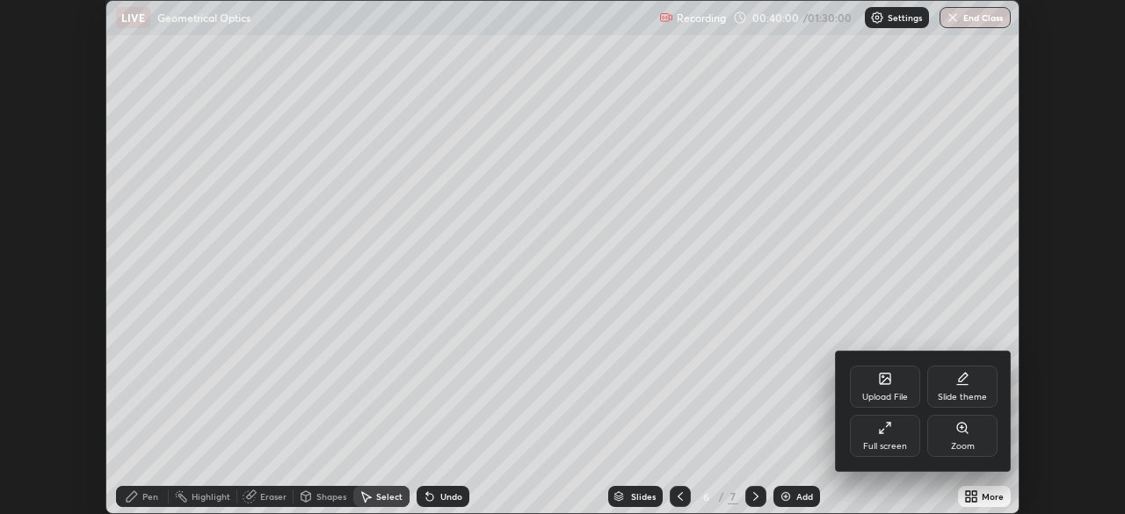
click at [880, 439] on div "Full screen" at bounding box center [885, 436] width 70 height 42
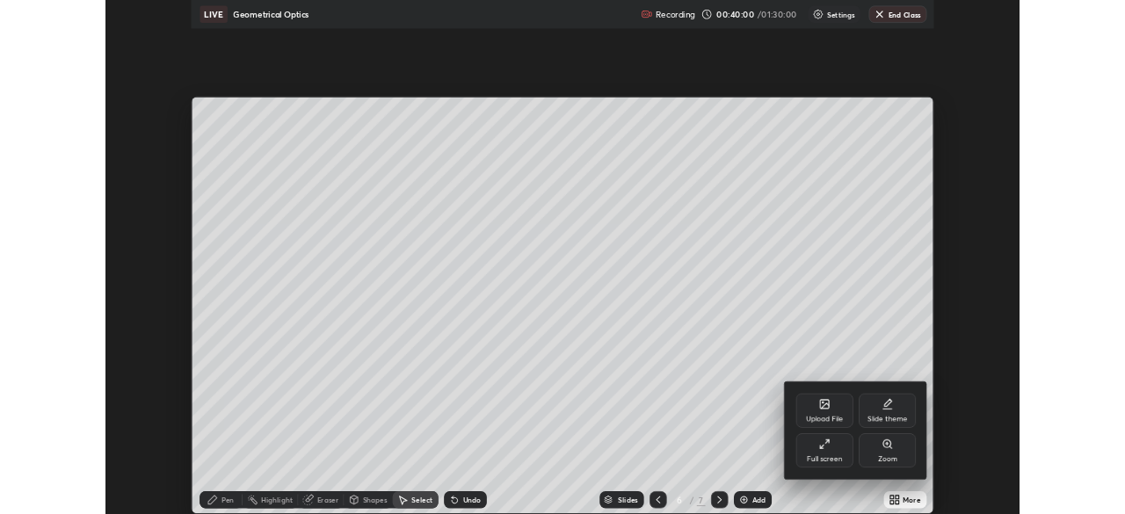
scroll to position [633, 1125]
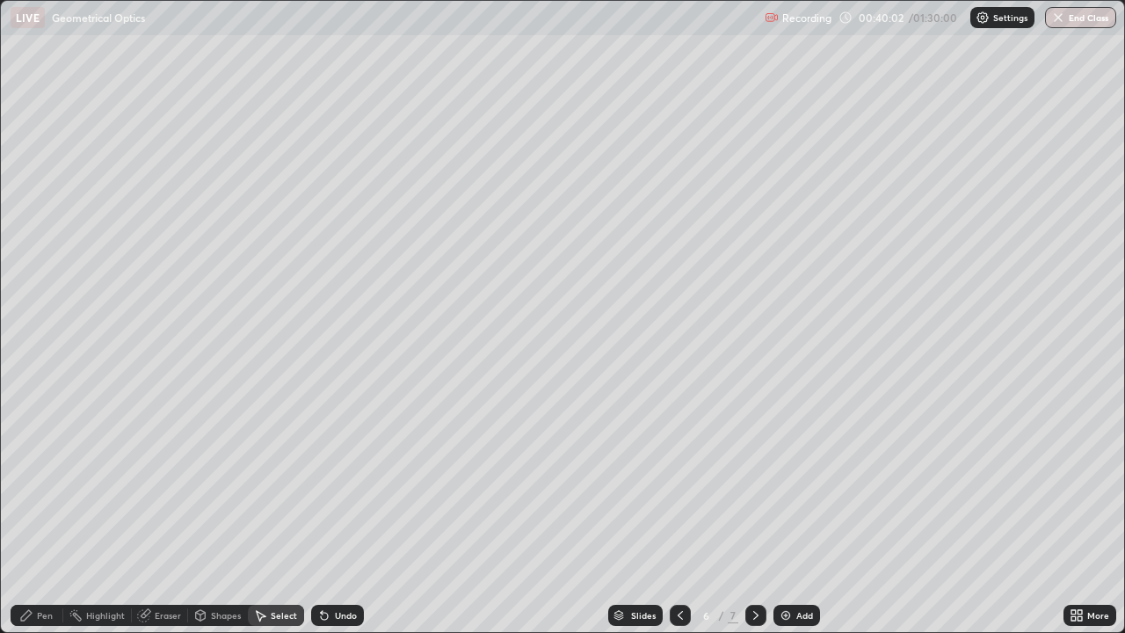
click at [47, 513] on div "Pen" at bounding box center [45, 615] width 16 height 9
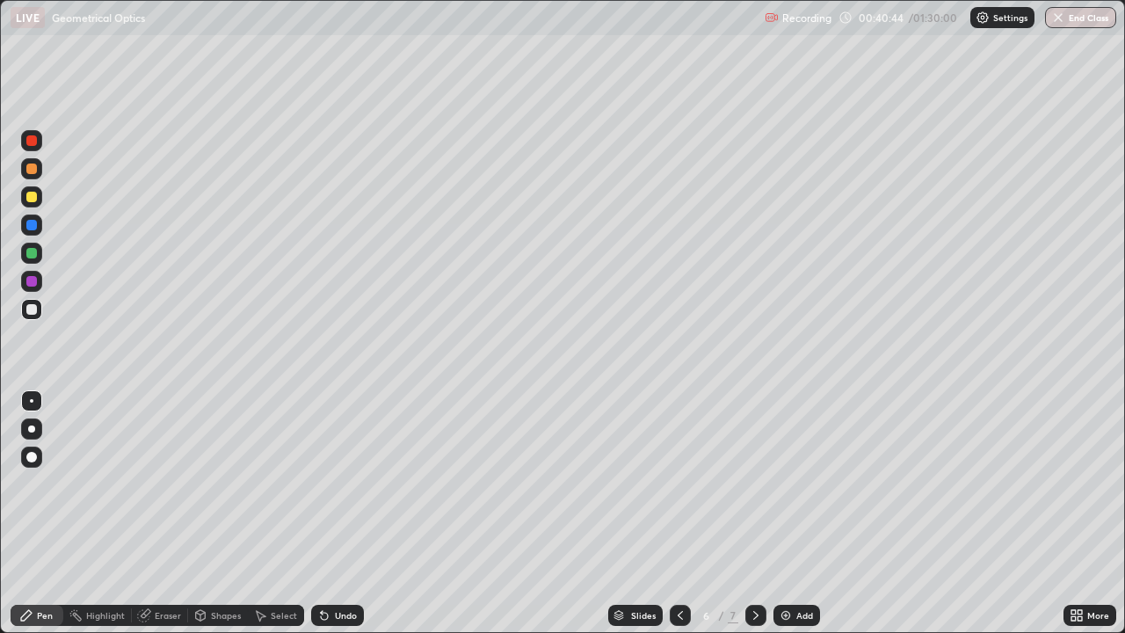
click at [760, 513] on icon at bounding box center [756, 615] width 14 height 14
click at [681, 513] on icon at bounding box center [680, 615] width 14 height 14
click at [670, 513] on div at bounding box center [680, 615] width 21 height 21
click at [272, 513] on div "Select" at bounding box center [284, 615] width 26 height 9
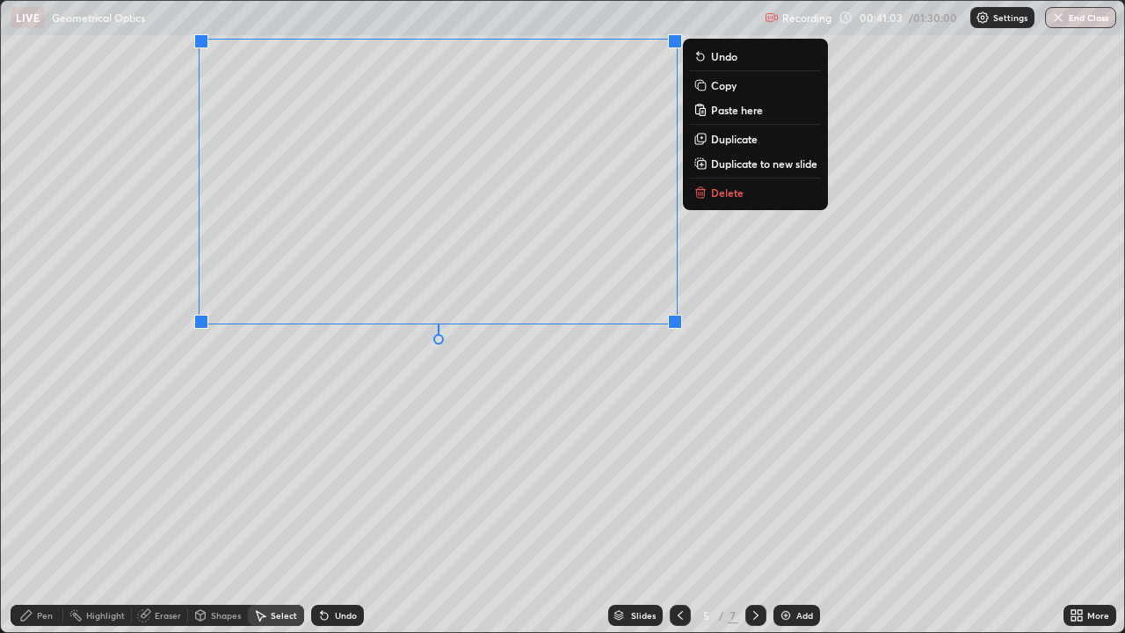
click at [701, 87] on rect at bounding box center [702, 87] width 8 height 8
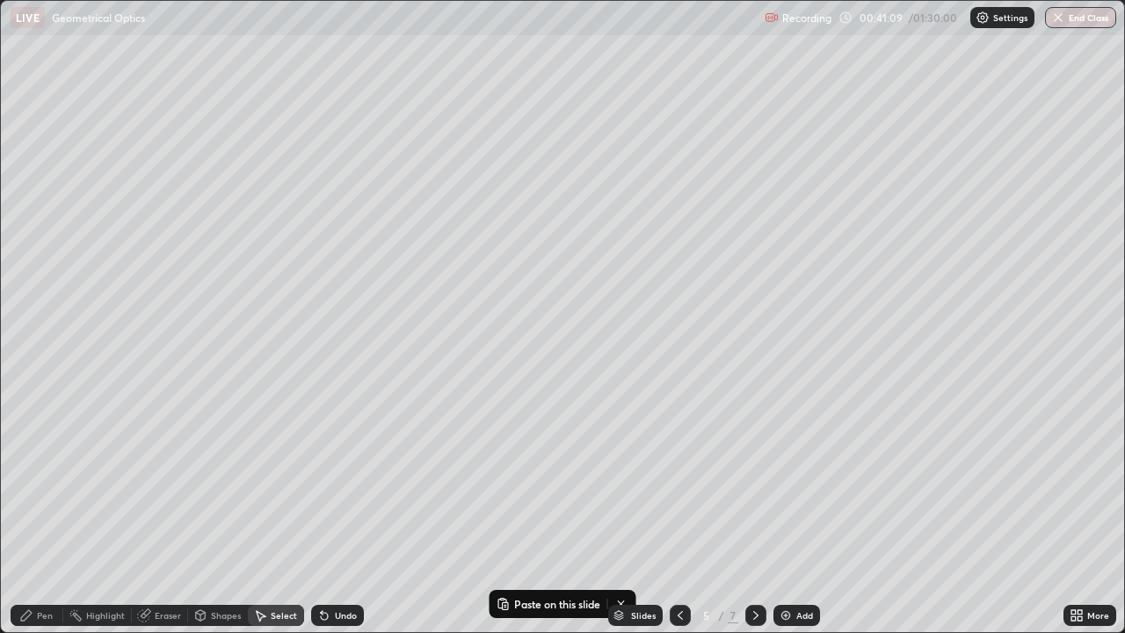
click at [785, 513] on img at bounding box center [786, 615] width 14 height 14
click at [134, 120] on p "Paste here" at bounding box center [156, 123] width 52 height 14
click at [337, 445] on div "0 ° Undo Copy Paste here Duplicate Duplicate to new slide Delete" at bounding box center [562, 316] width 1123 height 631
click at [1073, 513] on icon at bounding box center [1073, 618] width 4 height 4
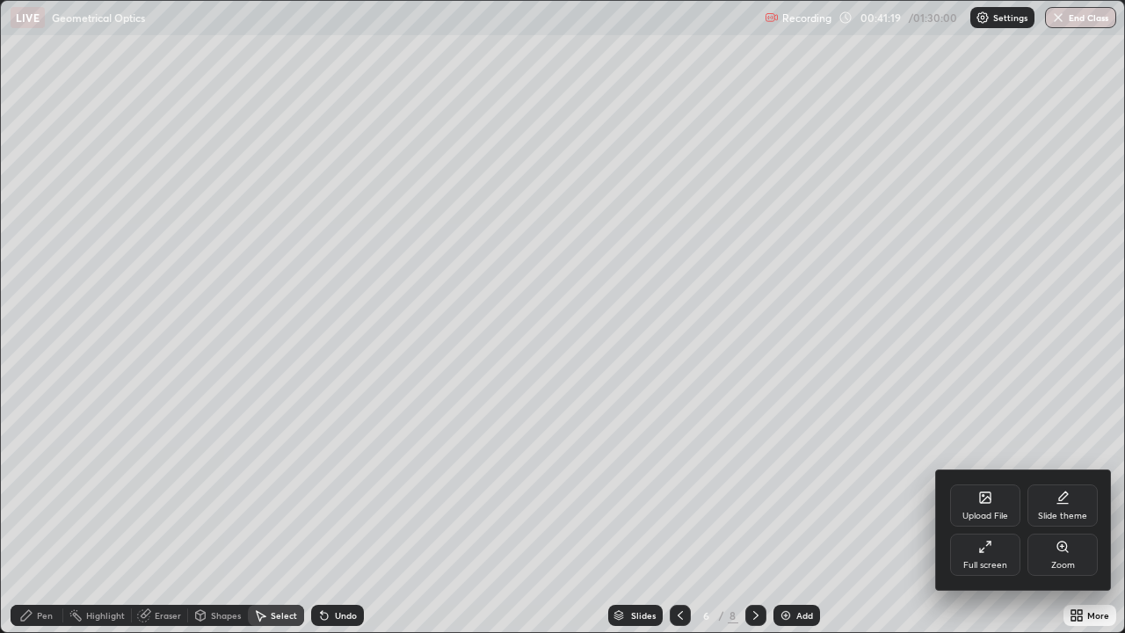
click at [985, 513] on div "Full screen" at bounding box center [985, 565] width 44 height 9
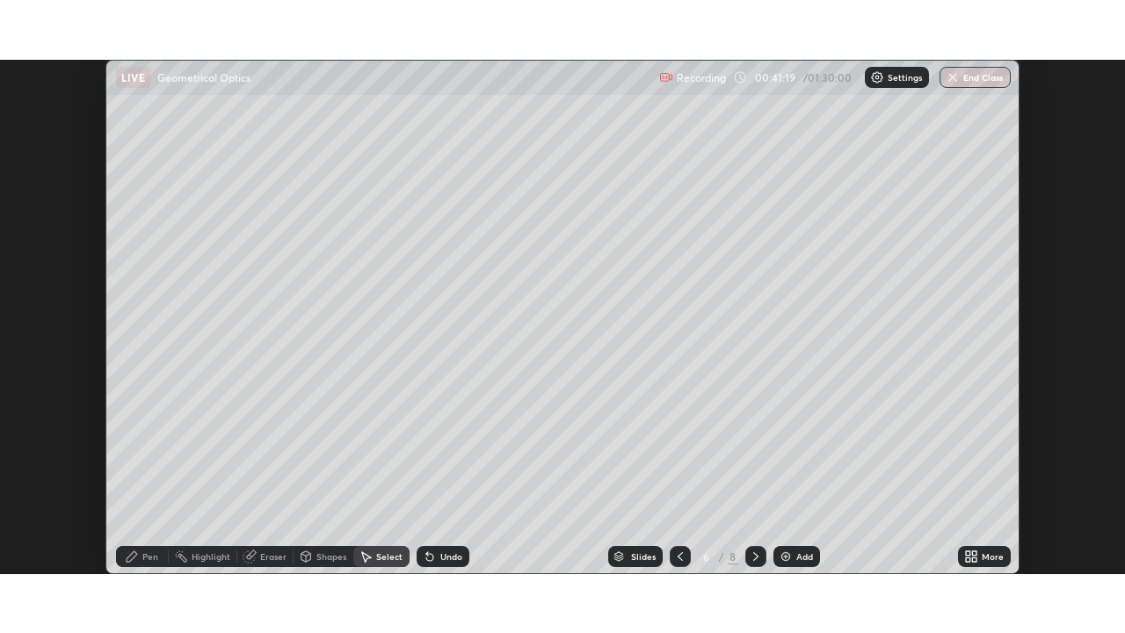
scroll to position [87370, 86759]
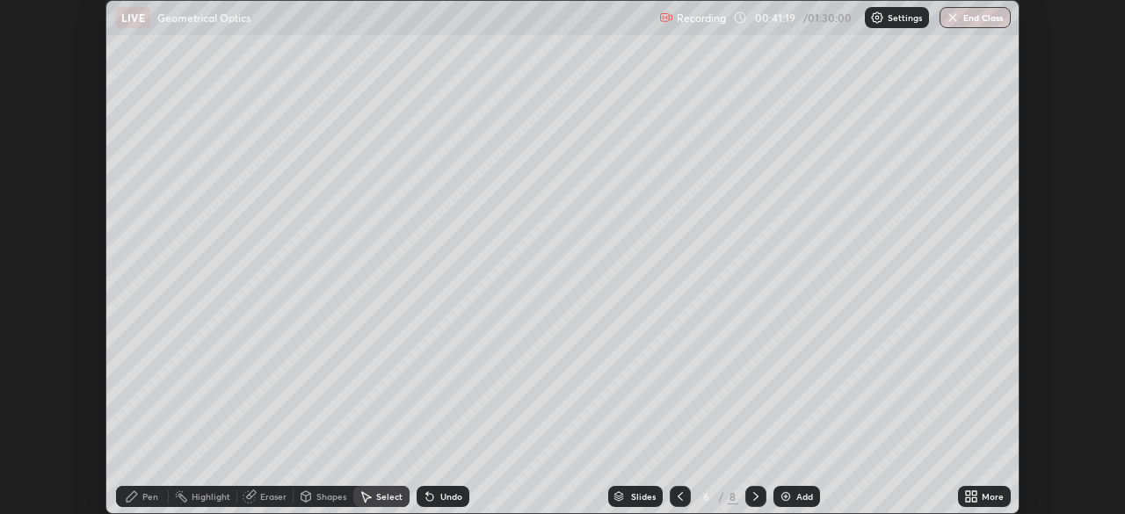
click at [968, 497] on icon at bounding box center [971, 497] width 14 height 14
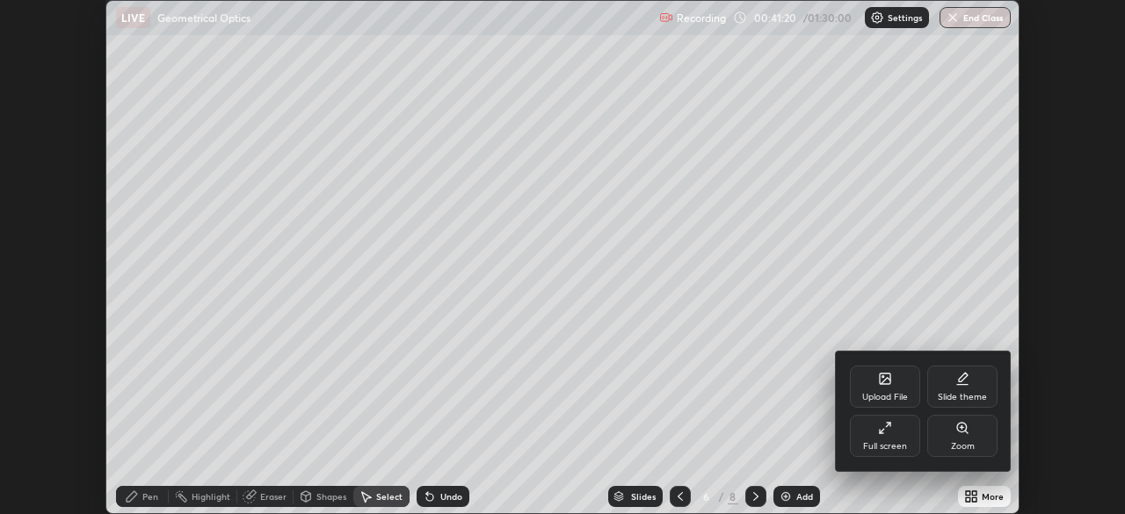
click at [898, 439] on div "Full screen" at bounding box center [885, 436] width 70 height 42
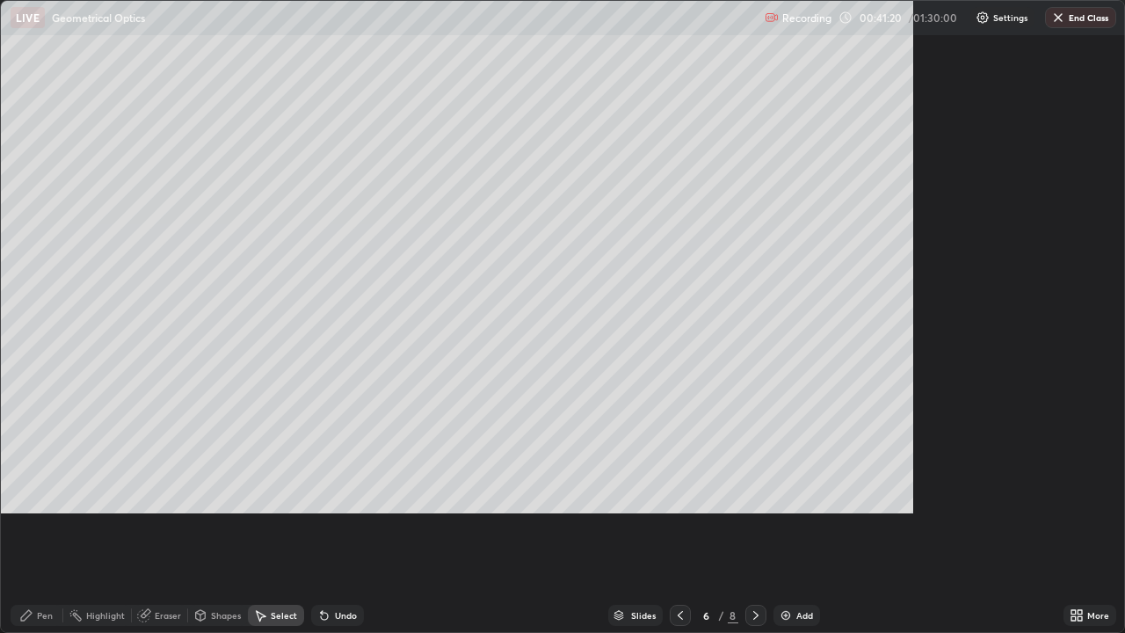
scroll to position [633, 1125]
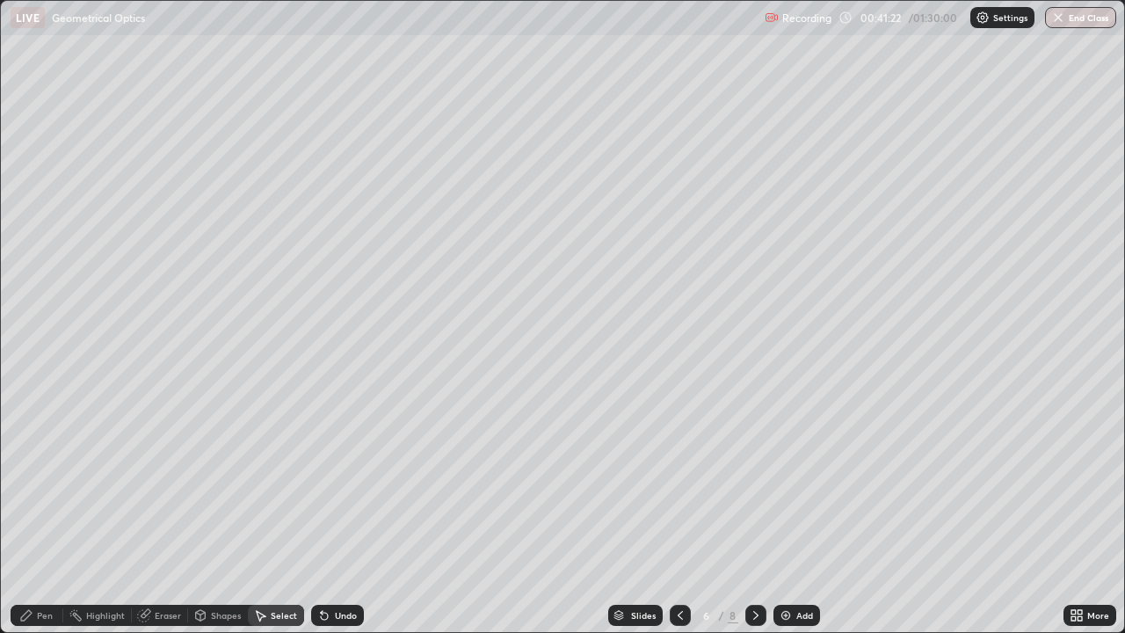
click at [164, 513] on div "Eraser" at bounding box center [168, 615] width 26 height 9
click at [225, 513] on div "Shapes" at bounding box center [226, 615] width 30 height 9
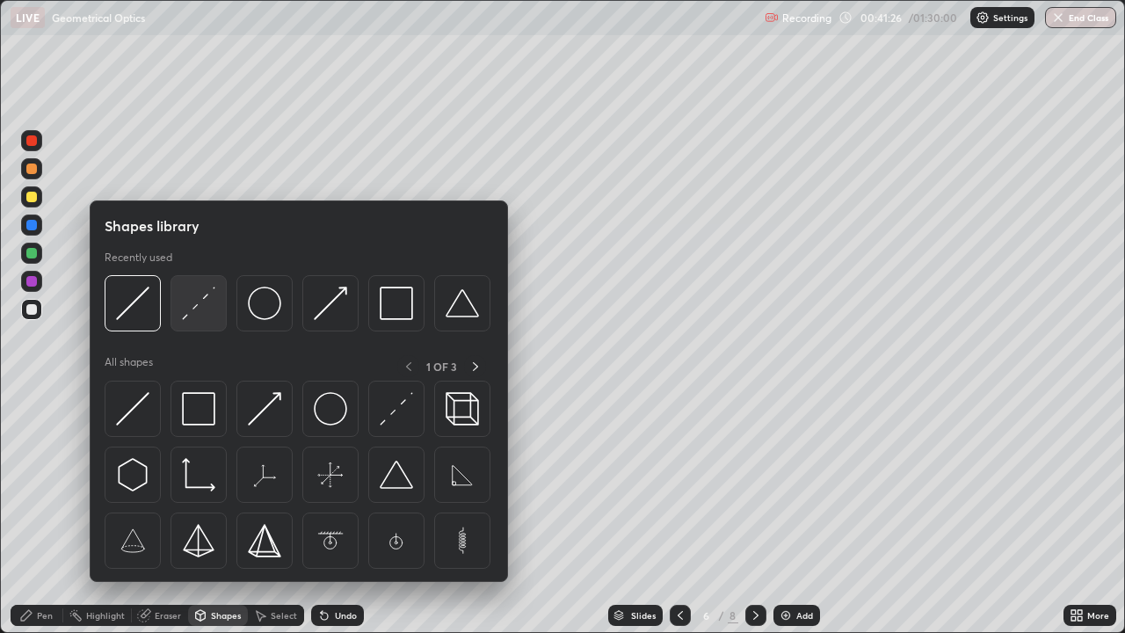
click at [202, 309] on img at bounding box center [198, 303] width 33 height 33
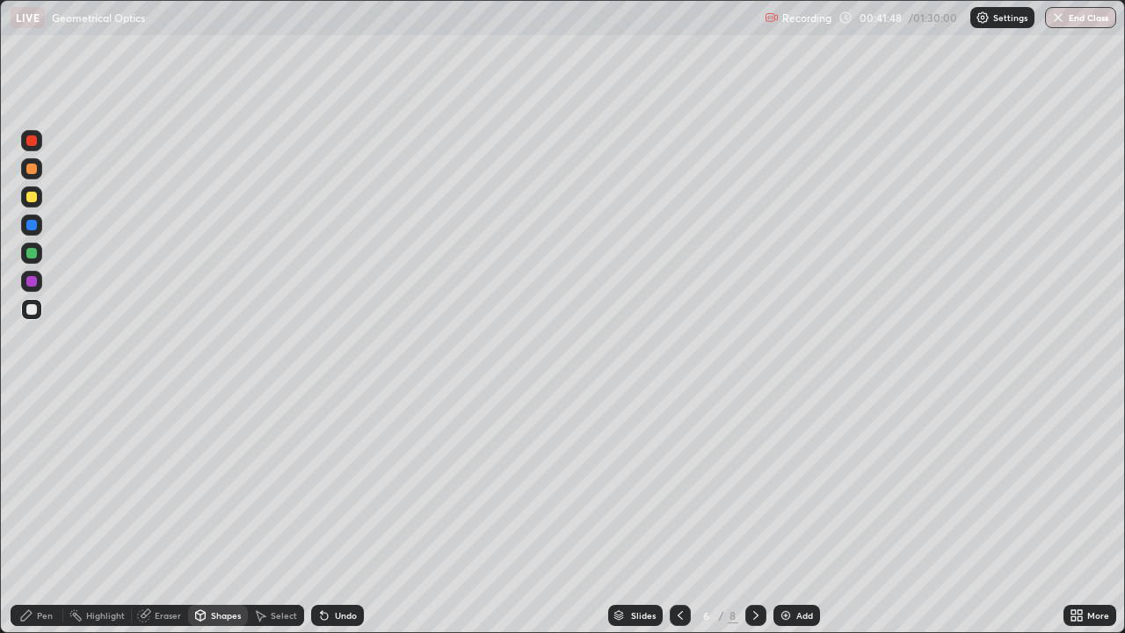
click at [44, 513] on div "Pen" at bounding box center [45, 615] width 16 height 9
click at [33, 227] on div at bounding box center [31, 225] width 11 height 11
click at [36, 206] on div at bounding box center [31, 196] width 21 height 21
click at [226, 513] on div "Shapes" at bounding box center [226, 615] width 30 height 9
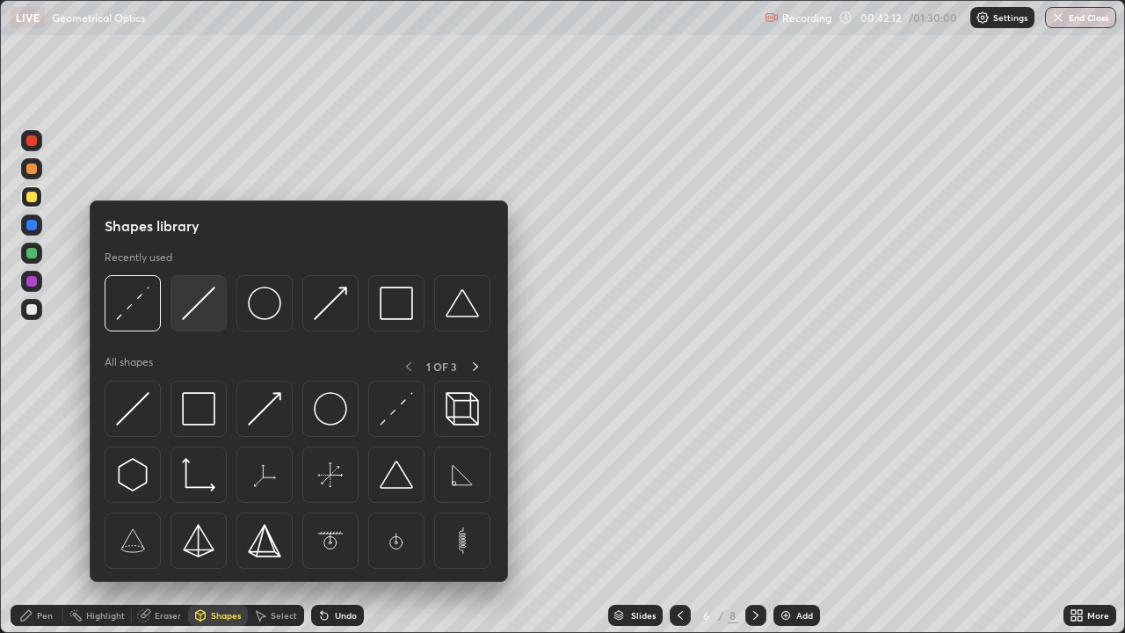
click at [187, 315] on img at bounding box center [198, 303] width 33 height 33
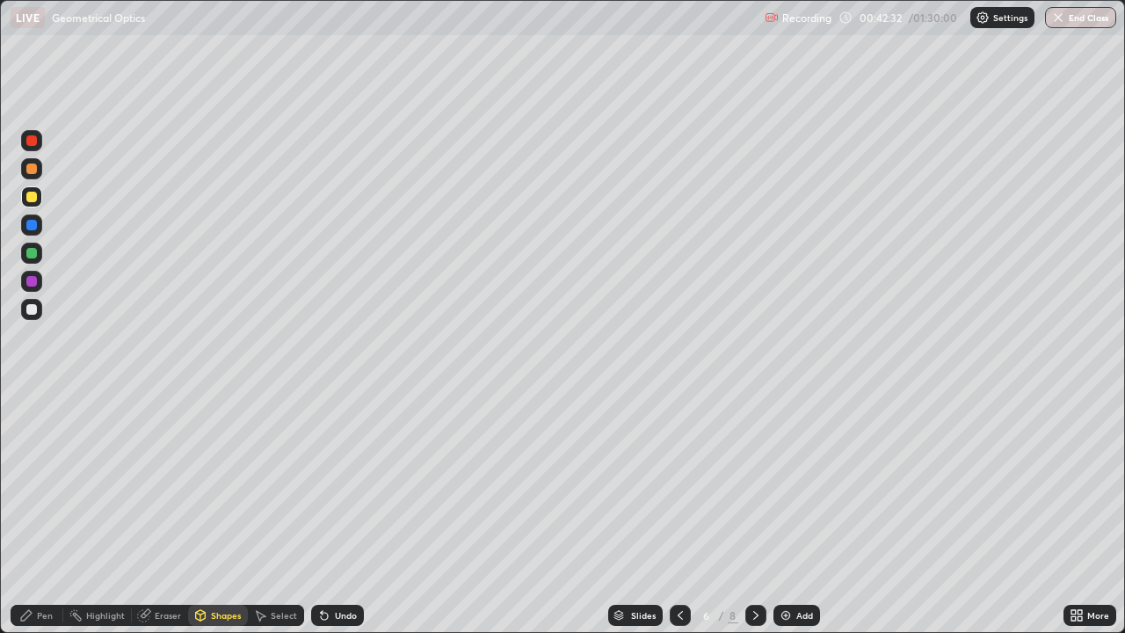
click at [33, 312] on div at bounding box center [31, 309] width 11 height 11
click at [331, 513] on div "Undo" at bounding box center [337, 615] width 53 height 21
click at [50, 513] on div "Pen" at bounding box center [45, 615] width 16 height 9
click at [678, 513] on icon at bounding box center [680, 615] width 14 height 14
click at [754, 513] on icon at bounding box center [756, 615] width 14 height 14
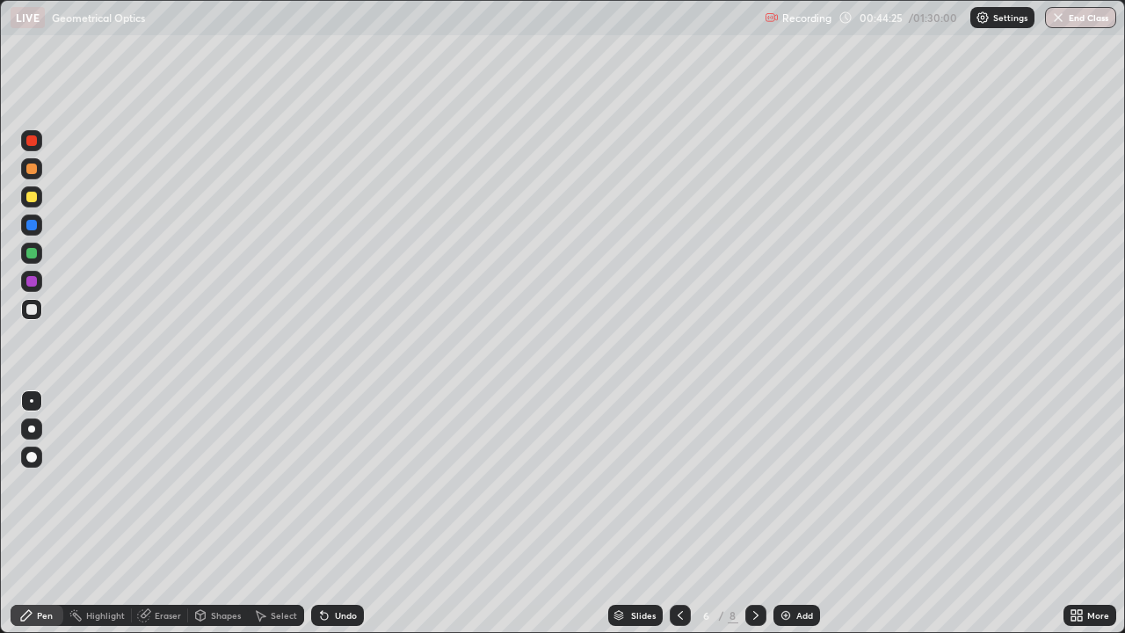
click at [232, 513] on div "Shapes" at bounding box center [226, 615] width 30 height 9
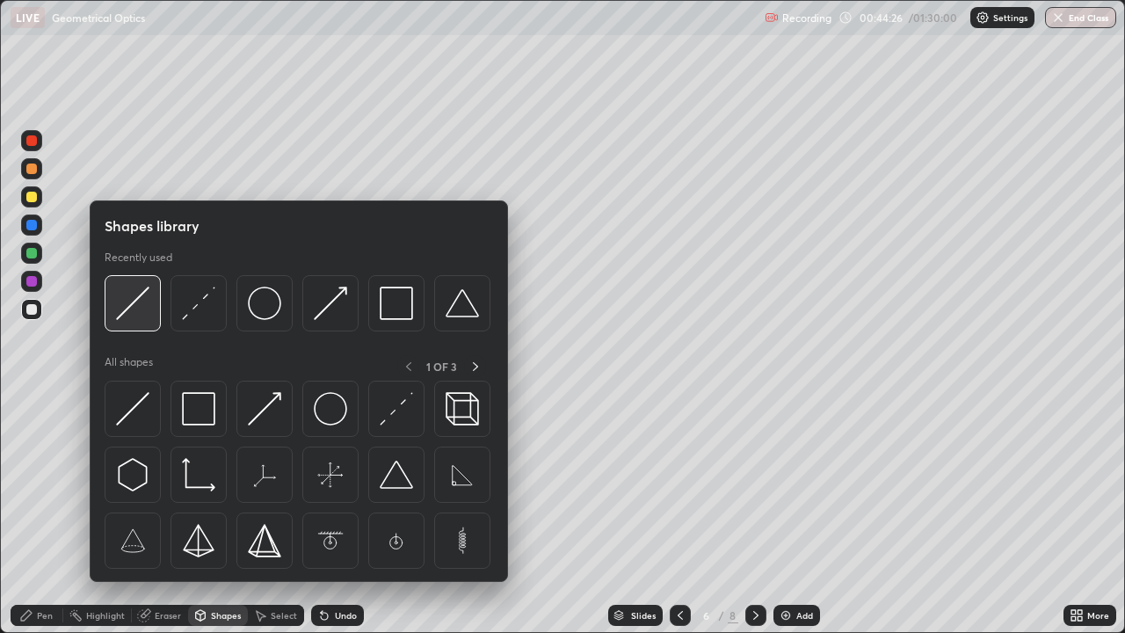
click at [138, 309] on img at bounding box center [132, 303] width 33 height 33
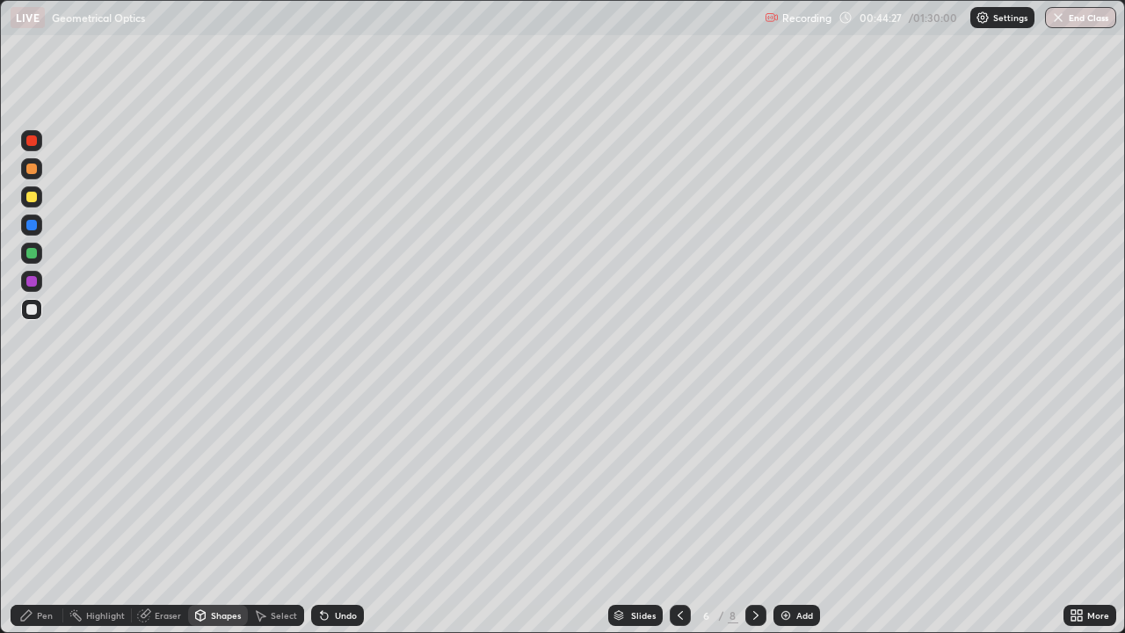
click at [40, 201] on div at bounding box center [31, 196] width 21 height 21
click at [49, 513] on div "Pen" at bounding box center [45, 615] width 16 height 9
click at [680, 513] on div at bounding box center [680, 615] width 21 height 21
click at [755, 513] on icon at bounding box center [756, 615] width 14 height 14
click at [756, 513] on icon at bounding box center [756, 615] width 14 height 14
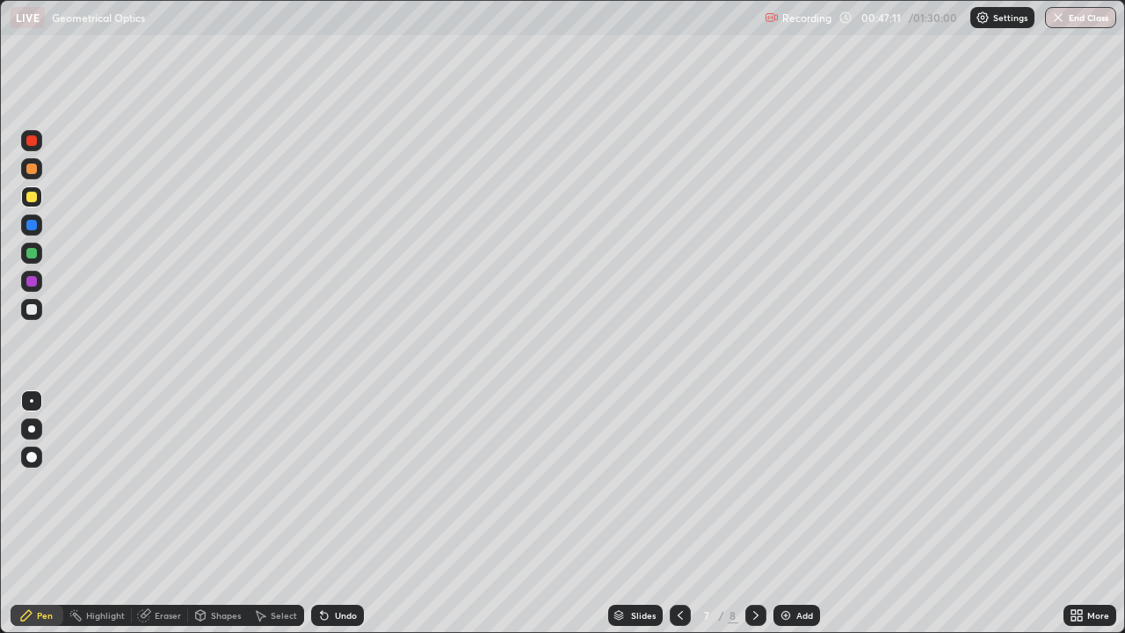
click at [754, 513] on icon at bounding box center [756, 615] width 14 height 14
click at [789, 513] on img at bounding box center [786, 615] width 14 height 14
click at [30, 310] on div at bounding box center [31, 309] width 11 height 11
click at [31, 228] on div at bounding box center [31, 225] width 11 height 11
click at [32, 198] on div at bounding box center [31, 197] width 11 height 11
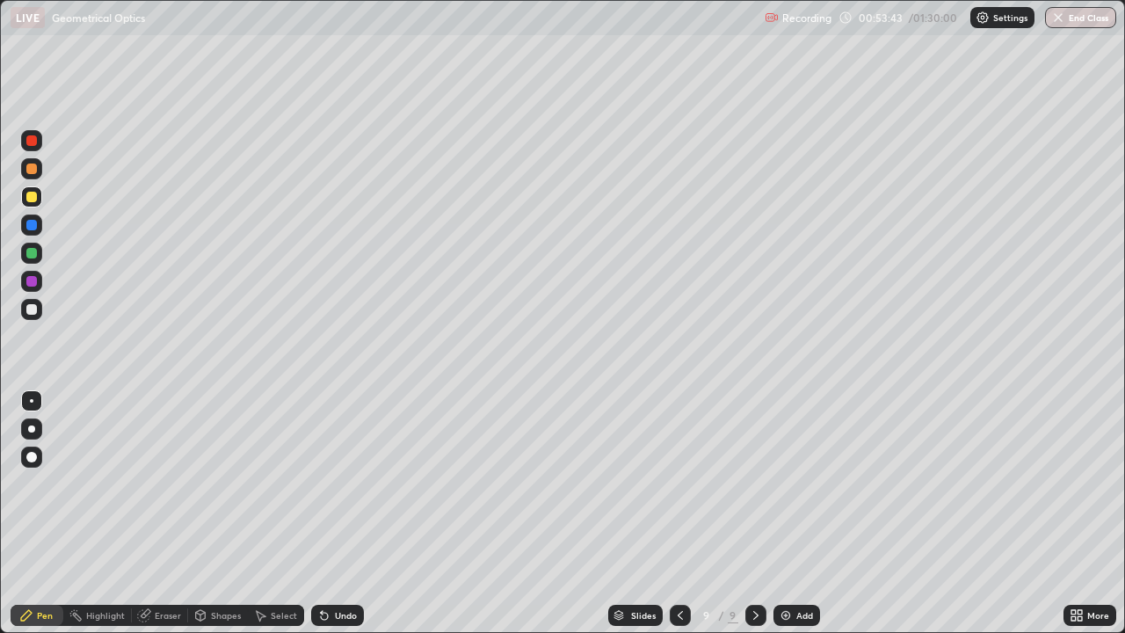
click at [39, 315] on div at bounding box center [31, 309] width 21 height 21
click at [172, 513] on div "Eraser" at bounding box center [168, 615] width 26 height 9
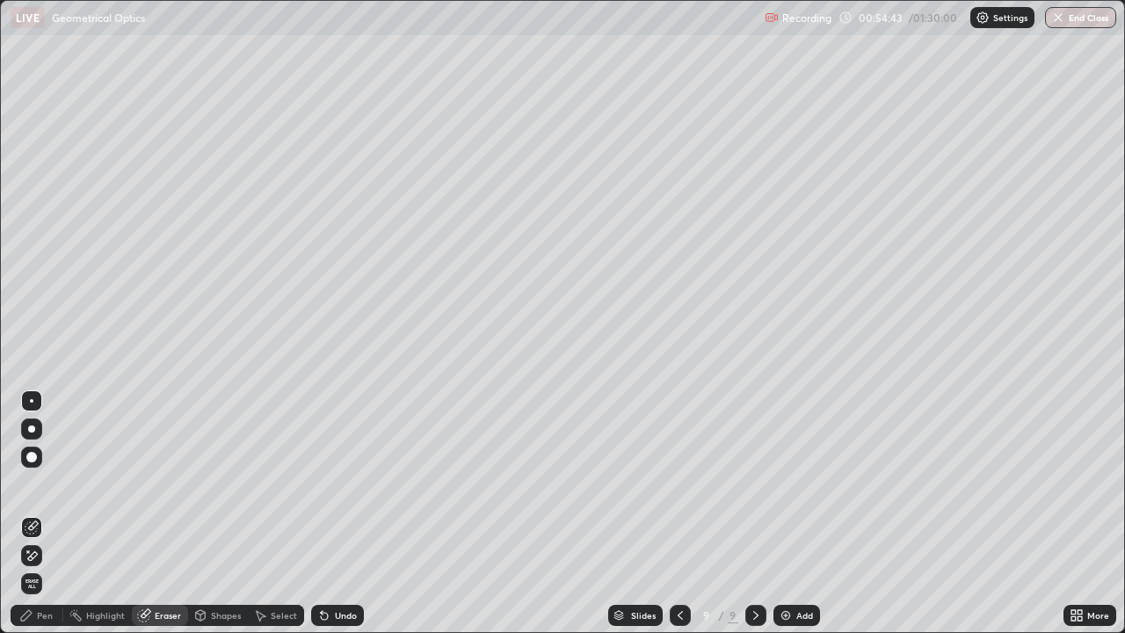
click at [44, 513] on div "Pen" at bounding box center [45, 615] width 16 height 9
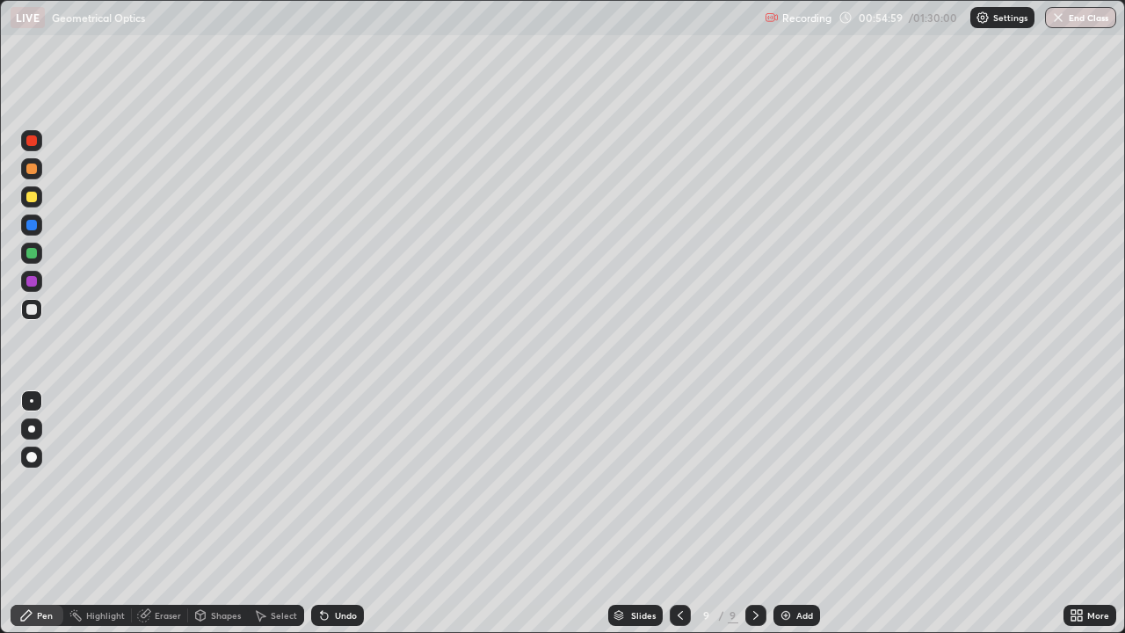
click at [687, 513] on div at bounding box center [680, 615] width 21 height 21
click at [328, 513] on icon at bounding box center [324, 615] width 14 height 14
click at [327, 513] on icon at bounding box center [324, 615] width 14 height 14
click at [30, 197] on div at bounding box center [31, 197] width 11 height 11
click at [754, 513] on icon at bounding box center [756, 615] width 14 height 14
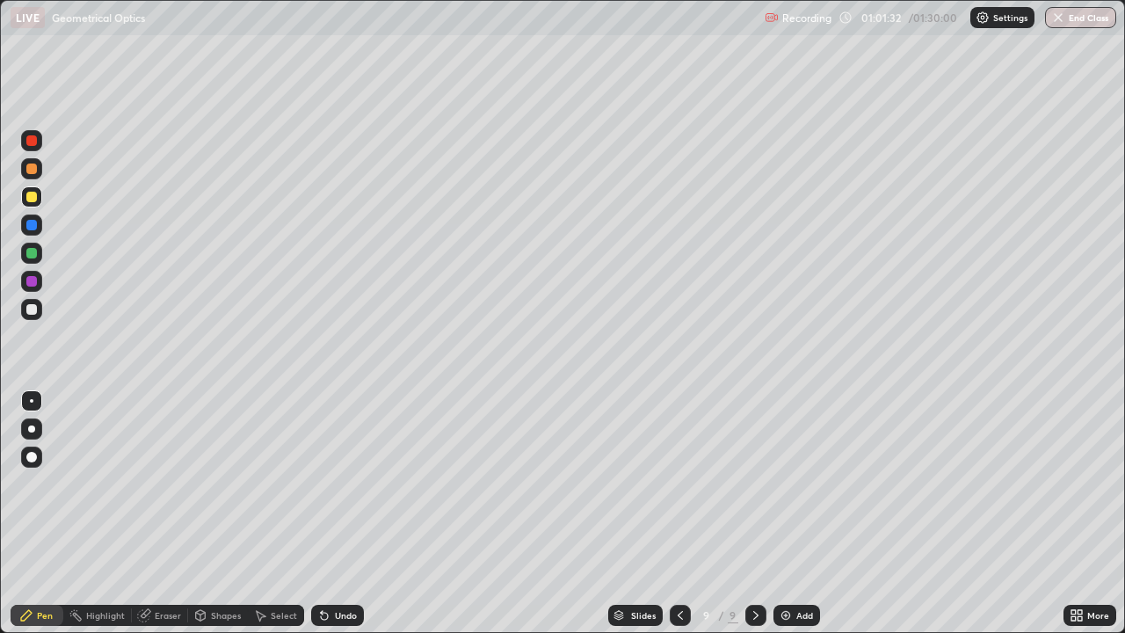
click at [801, 513] on div "Add" at bounding box center [804, 615] width 17 height 9
click at [41, 308] on div at bounding box center [31, 309] width 21 height 21
click at [34, 229] on div at bounding box center [31, 225] width 11 height 11
click at [40, 314] on div at bounding box center [31, 309] width 21 height 21
click at [35, 195] on div at bounding box center [31, 197] width 11 height 11
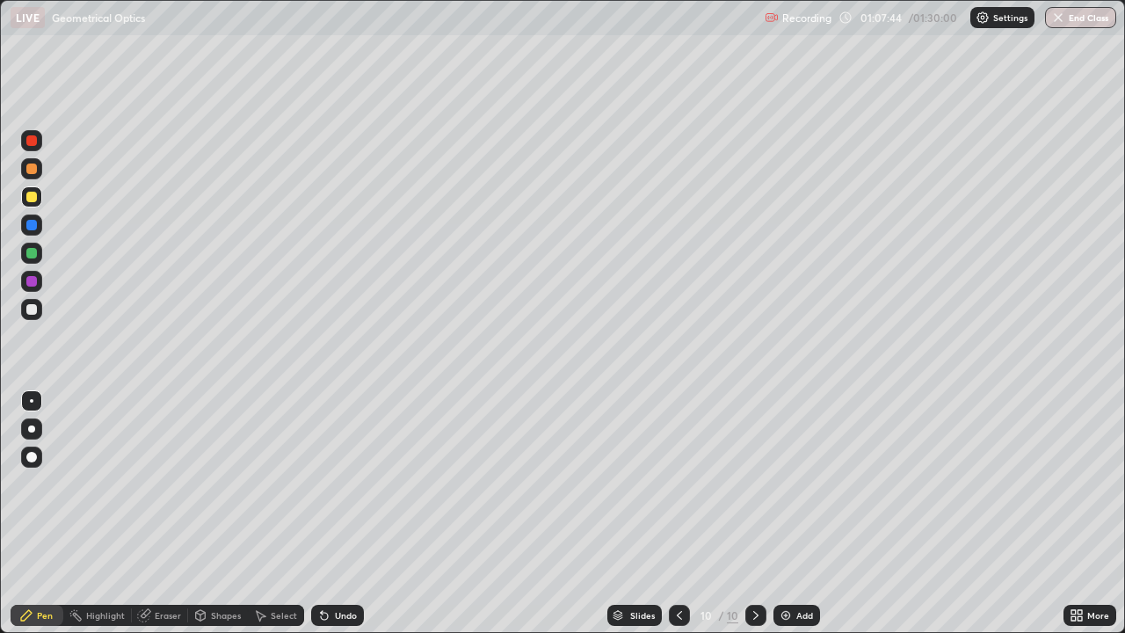
click at [790, 513] on img at bounding box center [786, 615] width 14 height 14
click at [33, 310] on div at bounding box center [31, 309] width 11 height 11
click at [670, 513] on div at bounding box center [680, 615] width 21 height 21
click at [753, 513] on icon at bounding box center [756, 615] width 14 height 14
click at [678, 513] on icon at bounding box center [680, 615] width 14 height 14
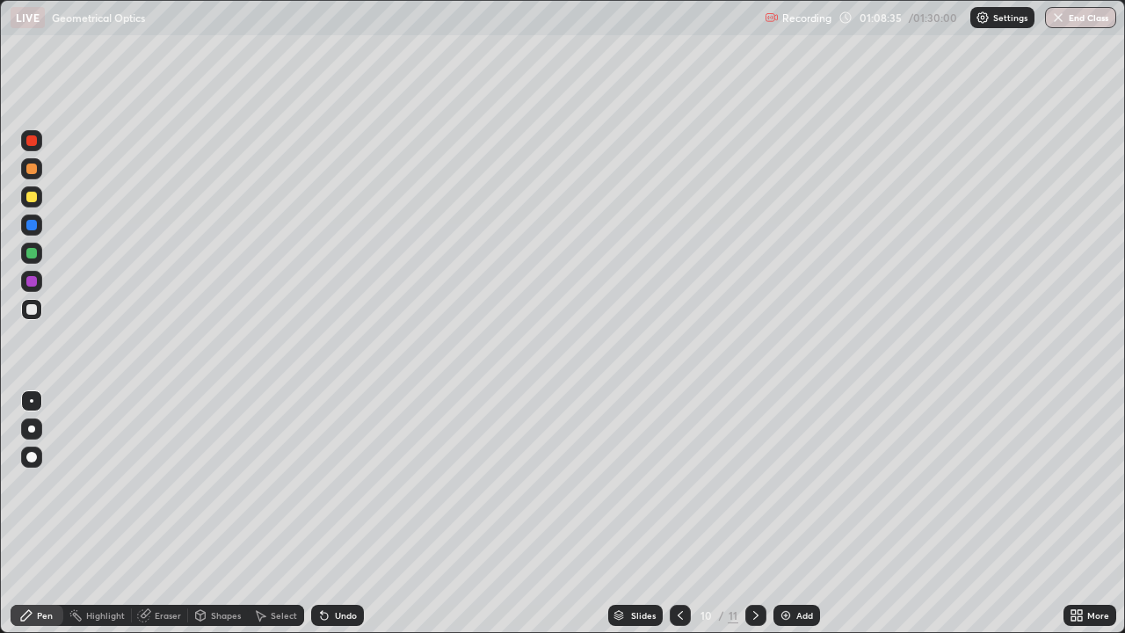
click at [745, 513] on div at bounding box center [755, 615] width 21 height 21
click at [34, 167] on div at bounding box center [31, 168] width 11 height 11
click at [339, 513] on div "Undo" at bounding box center [337, 615] width 53 height 21
click at [675, 513] on div at bounding box center [680, 615] width 21 height 21
click at [761, 513] on div at bounding box center [755, 615] width 21 height 21
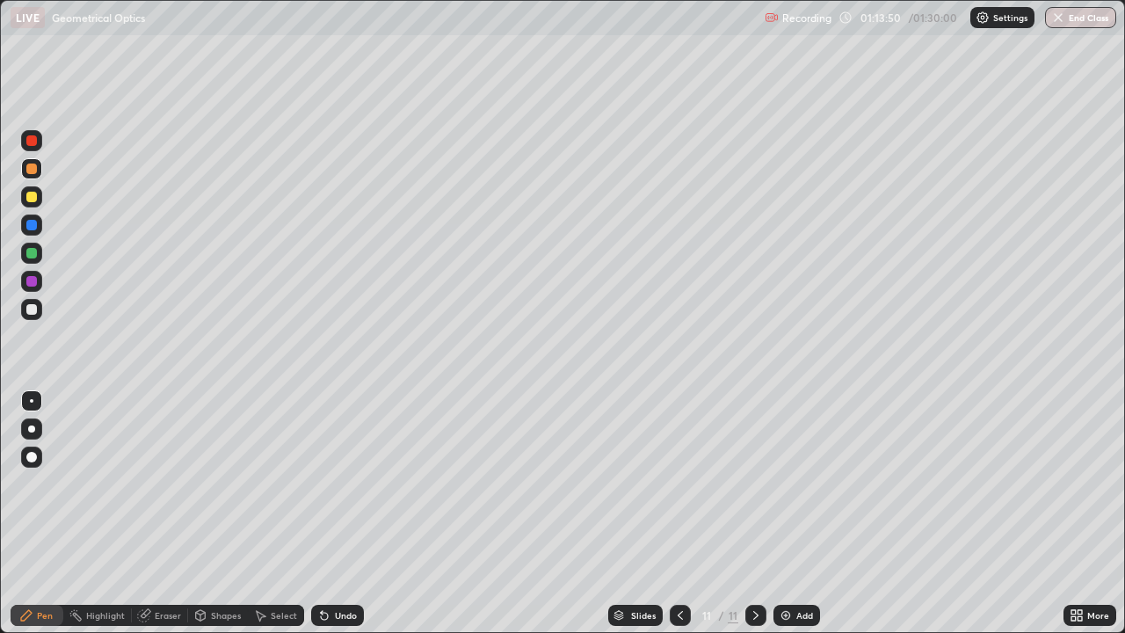
click at [792, 513] on div "Add" at bounding box center [796, 615] width 47 height 21
click at [37, 318] on div at bounding box center [31, 309] width 21 height 21
click at [336, 513] on div "Undo" at bounding box center [337, 615] width 53 height 21
click at [36, 198] on div at bounding box center [31, 197] width 11 height 11
click at [32, 226] on div at bounding box center [31, 225] width 11 height 11
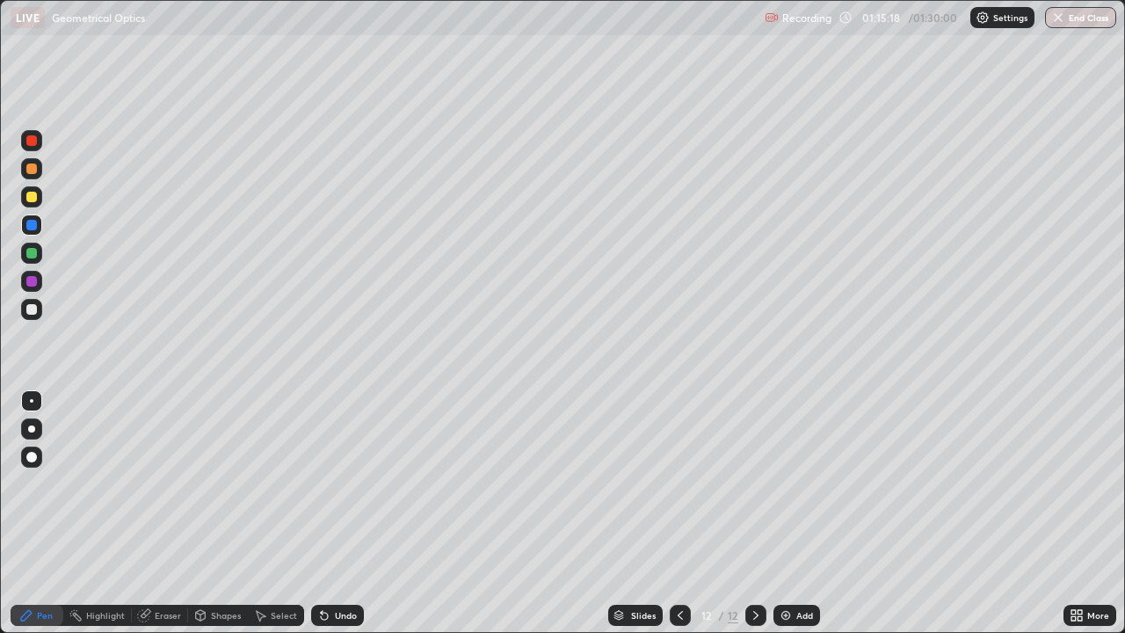
click at [676, 513] on icon at bounding box center [680, 615] width 14 height 14
click at [753, 513] on icon at bounding box center [755, 615] width 5 height 9
click at [679, 513] on icon at bounding box center [680, 615] width 14 height 14
click at [754, 513] on icon at bounding box center [756, 615] width 14 height 14
click at [678, 513] on icon at bounding box center [680, 615] width 14 height 14
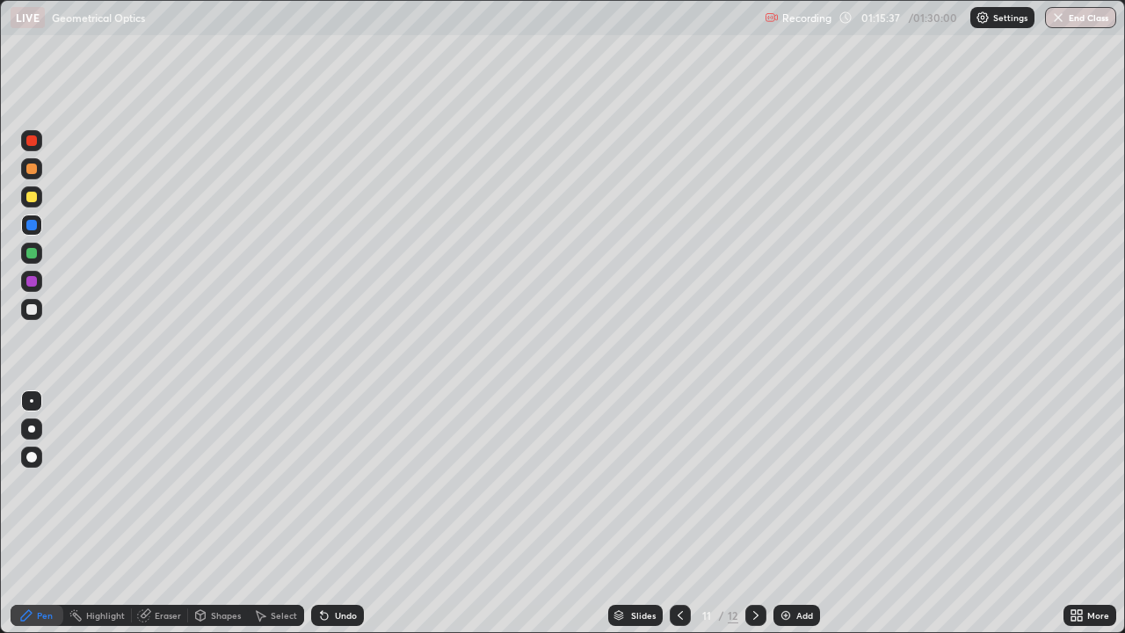
click at [754, 513] on icon at bounding box center [756, 615] width 14 height 14
click at [676, 513] on div at bounding box center [680, 615] width 21 height 21
click at [745, 513] on div at bounding box center [755, 615] width 21 height 21
click at [172, 513] on div "Eraser" at bounding box center [168, 615] width 26 height 9
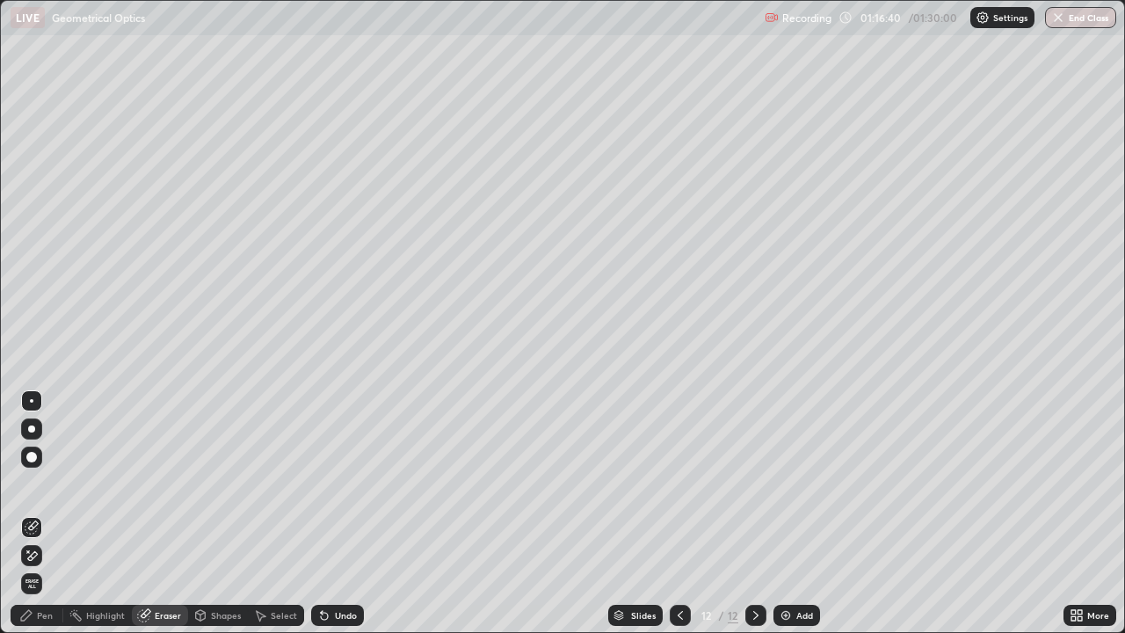
click at [49, 513] on div "Pen" at bounding box center [45, 615] width 16 height 9
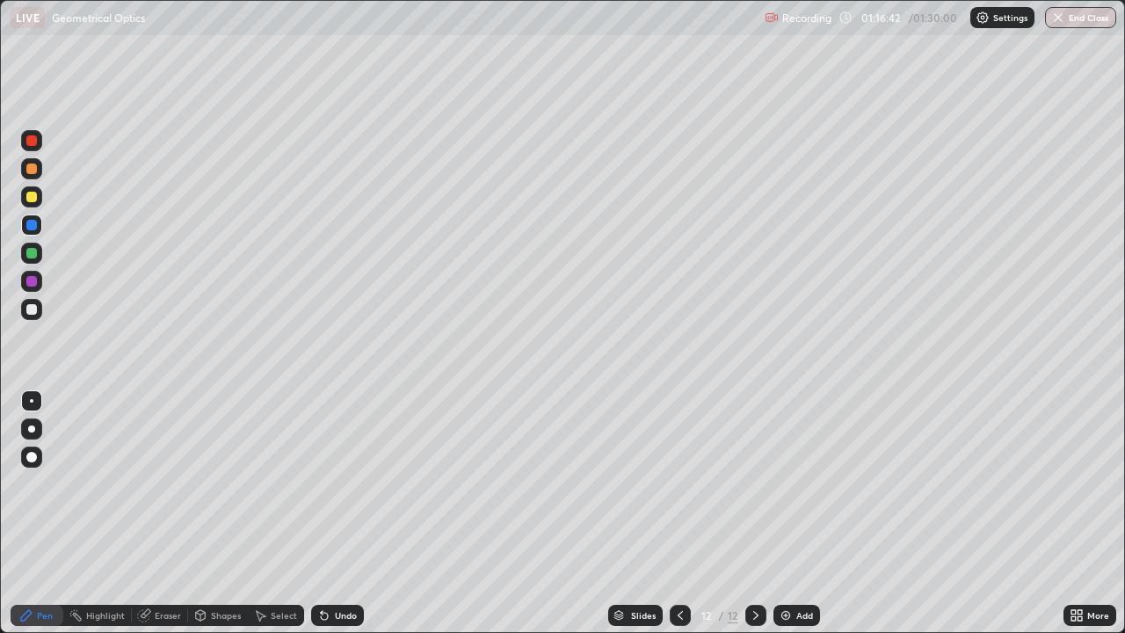
click at [280, 513] on div "Select" at bounding box center [284, 615] width 26 height 9
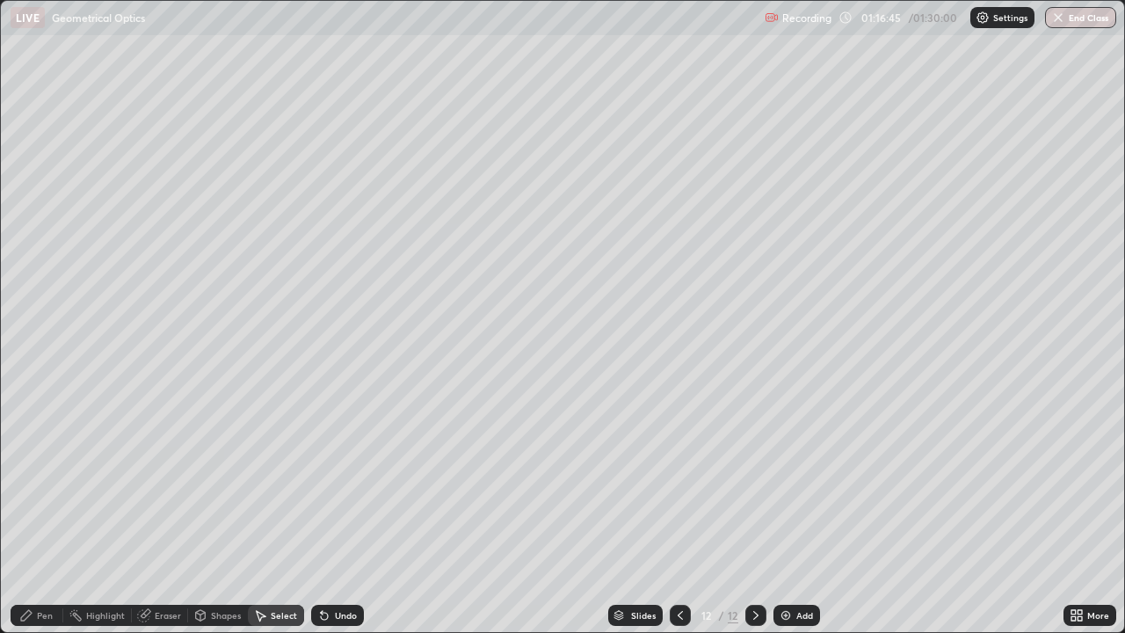
click at [173, 513] on div "Eraser" at bounding box center [160, 615] width 56 height 21
click at [47, 513] on div "Pen" at bounding box center [37, 615] width 53 height 21
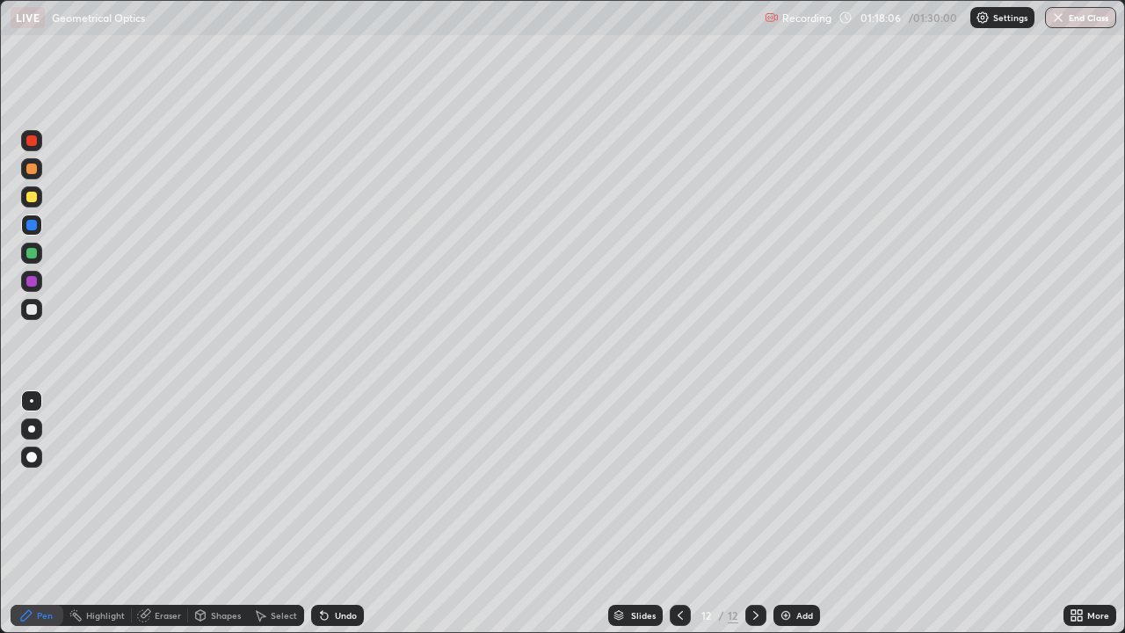
click at [685, 513] on icon at bounding box center [680, 615] width 14 height 14
click at [678, 513] on icon at bounding box center [680, 615] width 14 height 14
click at [33, 205] on div at bounding box center [31, 196] width 21 height 21
click at [28, 316] on div at bounding box center [31, 309] width 21 height 21
click at [343, 513] on div "Undo" at bounding box center [346, 615] width 22 height 9
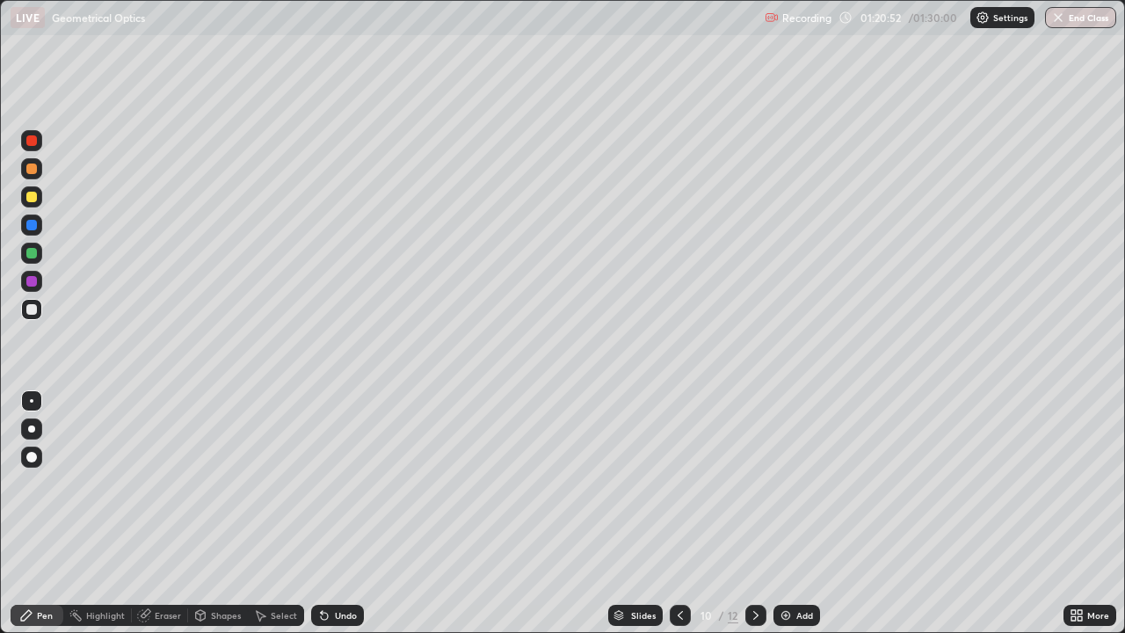
click at [1088, 24] on button "End Class" at bounding box center [1080, 17] width 71 height 21
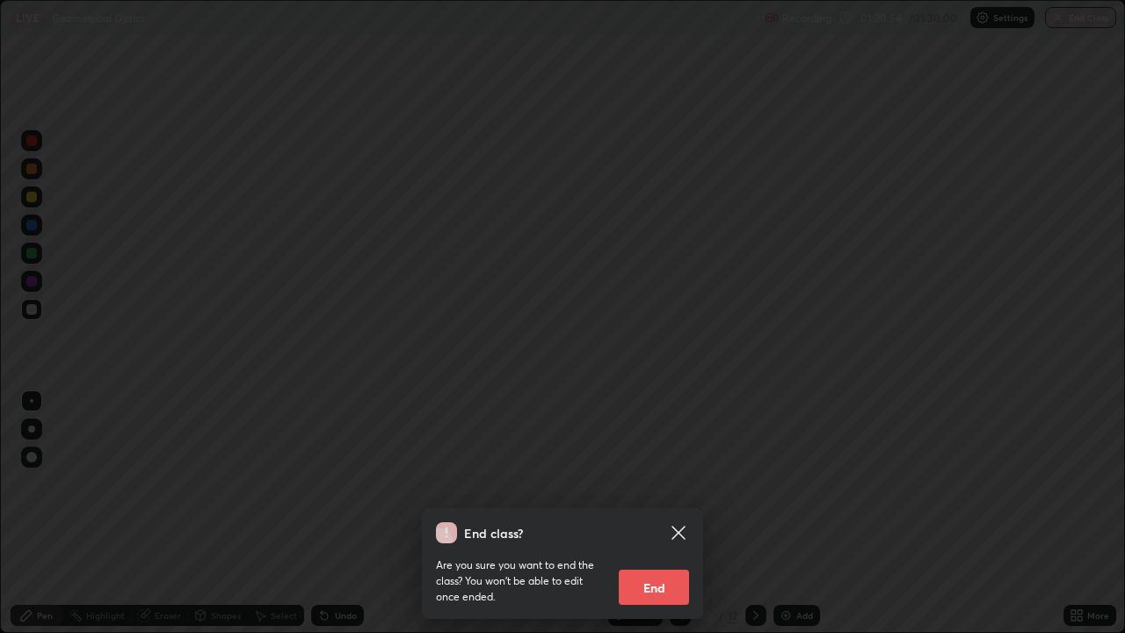
click at [668, 513] on button "End" at bounding box center [654, 586] width 70 height 35
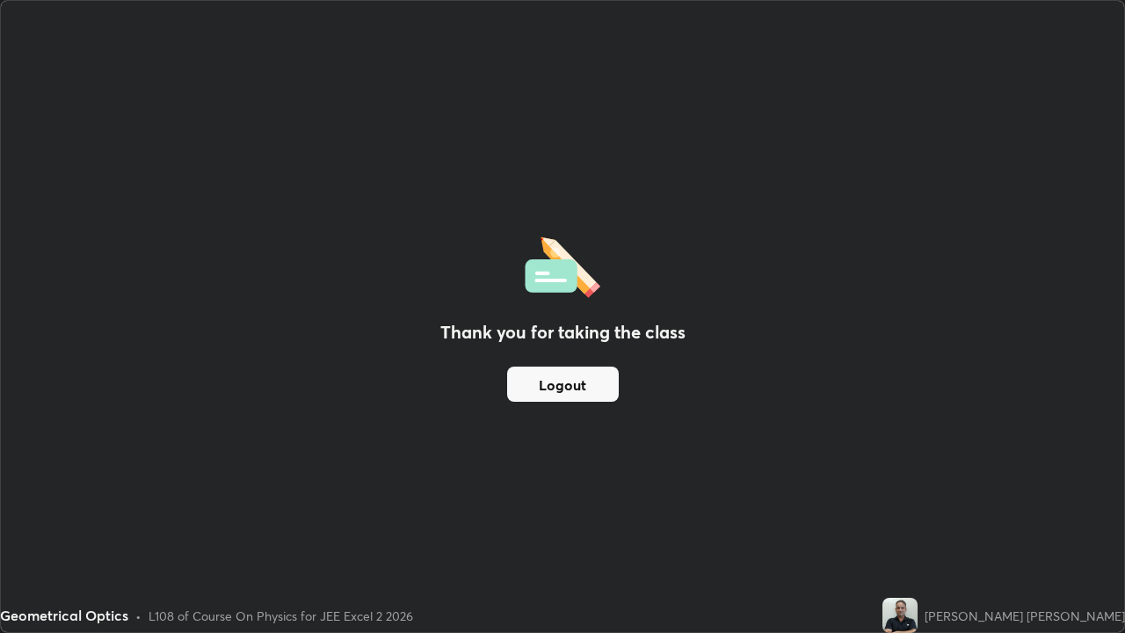
click at [587, 385] on button "Logout" at bounding box center [563, 383] width 112 height 35
